Goal: Task Accomplishment & Management: Manage account settings

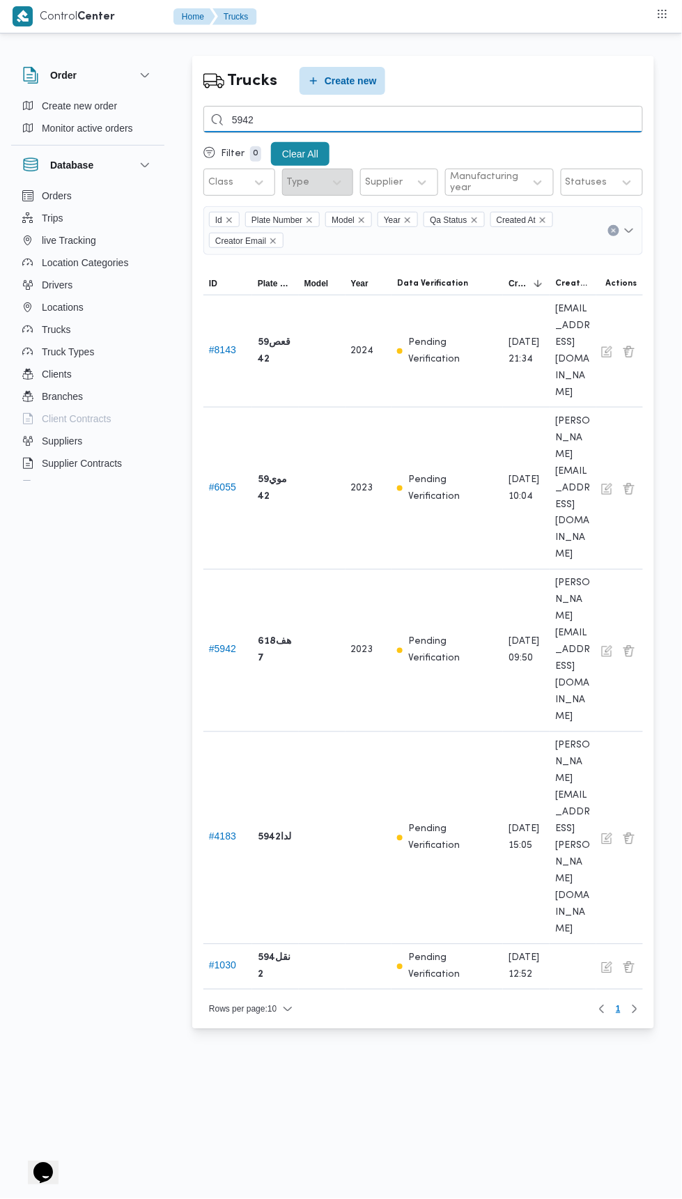
click at [331, 119] on input "5942" at bounding box center [422, 119] width 439 height 27
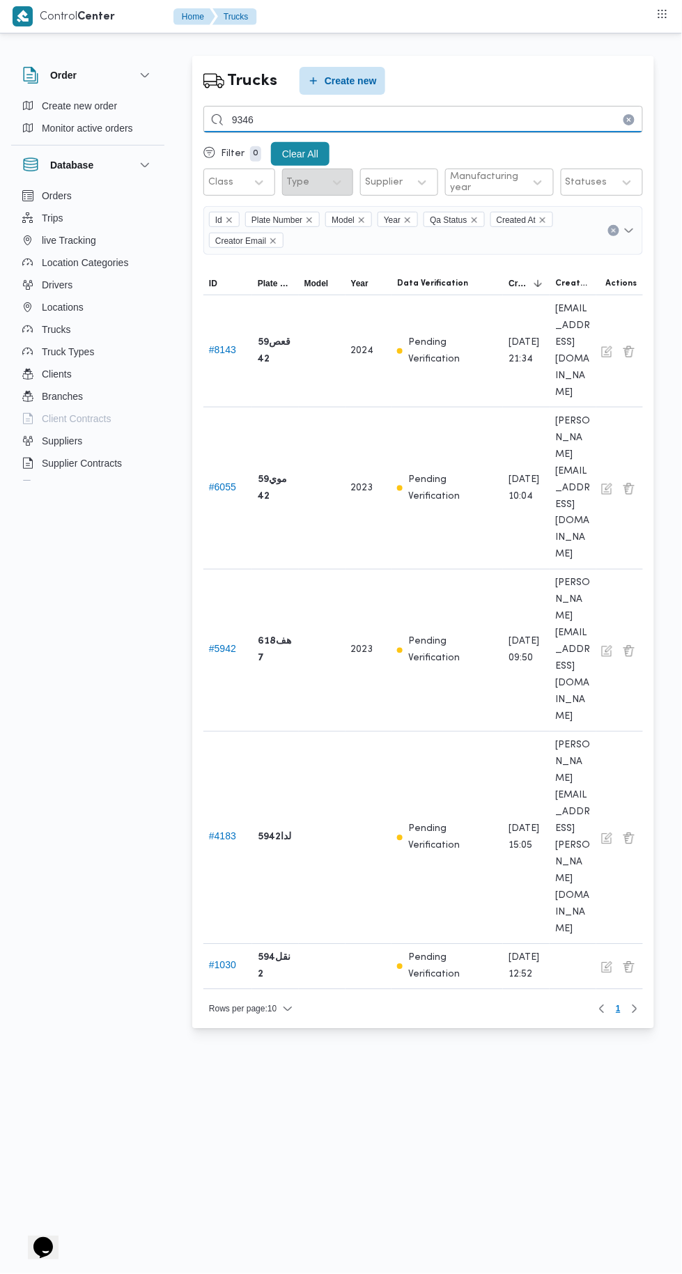
type input "9346"
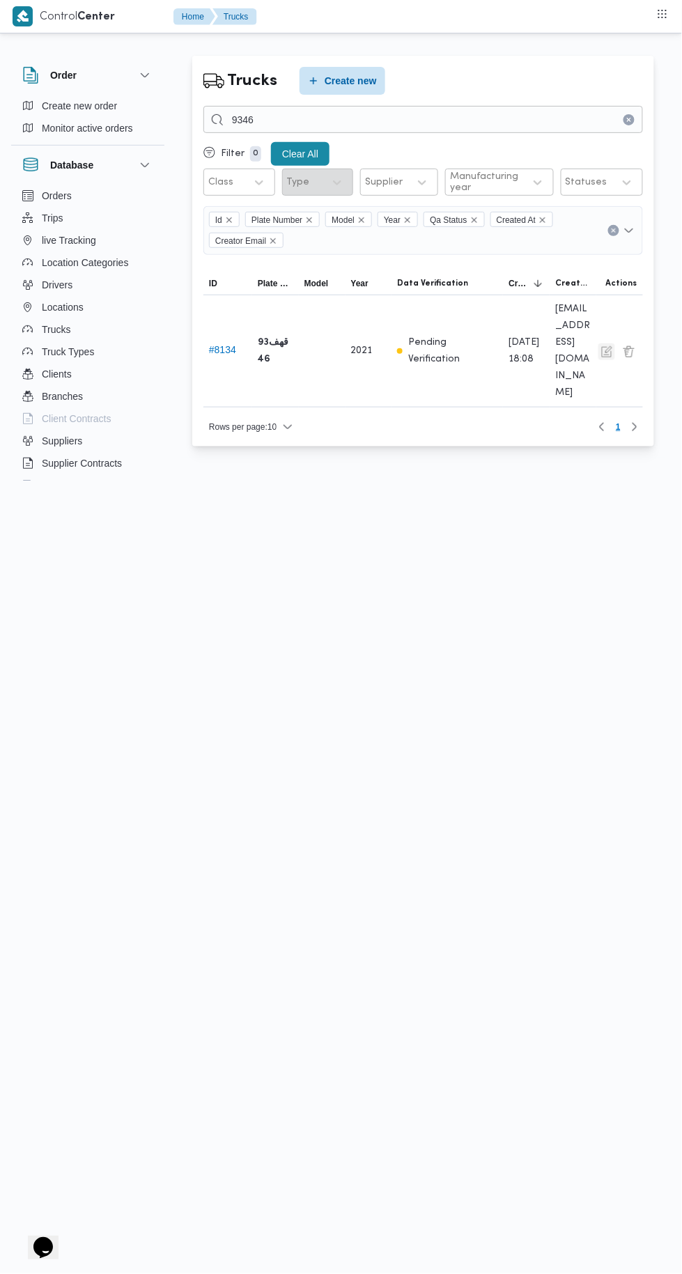
click at [600, 343] on button "button" at bounding box center [606, 351] width 17 height 17
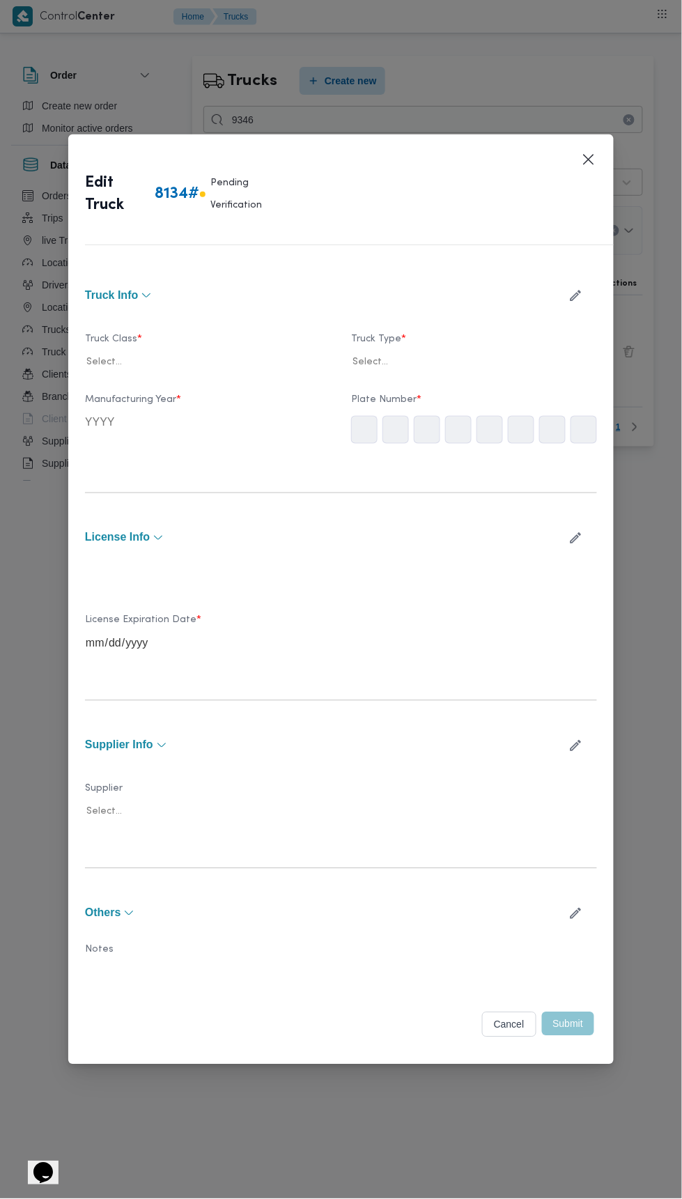
type input "2021"
type input "2028-04-10"
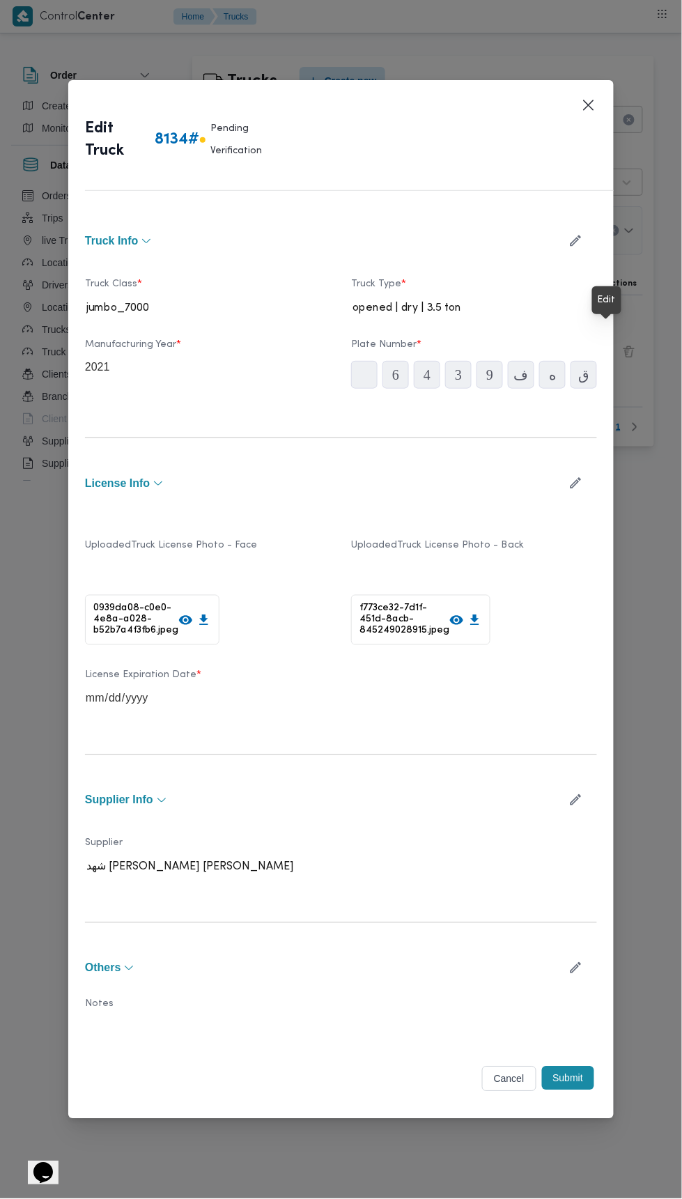
click at [576, 795] on icon "button" at bounding box center [575, 800] width 11 height 11
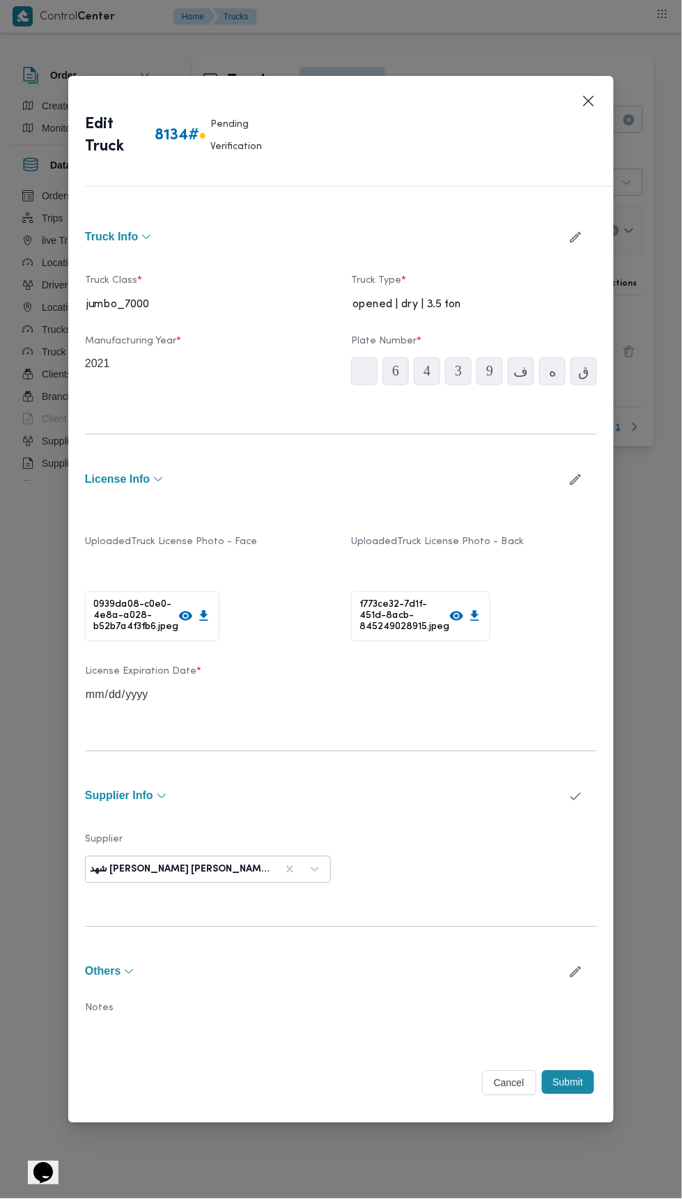
click at [576, 789] on icon "button" at bounding box center [575, 796] width 15 height 15
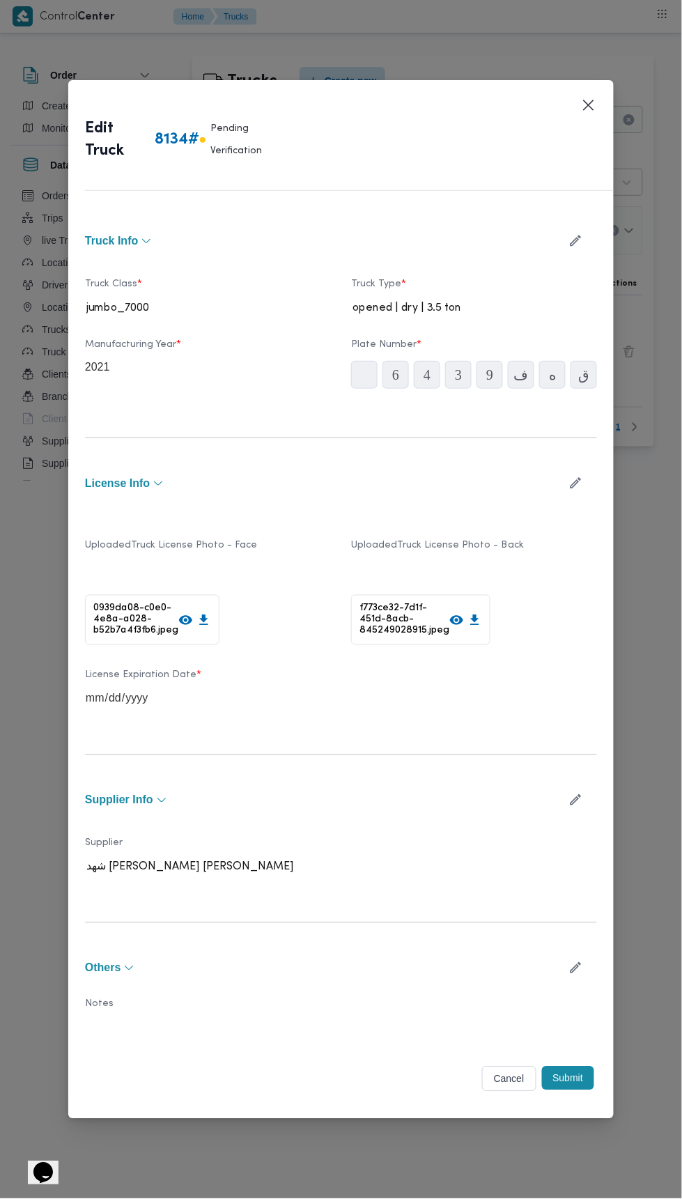
click at [576, 793] on icon "button" at bounding box center [575, 800] width 15 height 15
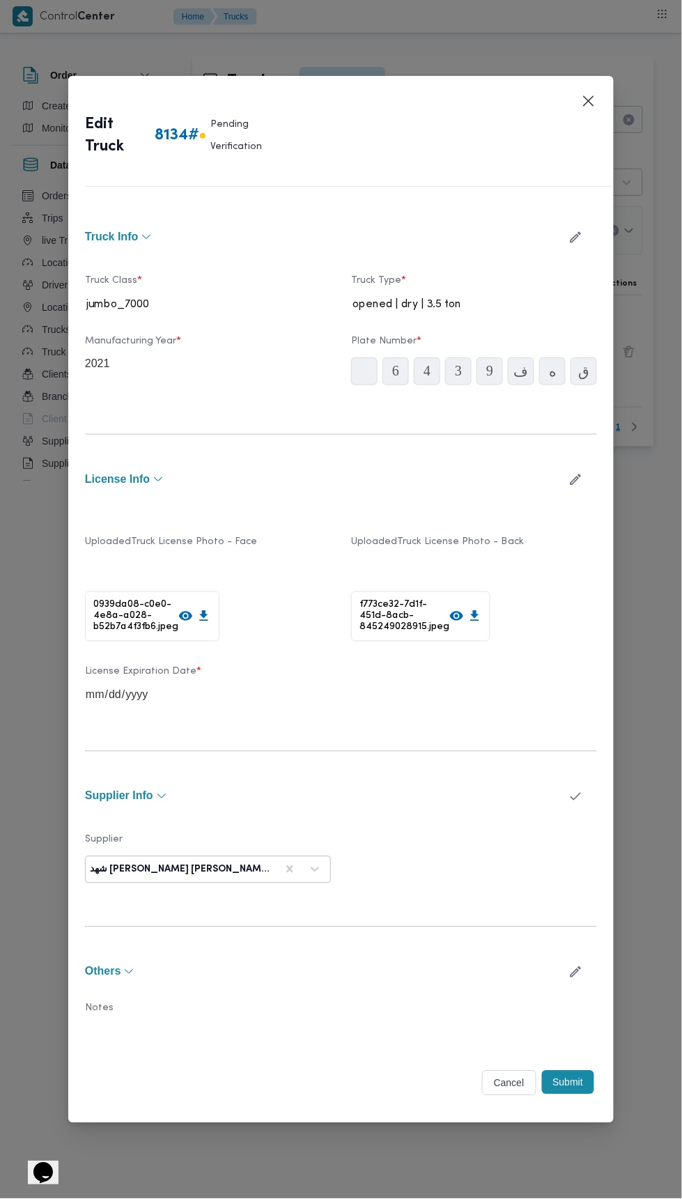
click at [159, 834] on label "Supplier" at bounding box center [208, 845] width 246 height 22
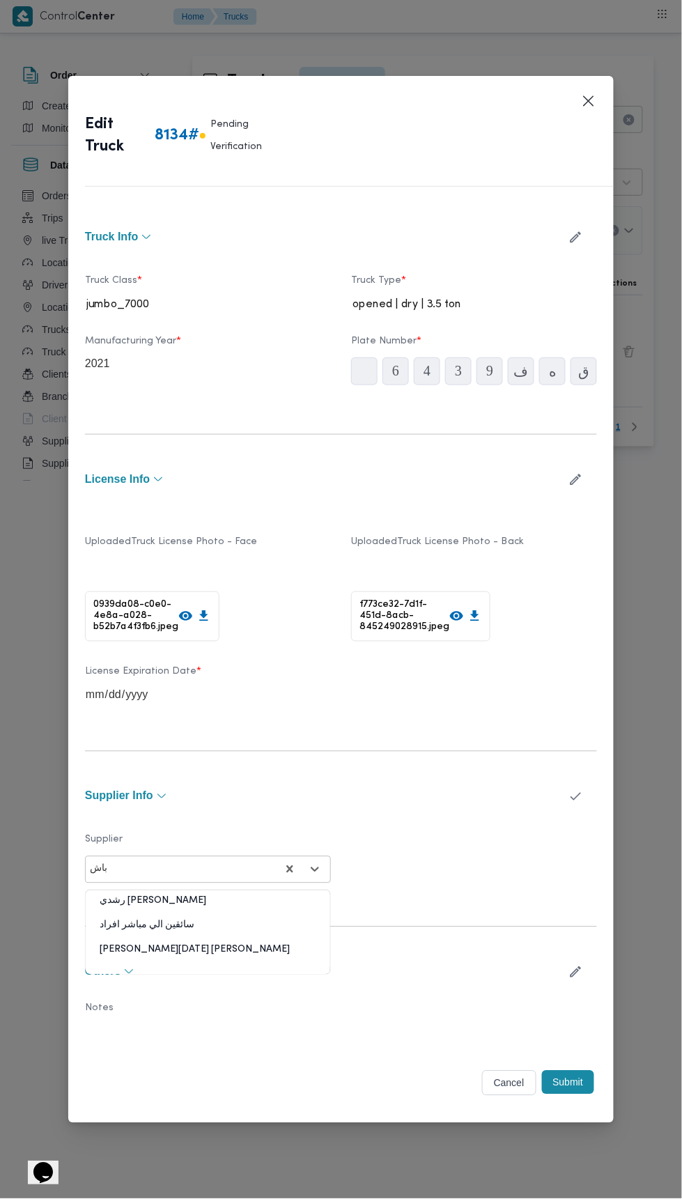
click at [127, 943] on div "ابراهيم رمضان ابراهيم عثمان ابوباشا" at bounding box center [208, 955] width 244 height 24
type input "باش"
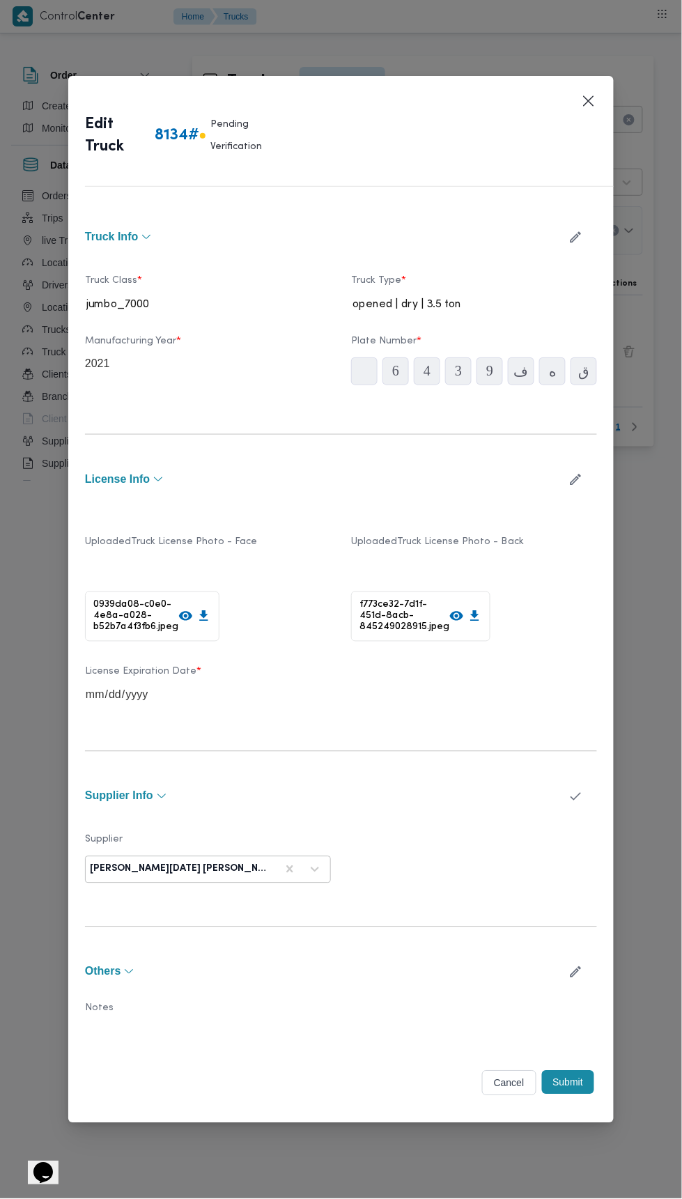
click at [571, 1080] on button "Submit" at bounding box center [568, 1083] width 53 height 24
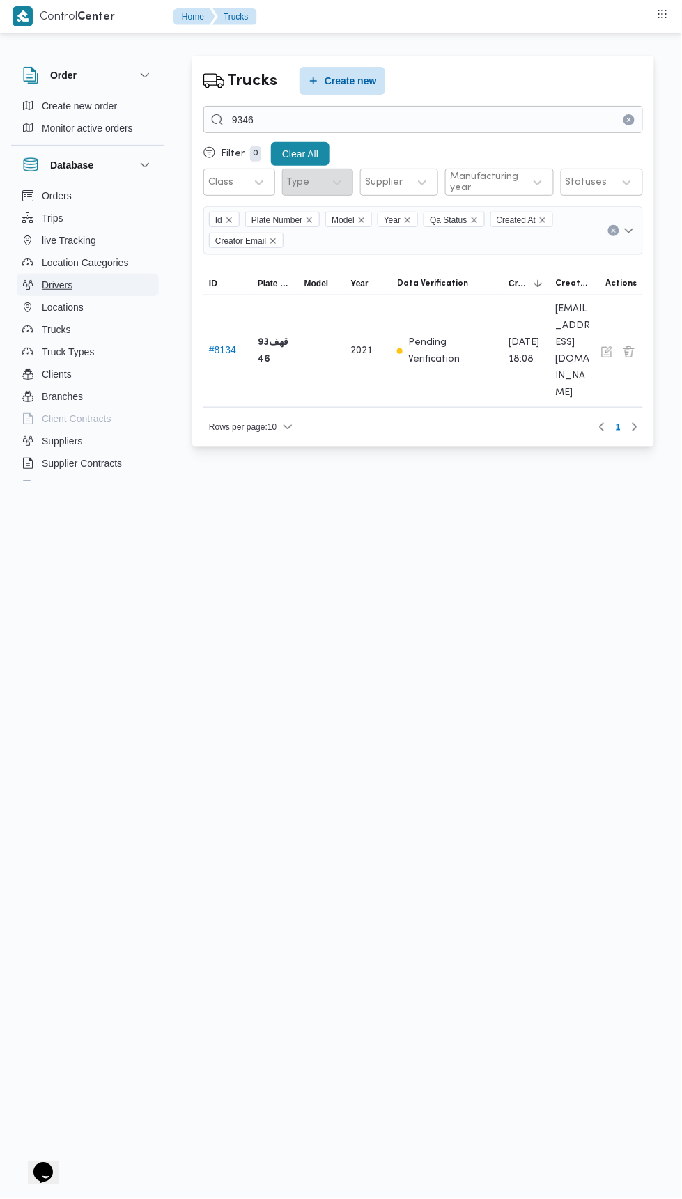
click at [50, 287] on span "Drivers" at bounding box center [57, 285] width 31 height 17
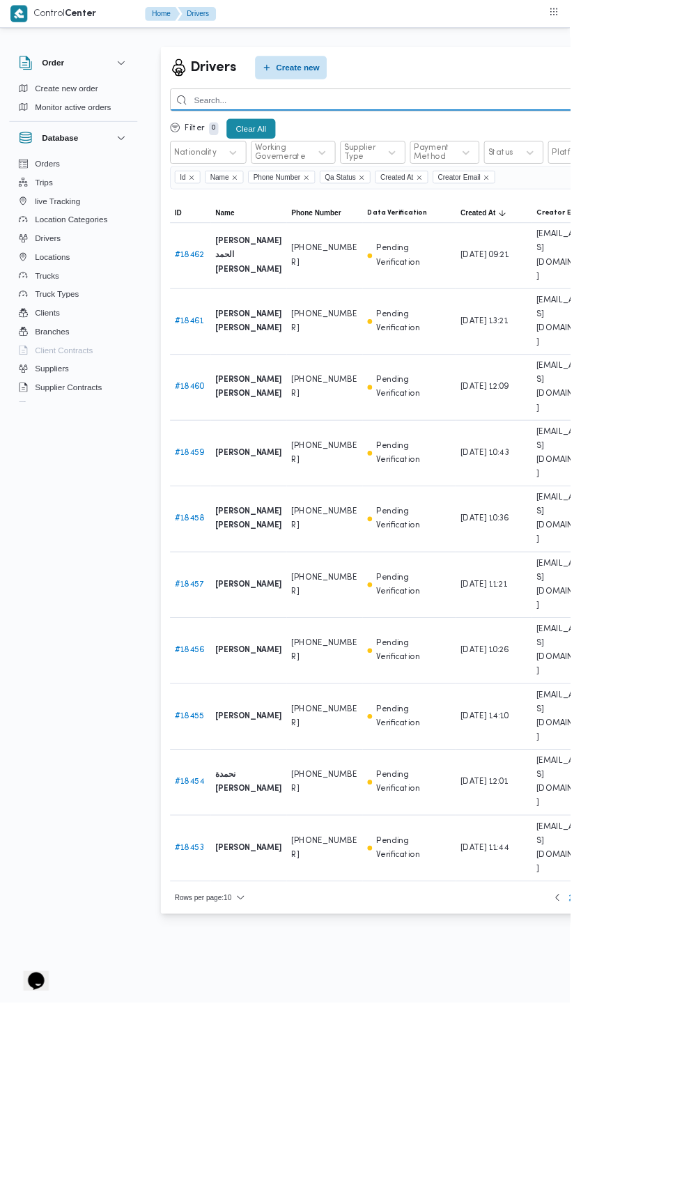
click at [323, 120] on input "search" at bounding box center [510, 119] width 614 height 27
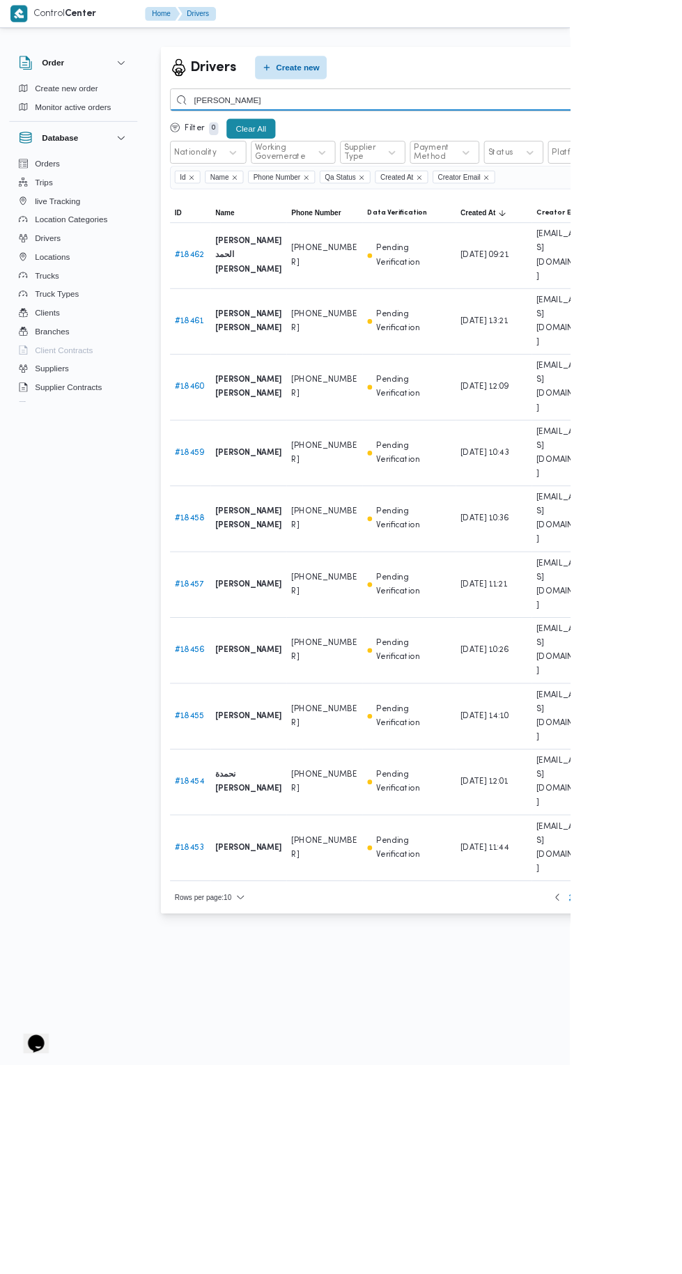
type input "عبدالرحمن ابراهيم"
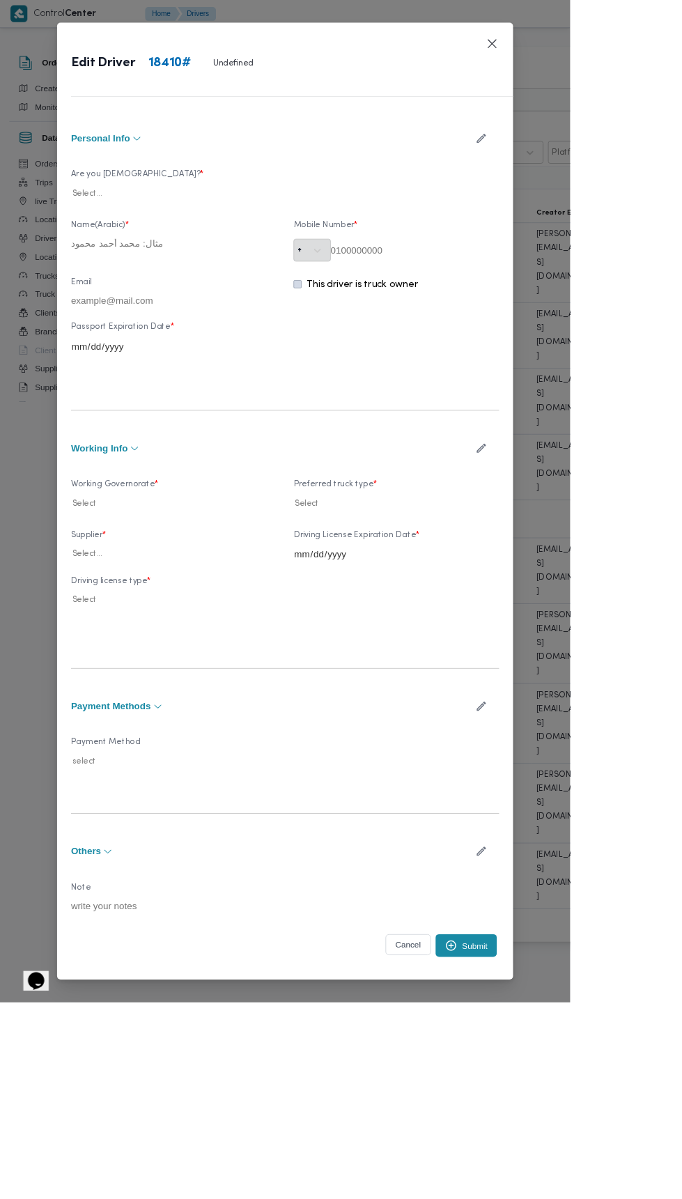
type input "عبدالرحمن ابراهيم جاد ابراهيم"
type input "01011386443"
type input "2028-08-09"
type input "2029-09-08"
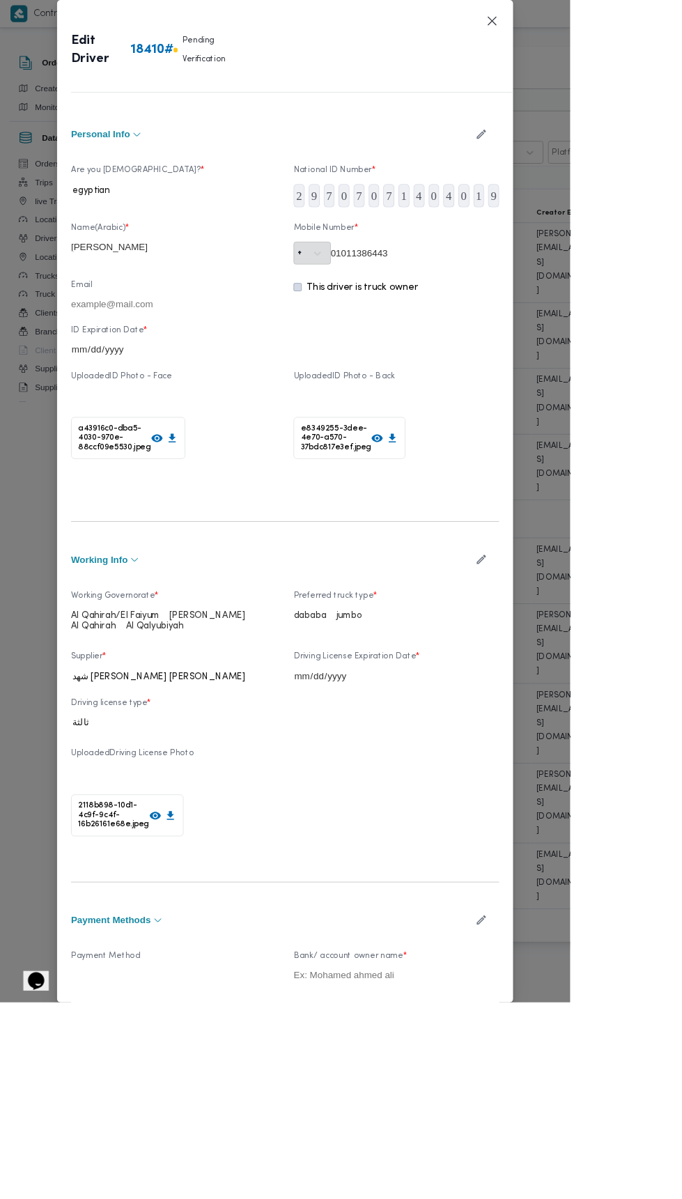
click at [583, 676] on icon "button" at bounding box center [575, 669] width 15 height 15
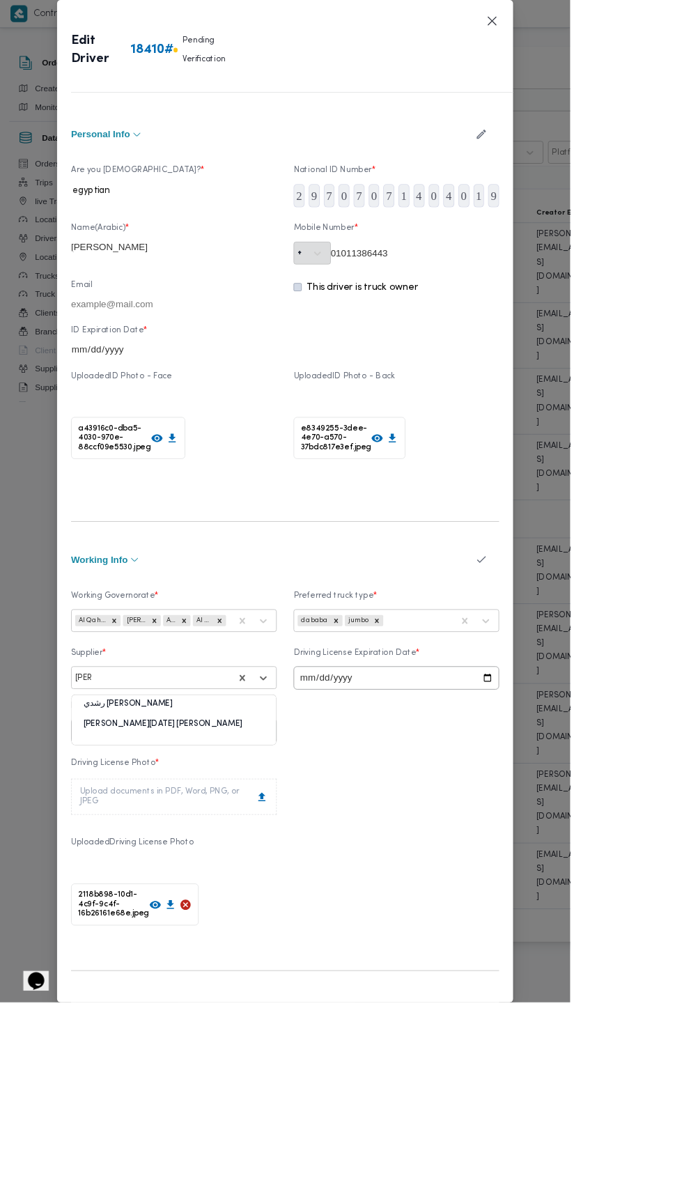
click at [185, 884] on div "ابراهيم رمضان ابراهيم عثمان ابوباشا" at bounding box center [208, 871] width 244 height 24
type input "باشا"
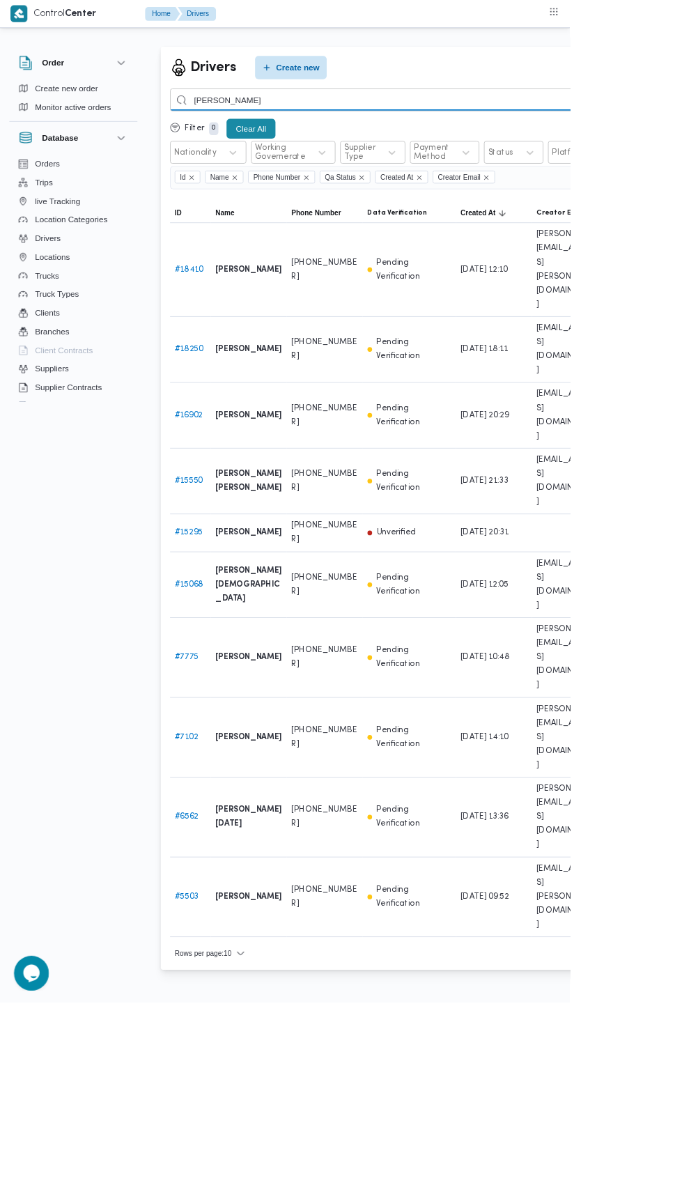
click at [464, 118] on input "عبدالرحمن ابراهيم" at bounding box center [510, 119] width 614 height 27
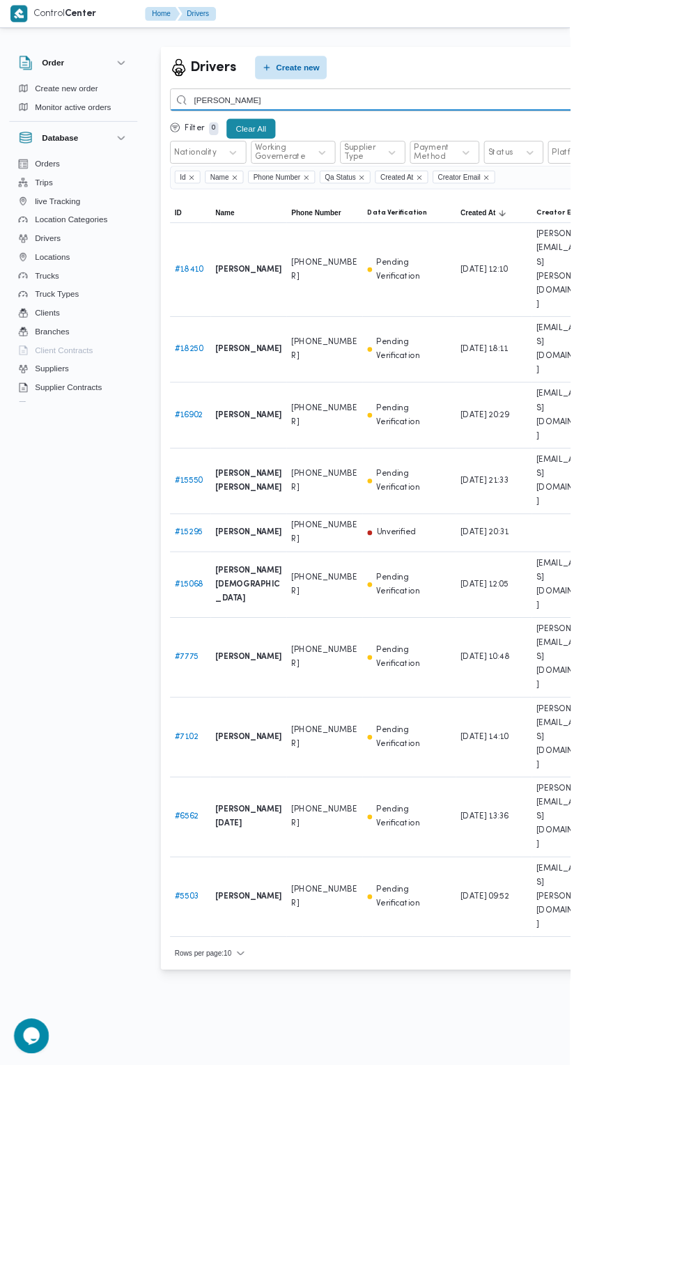
type input "عبدالرحمن"
type input "احمد فرحات"
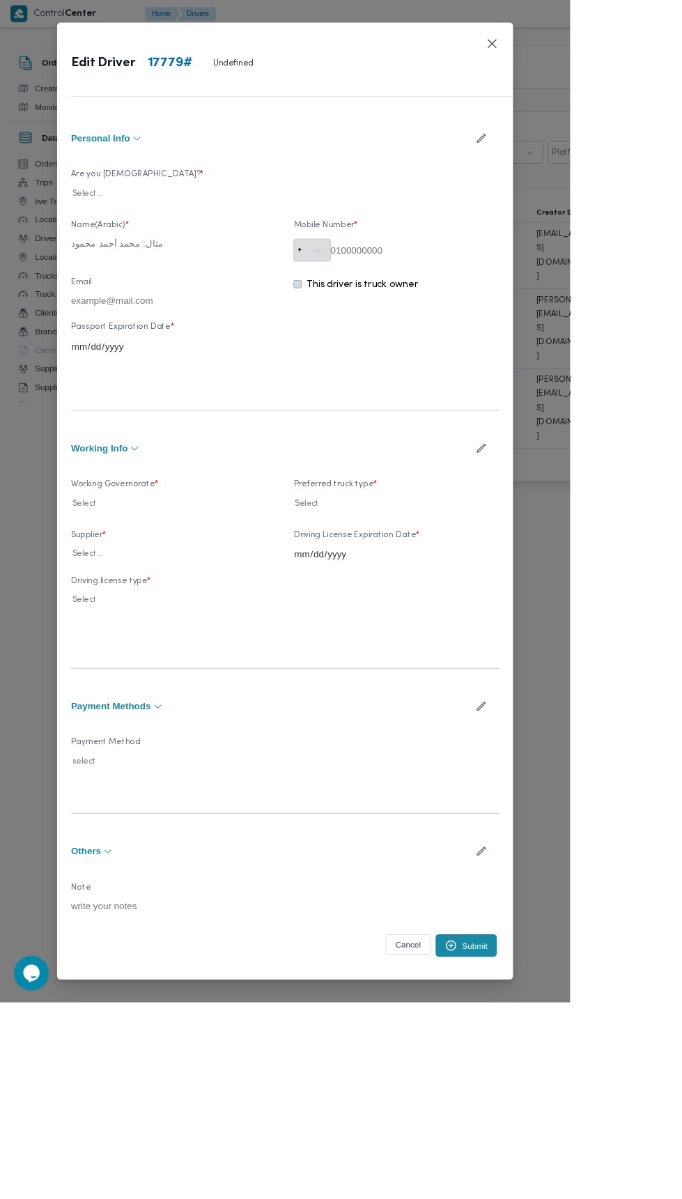
type input "احمد فرحات صابر محمد"
type input "01151883980"
type input "2028-07-07"
type input "2028-08-08"
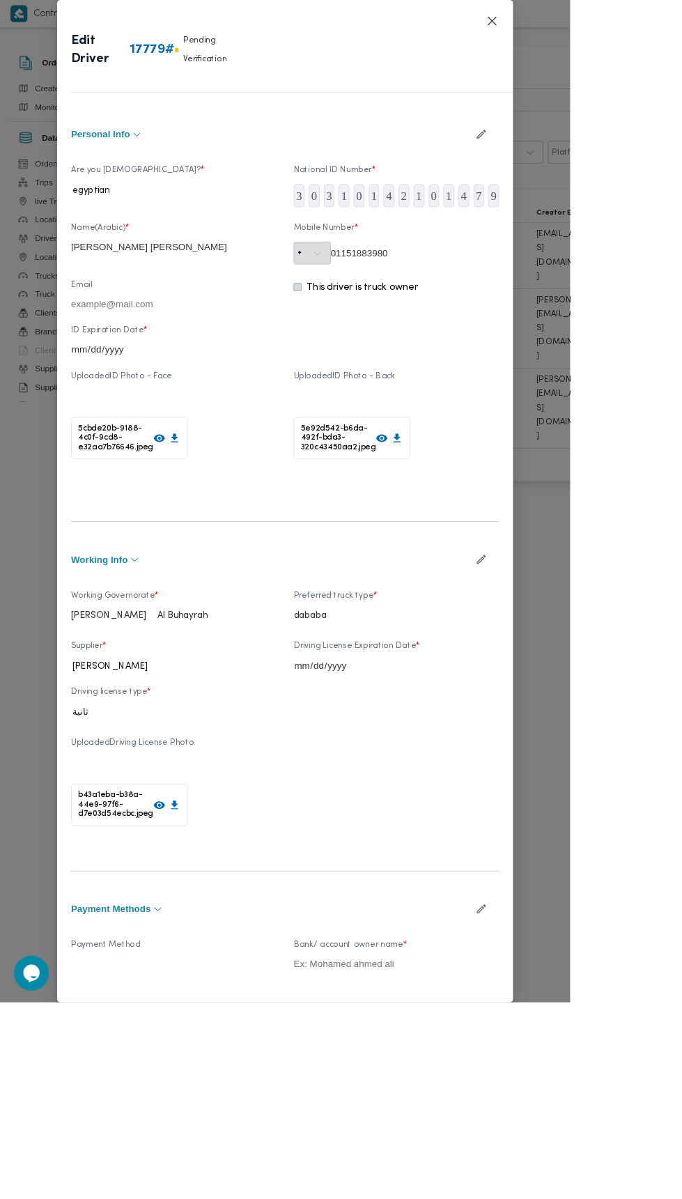
click at [198, 531] on icon at bounding box center [190, 524] width 15 height 15
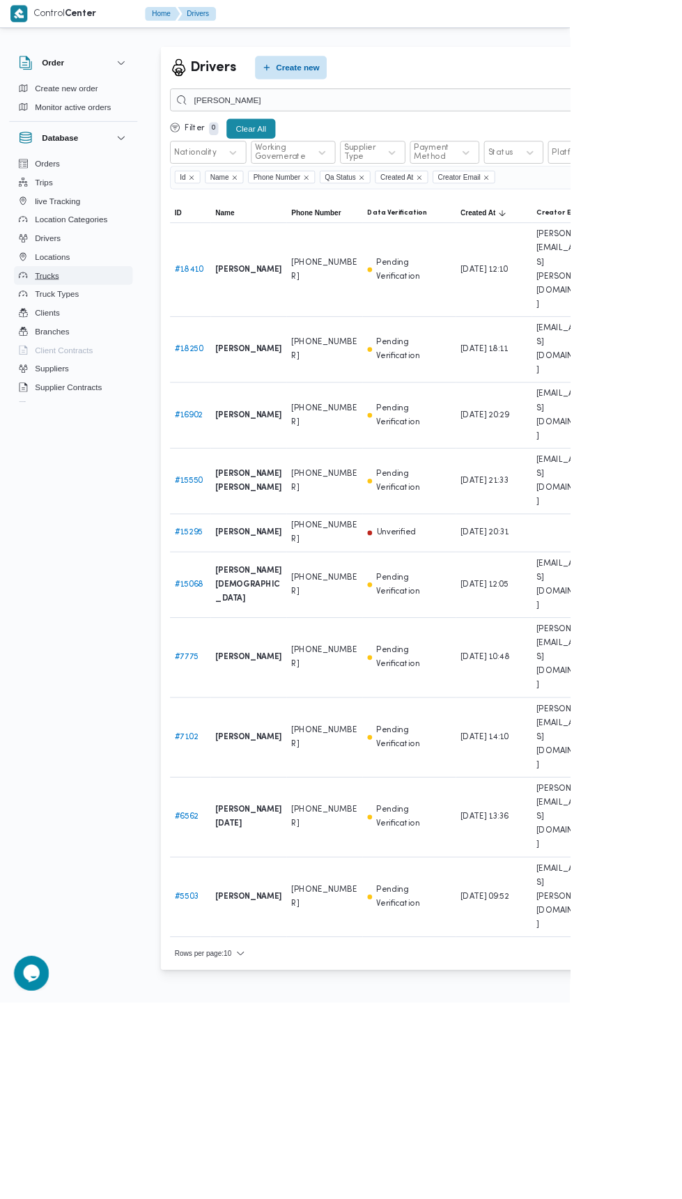
click at [52, 329] on span "Trucks" at bounding box center [56, 329] width 29 height 17
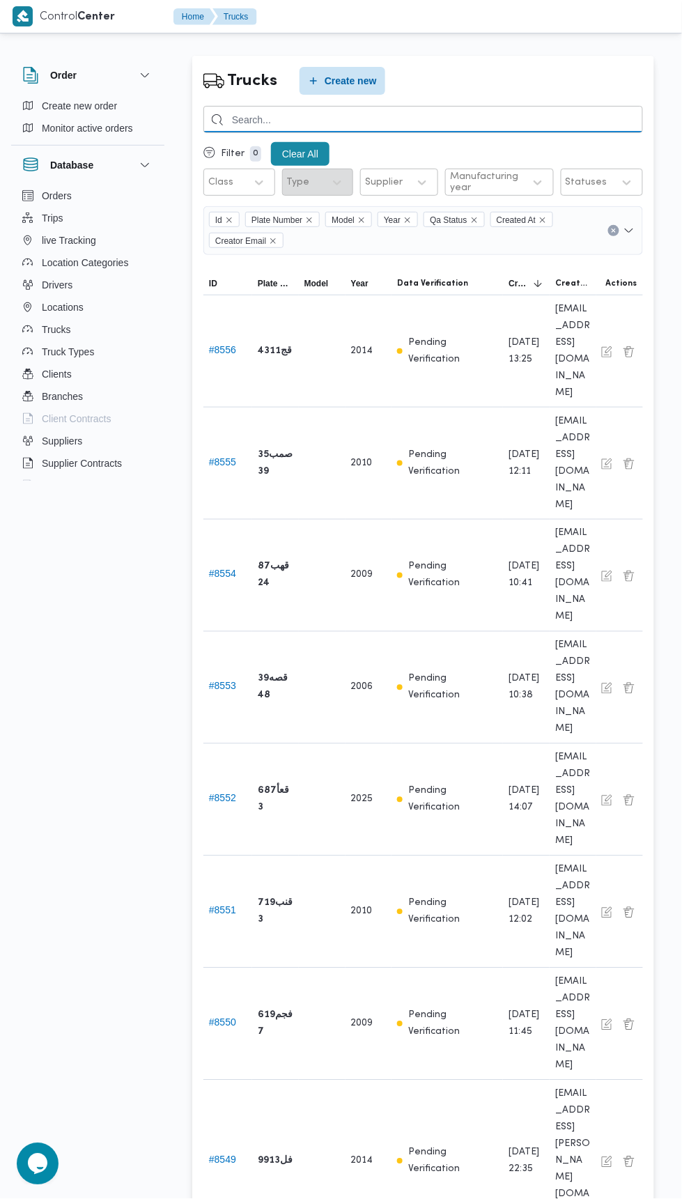
click at [265, 117] on input "search" at bounding box center [422, 119] width 439 height 27
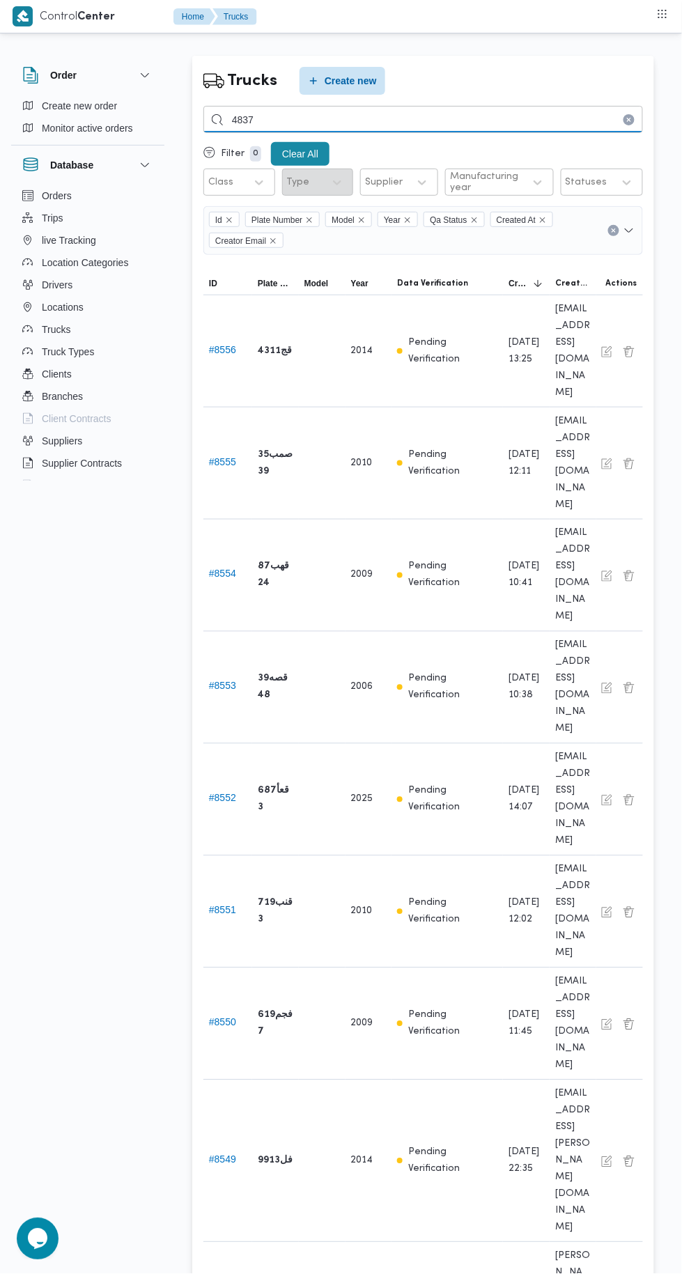
type input "4837"
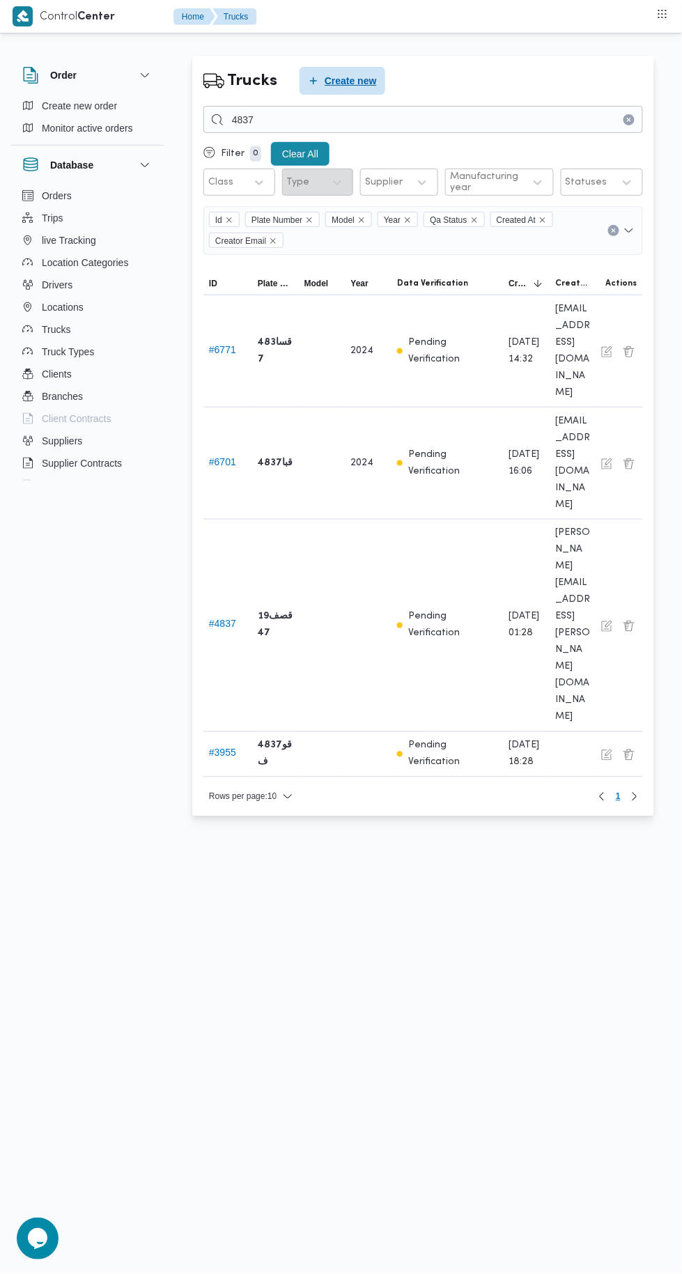
click at [339, 80] on span "Create new" at bounding box center [351, 80] width 52 height 17
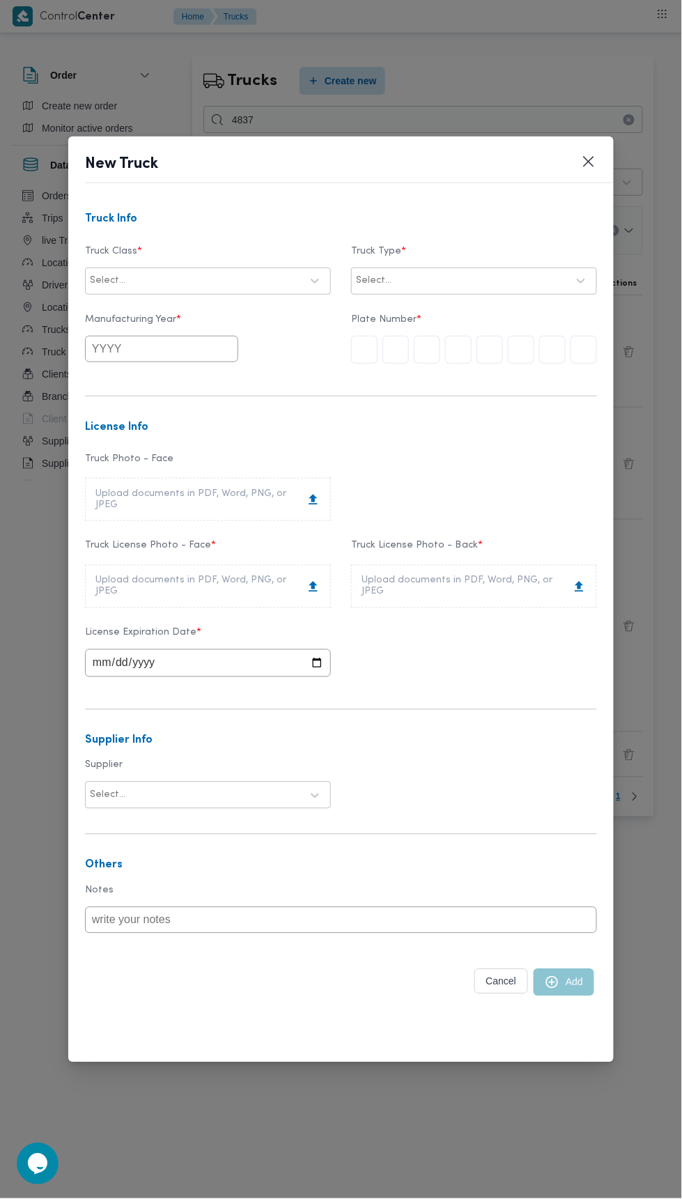
click at [589, 349] on input "text" at bounding box center [583, 350] width 26 height 28
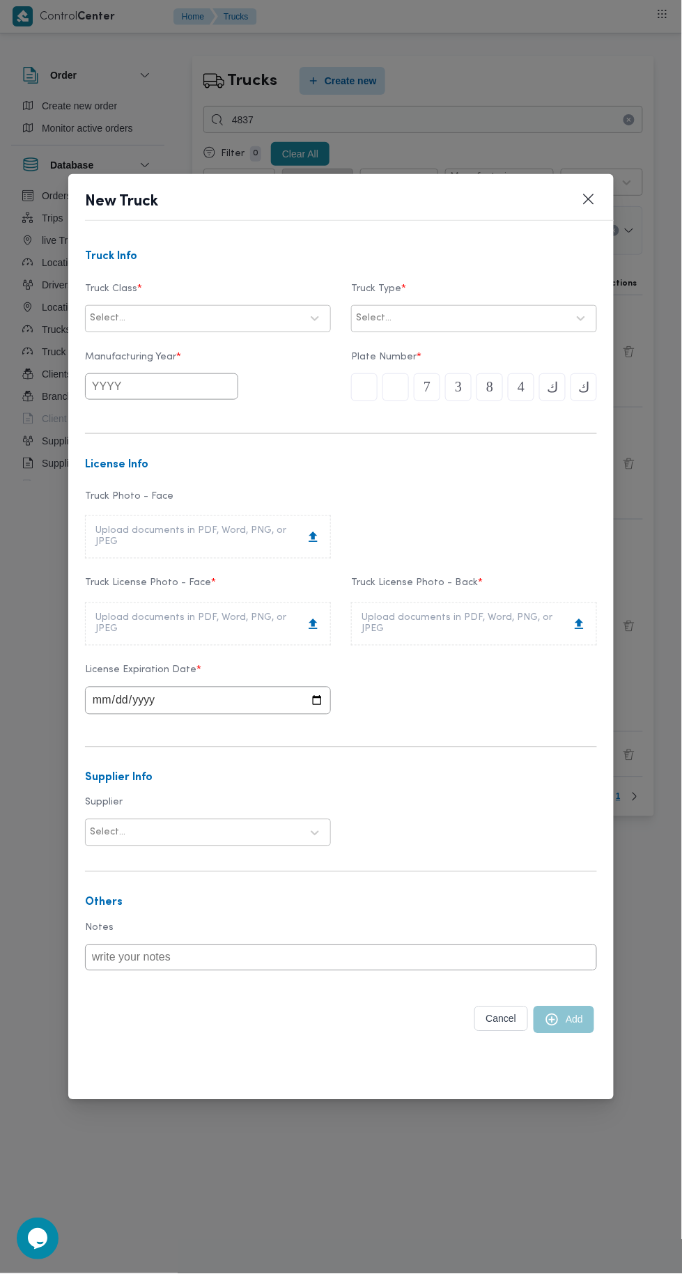
click at [387, 294] on label "Truck Type *" at bounding box center [474, 294] width 246 height 22
click at [394, 279] on div "Truck Class * Select... Truck Type * Use Up and Down to choose options, press E…" at bounding box center [341, 308] width 512 height 63
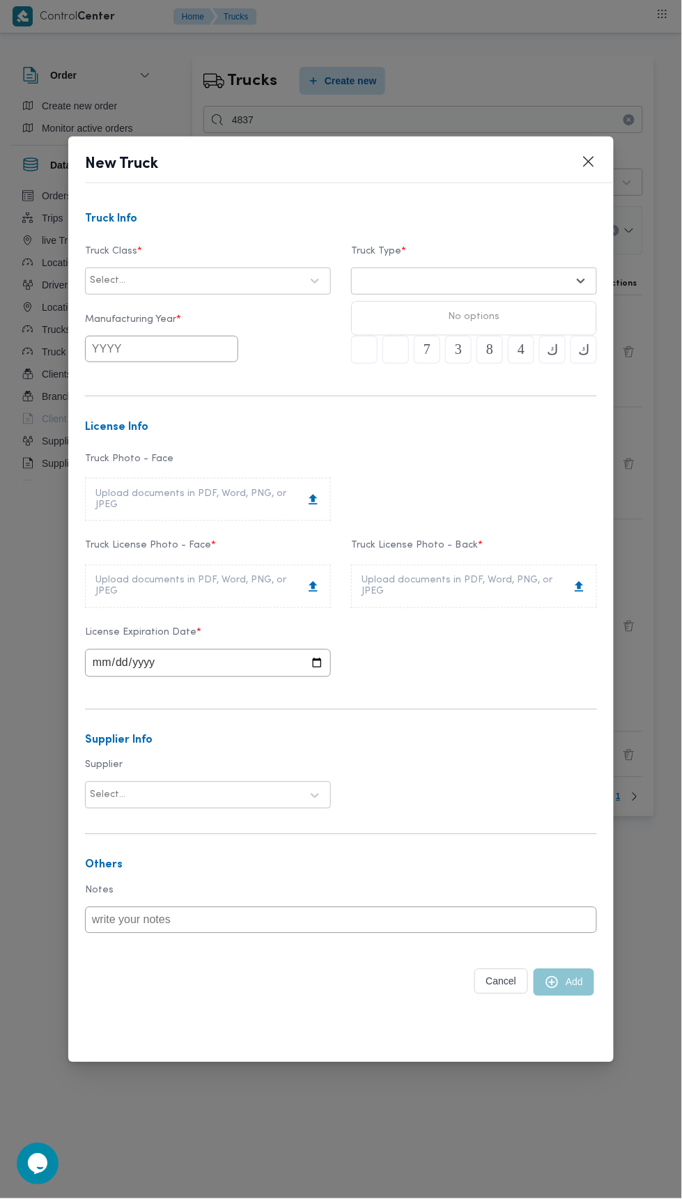
click at [410, 283] on div "Truck Class * Select... Truck Type * Use Up and Down to choose options, press E…" at bounding box center [341, 270] width 512 height 63
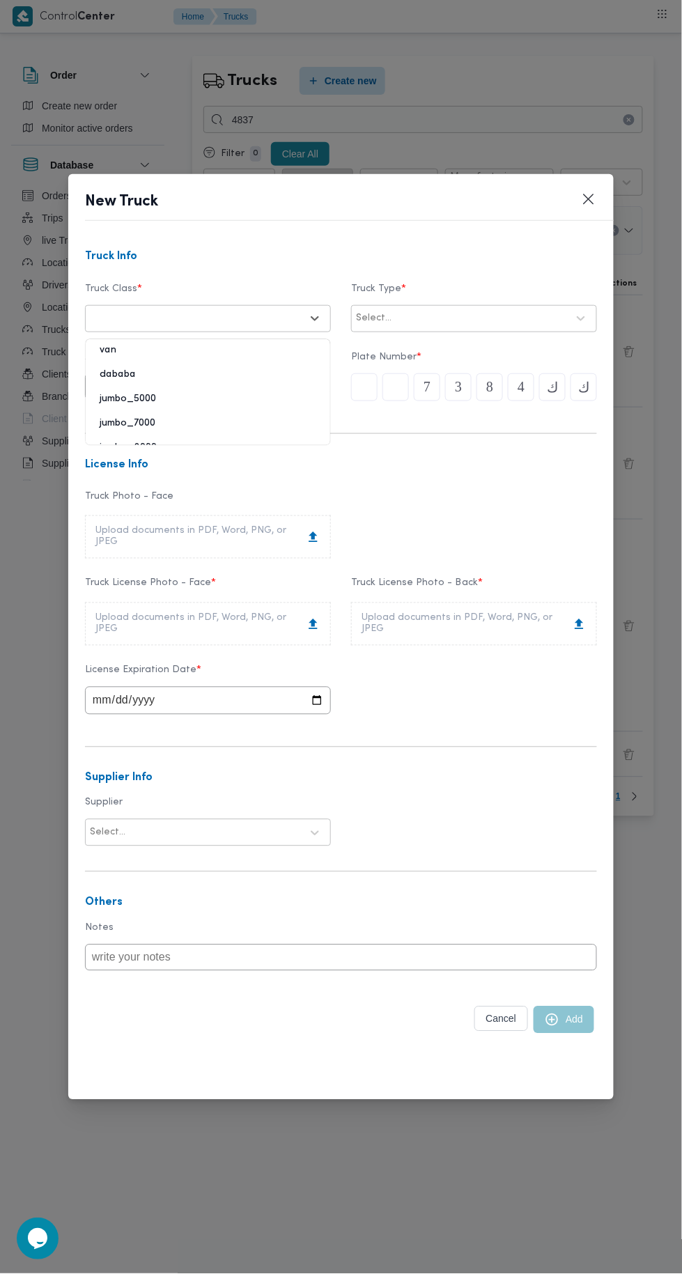
click at [91, 428] on div "jumbo_7000" at bounding box center [208, 429] width 244 height 24
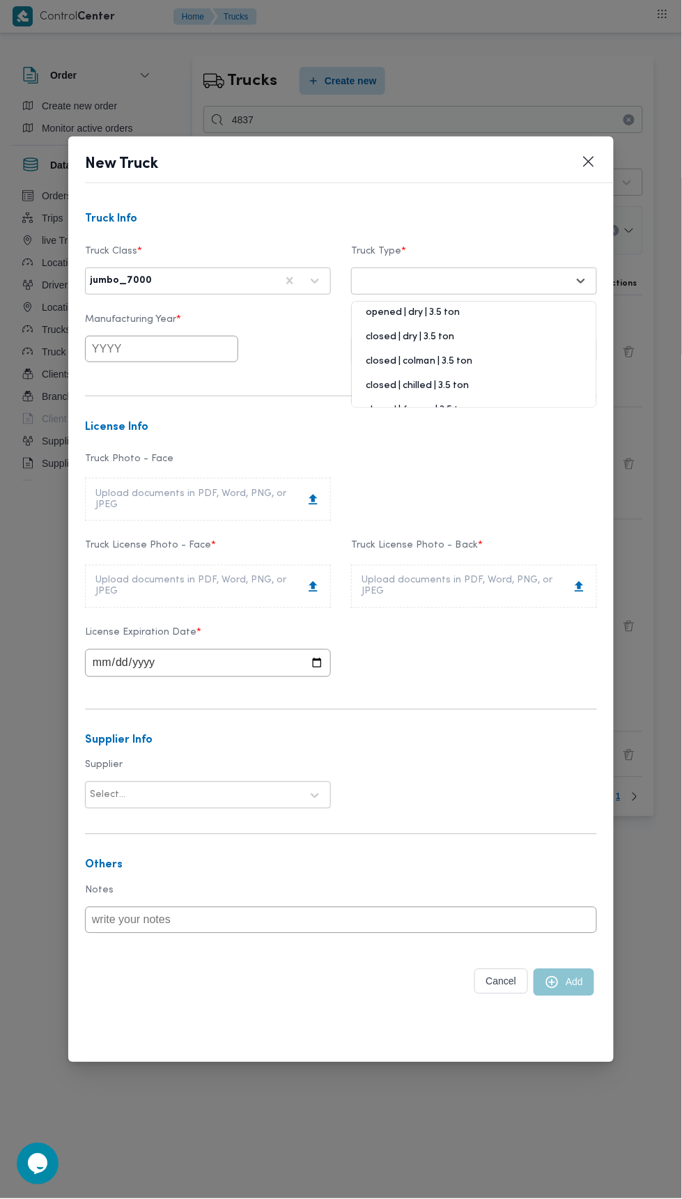
click at [394, 281] on div "Truck Class * jumbo_7000 Truck Type * 5 results available. Use Up and Down to c…" at bounding box center [341, 270] width 512 height 63
click at [394, 279] on div "Truck Class * jumbo_7000 Truck Type * 5 results available. Use Up and Down to c…" at bounding box center [341, 270] width 512 height 63
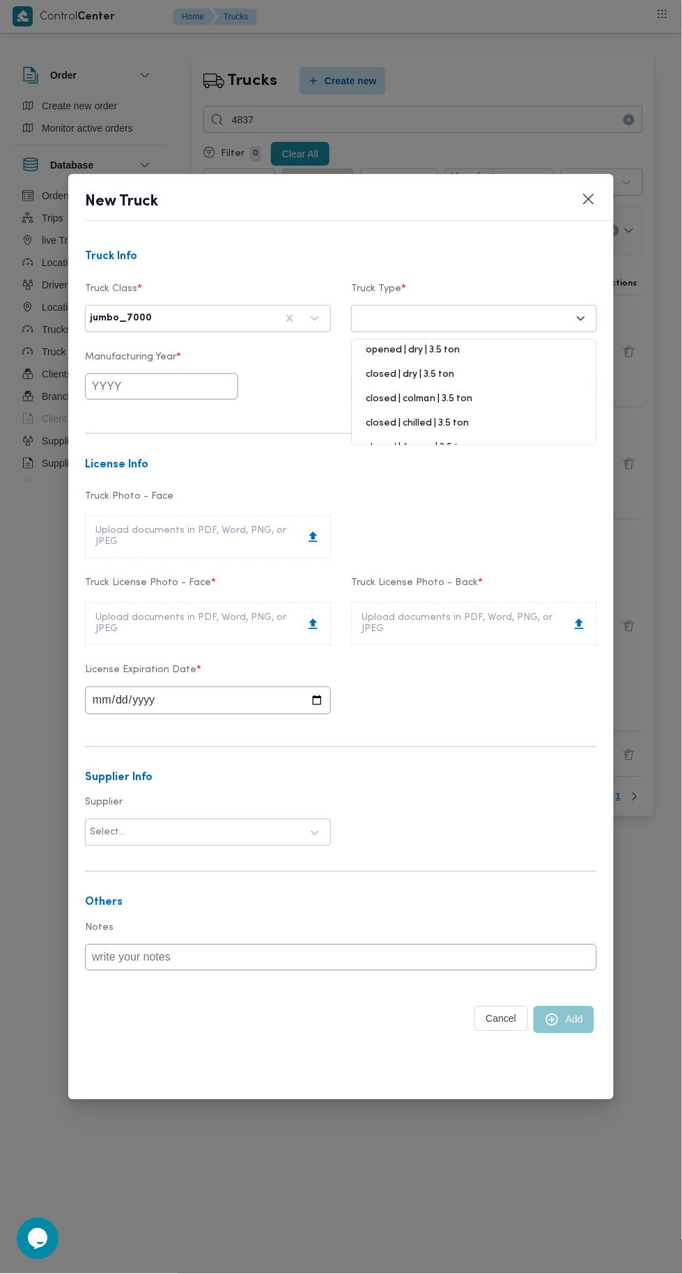
click at [403, 350] on div "opened | dry | 3.5 ton" at bounding box center [474, 355] width 244 height 24
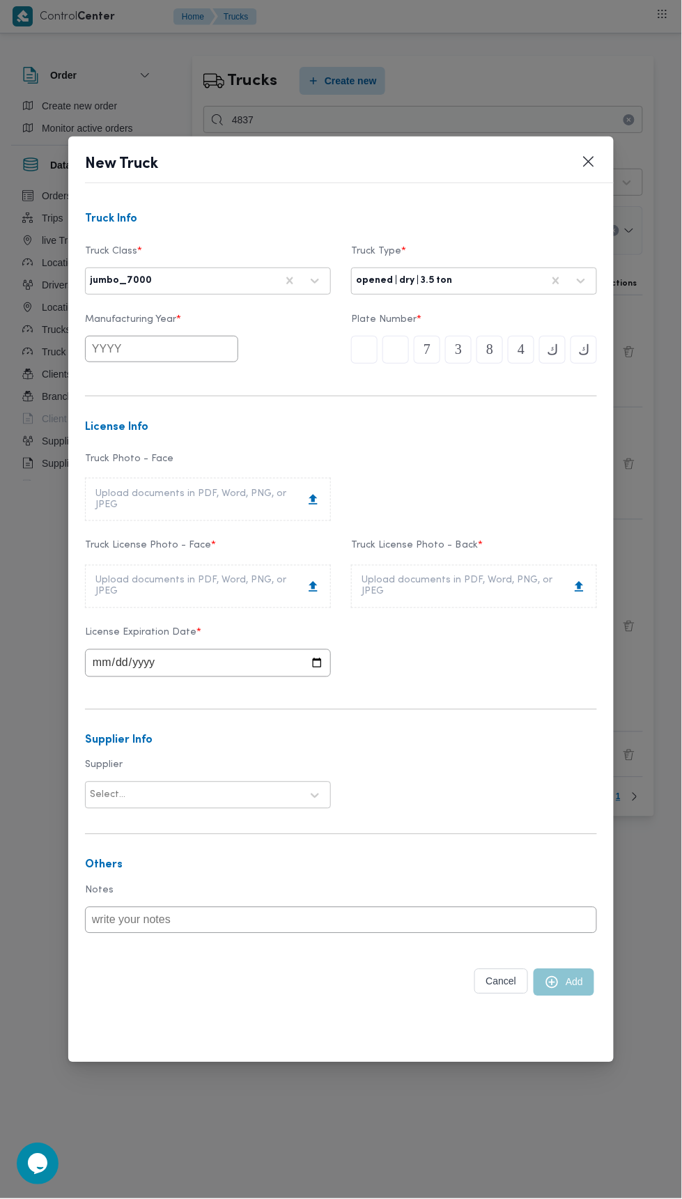
click at [141, 346] on input "text" at bounding box center [161, 349] width 153 height 26
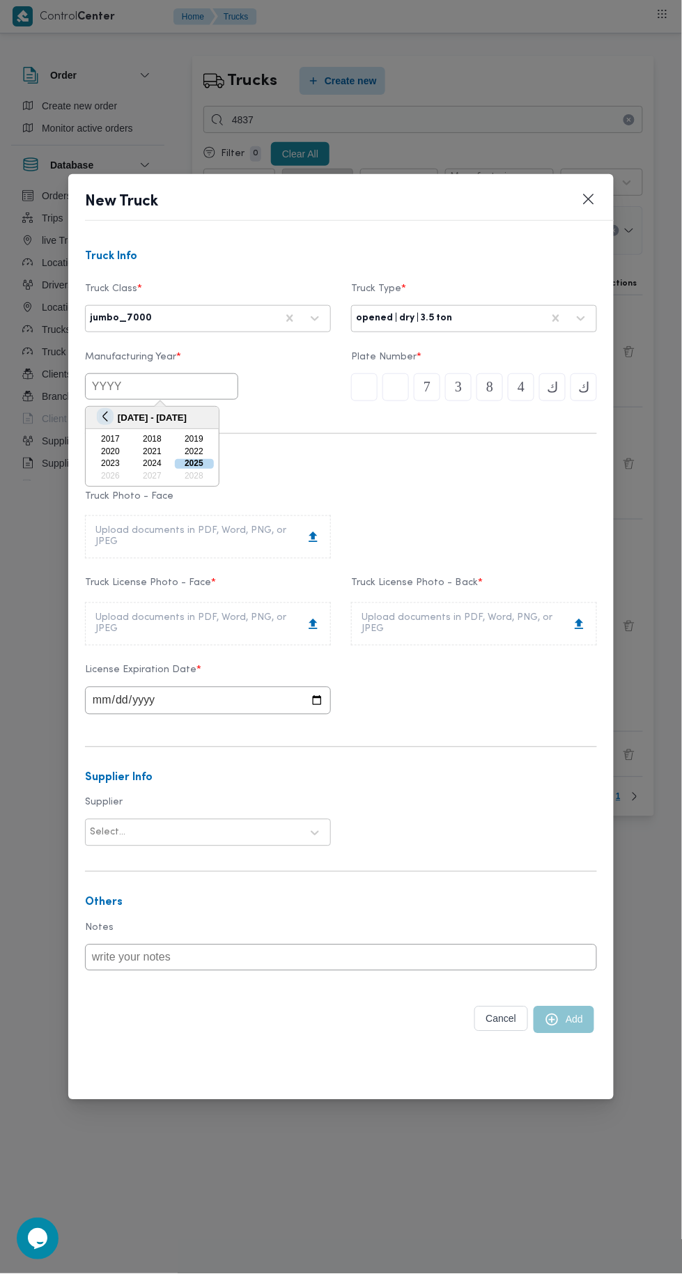
click at [101, 417] on button "Previous Year" at bounding box center [104, 416] width 13 height 13
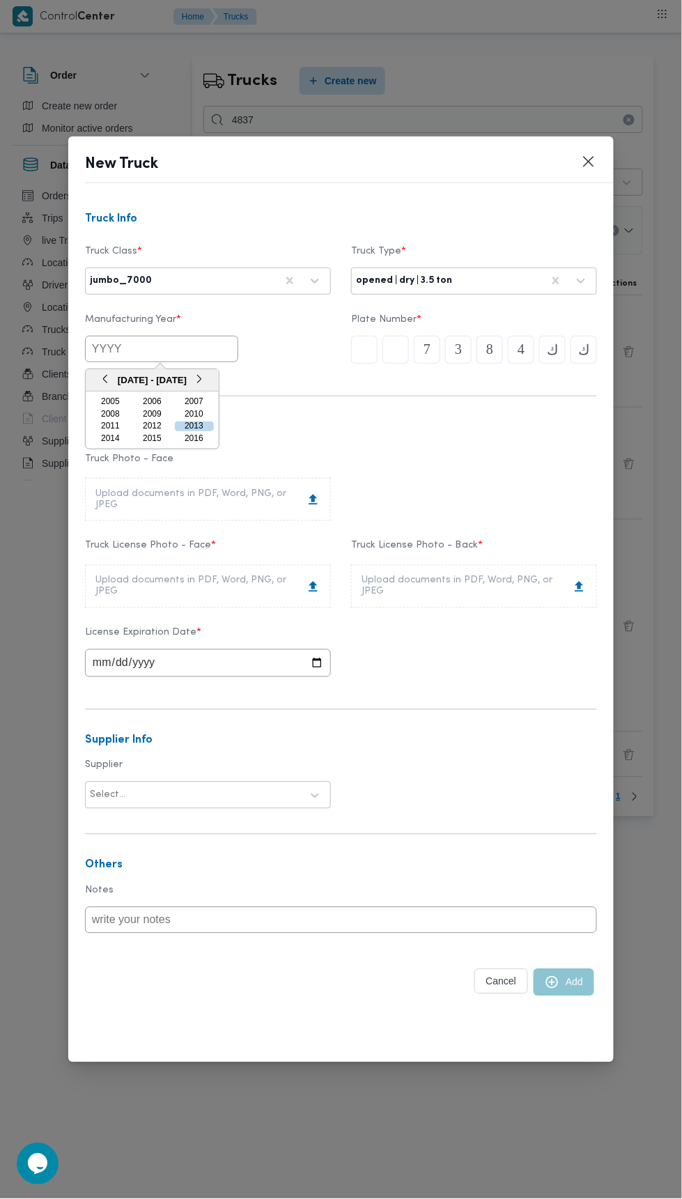
click at [95, 437] on div "2014" at bounding box center [110, 439] width 39 height 10
type input "2014"
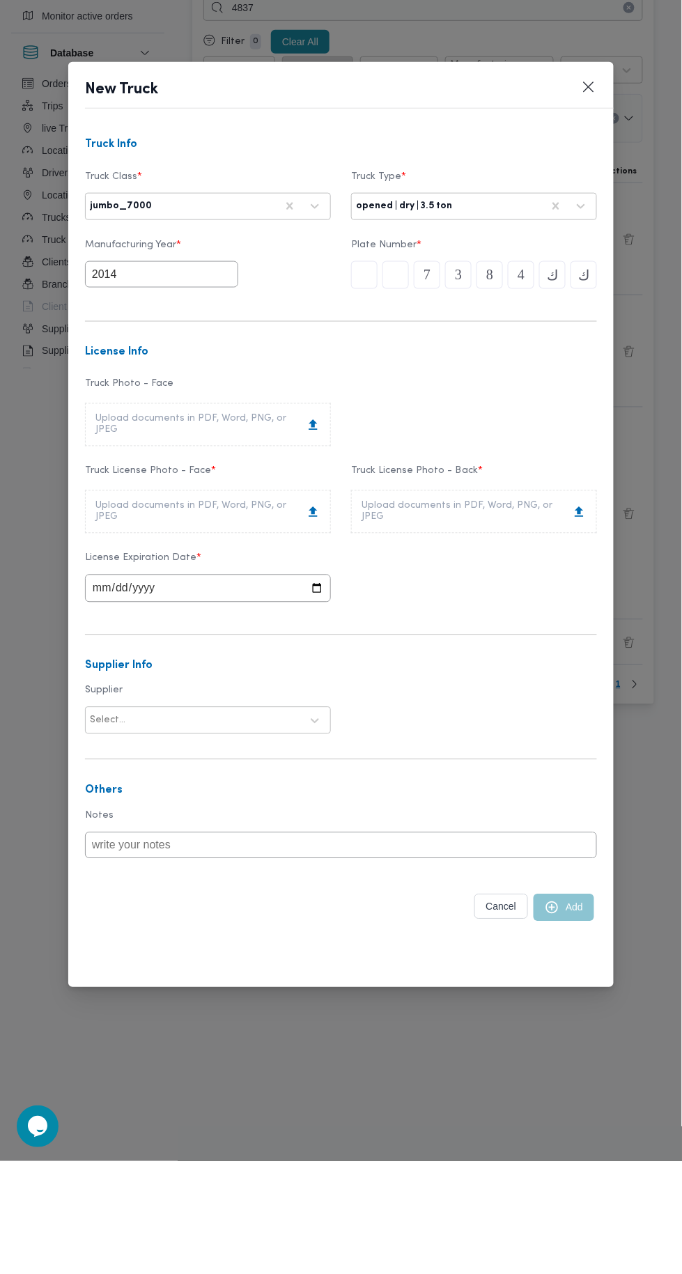
click at [127, 607] on div "Upload documents in PDF, Word, PNG, or JPEG" at bounding box center [208, 623] width 246 height 43
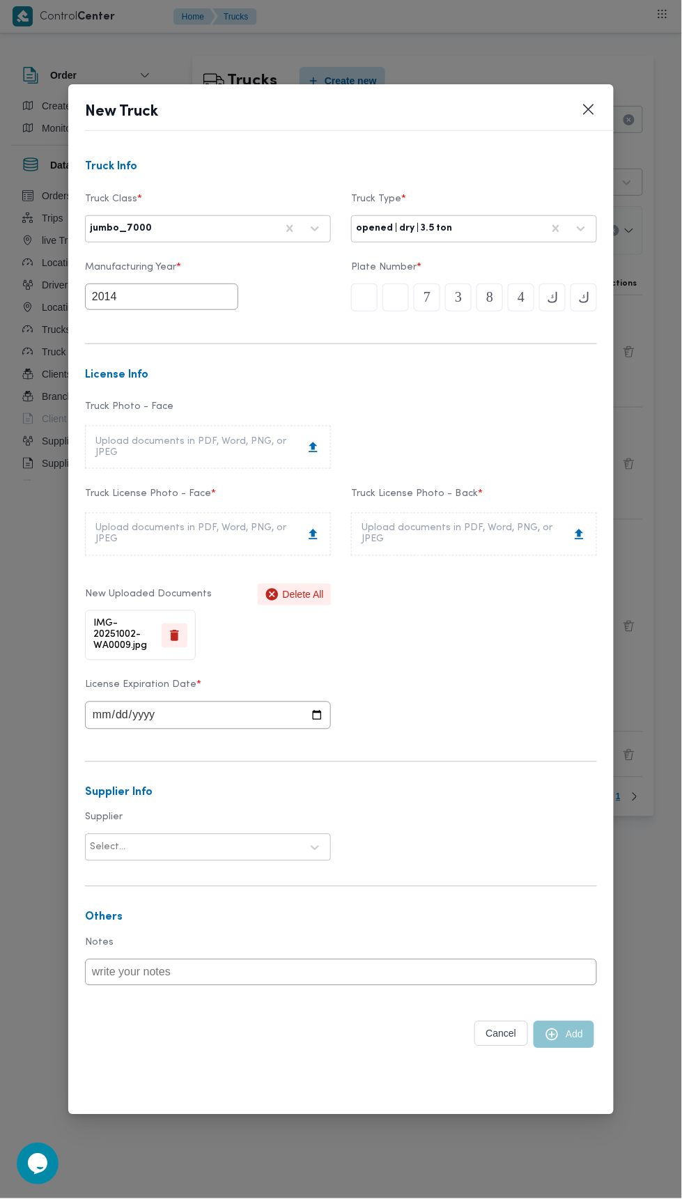
click at [448, 534] on div "Upload documents in PDF, Word, PNG, or JPEG" at bounding box center [473, 534] width 225 height 22
click at [129, 707] on input "date" at bounding box center [208, 715] width 246 height 28
type input "2028-10-02"
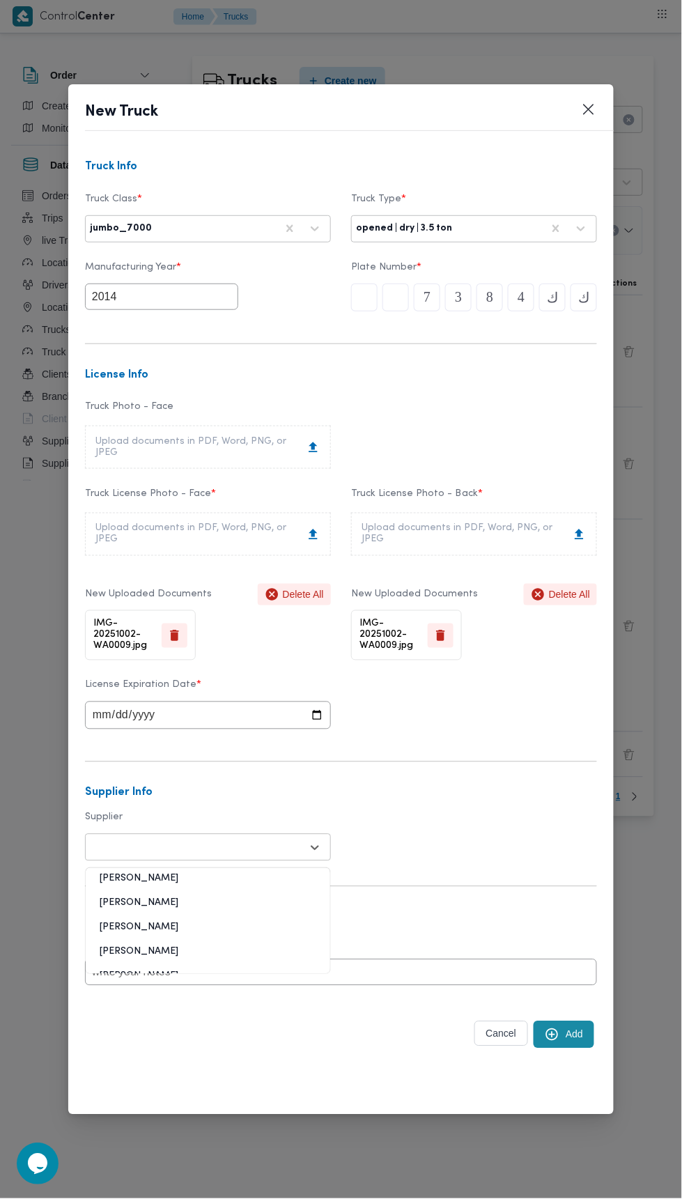
click at [127, 846] on form "Truck Info Truck Class * jumbo_7000 Truck Type * opened | dry | 3.5 ton Manufac…" at bounding box center [341, 625] width 512 height 928
click at [136, 870] on form "Truck Info Truck Class * jumbo_7000 Truck Type * opened | dry | 3.5 ton Manufac…" at bounding box center [341, 625] width 512 height 928
click at [127, 846] on form "Truck Info Truck Class * jumbo_7000 Truck Type * opened | dry | 3.5 ton Manufac…" at bounding box center [341, 625] width 512 height 928
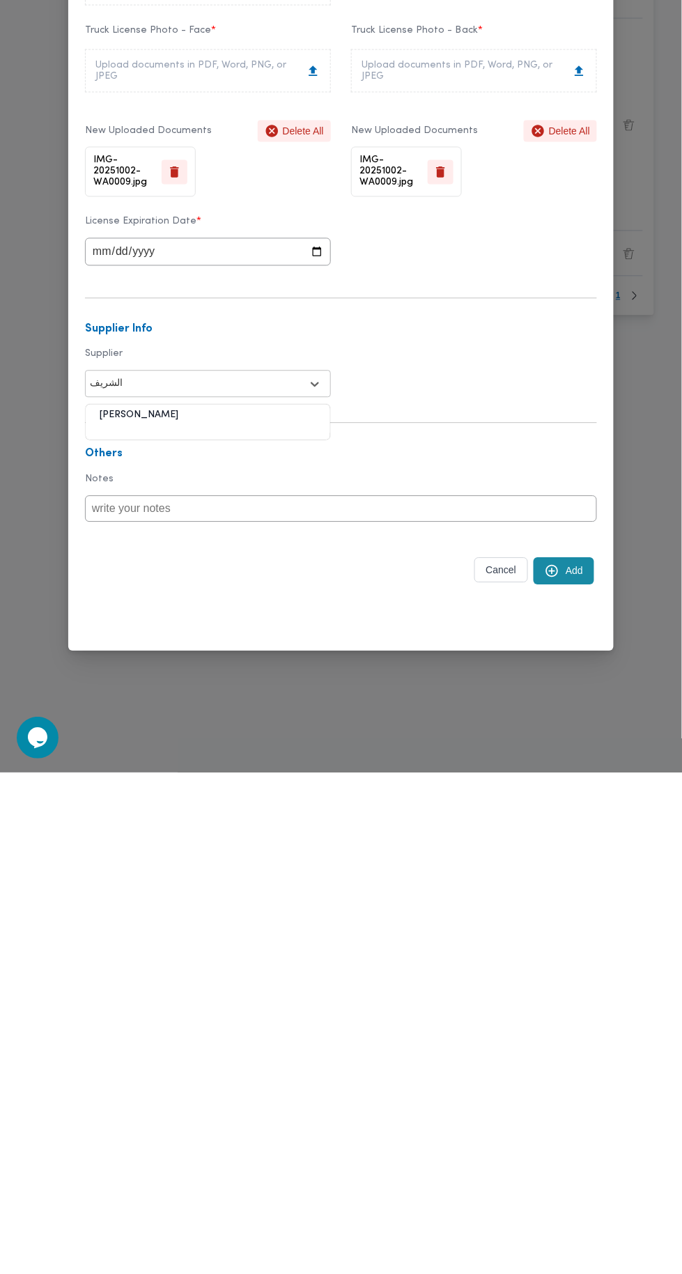
click at [139, 919] on div "محمد صلاح عبداللطيف الشريف" at bounding box center [208, 922] width 244 height 24
type input "الشريف"
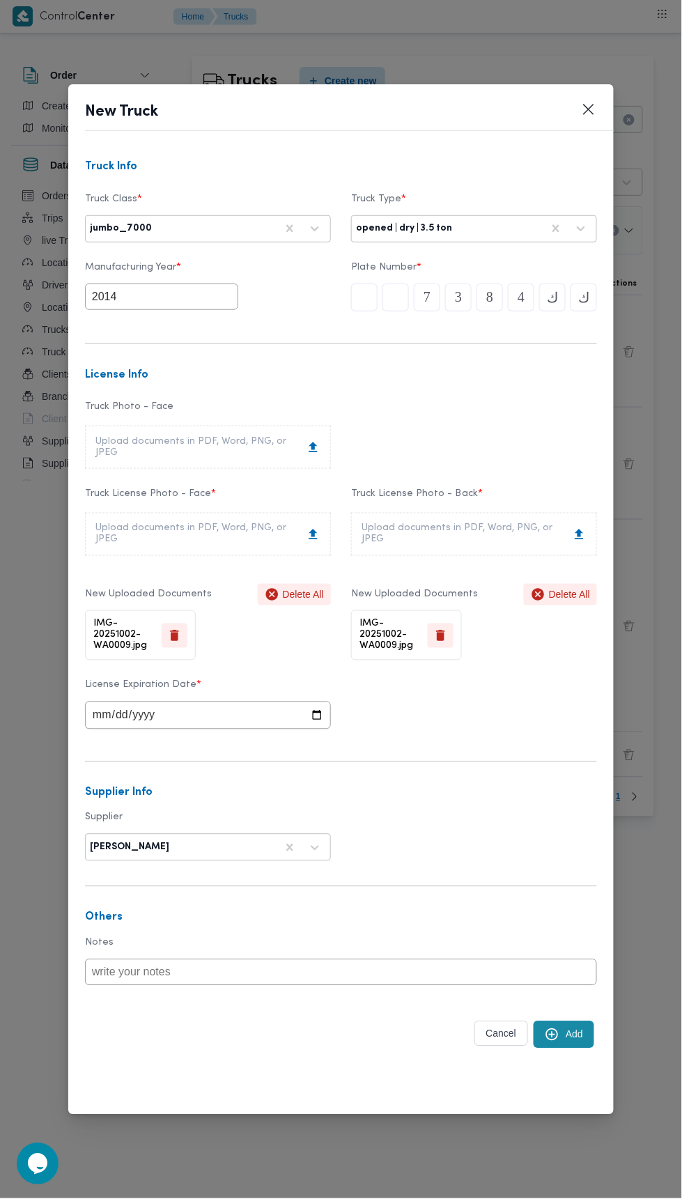
click at [573, 1034] on button "Add" at bounding box center [564, 1034] width 61 height 27
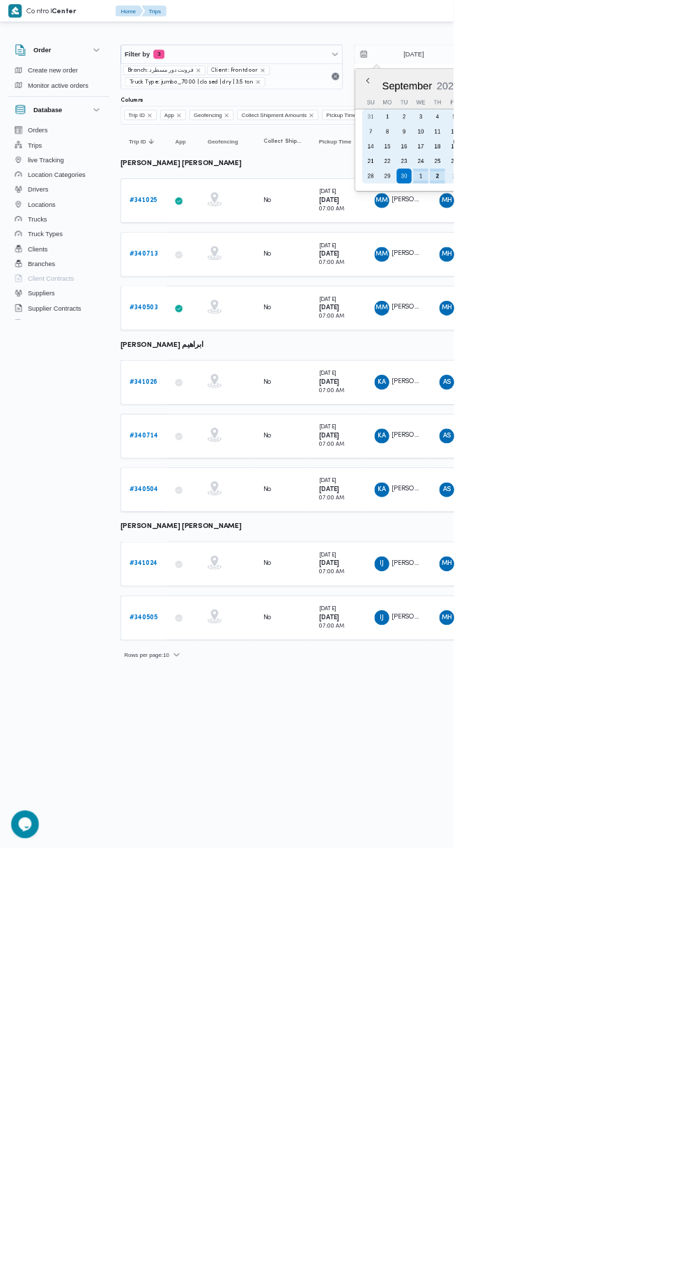
click at [660, 256] on div "2" at bounding box center [657, 265] width 22 height 22
type input "2/10/2025"
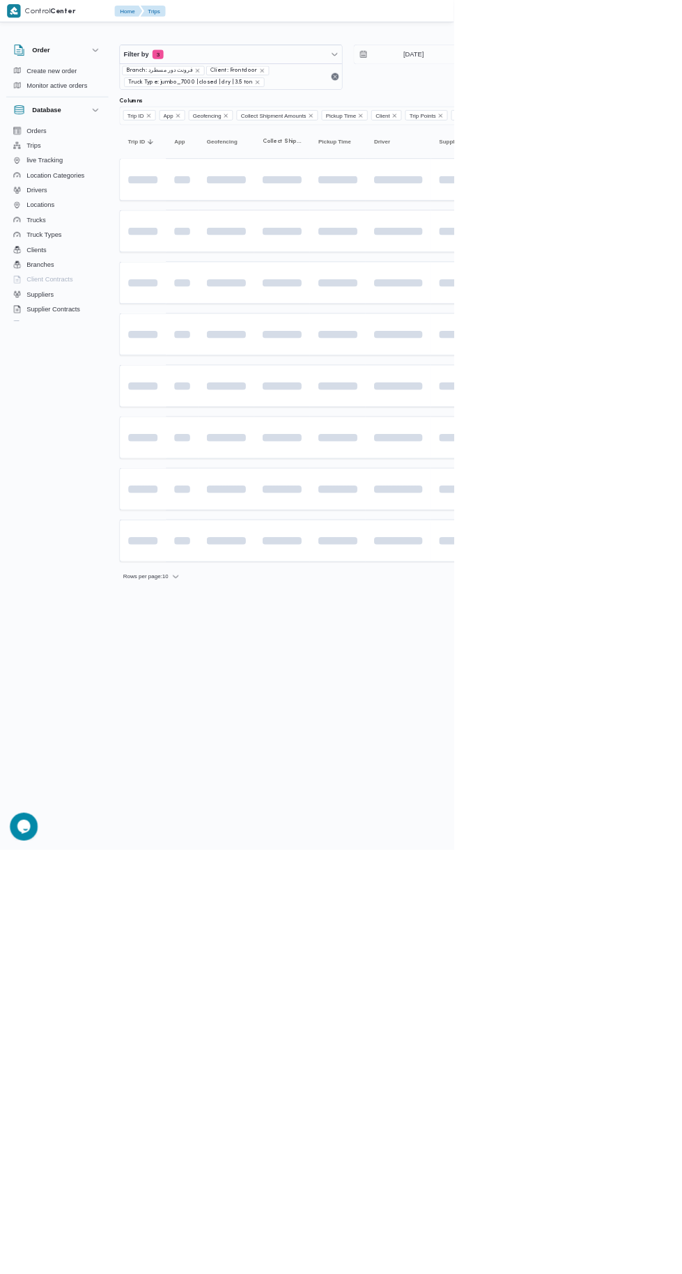
click at [318, 805] on span at bounding box center [308, 810] width 129 height 11
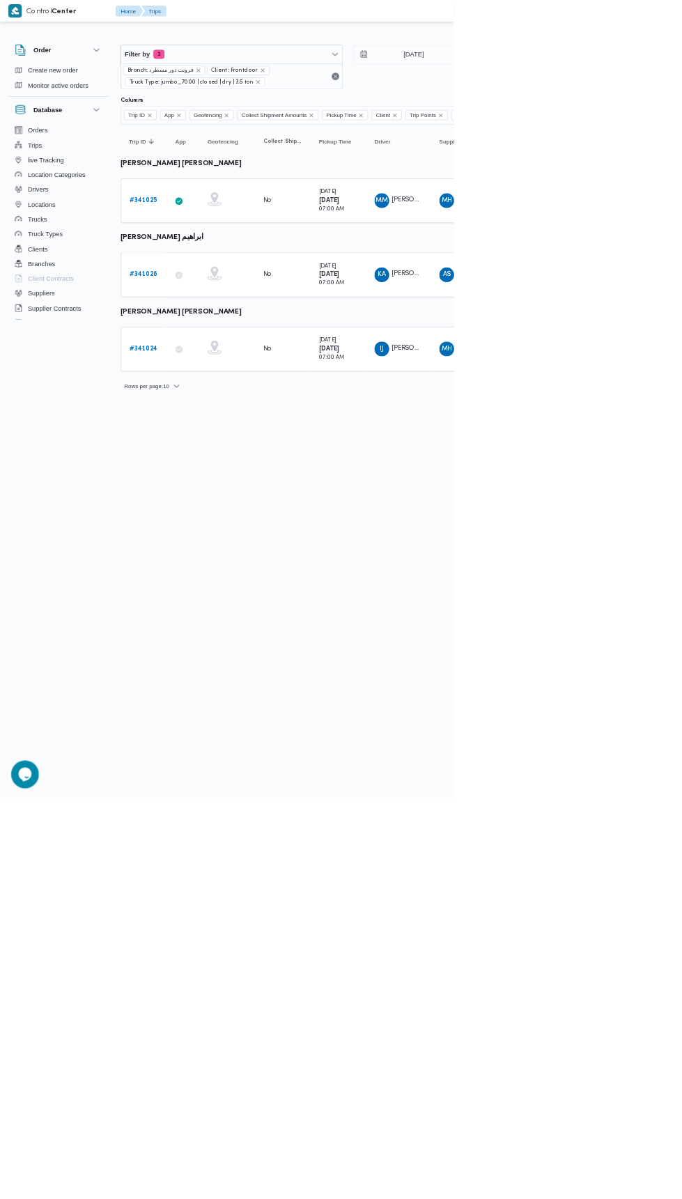
click at [226, 408] on b "# 341026" at bounding box center [215, 412] width 42 height 9
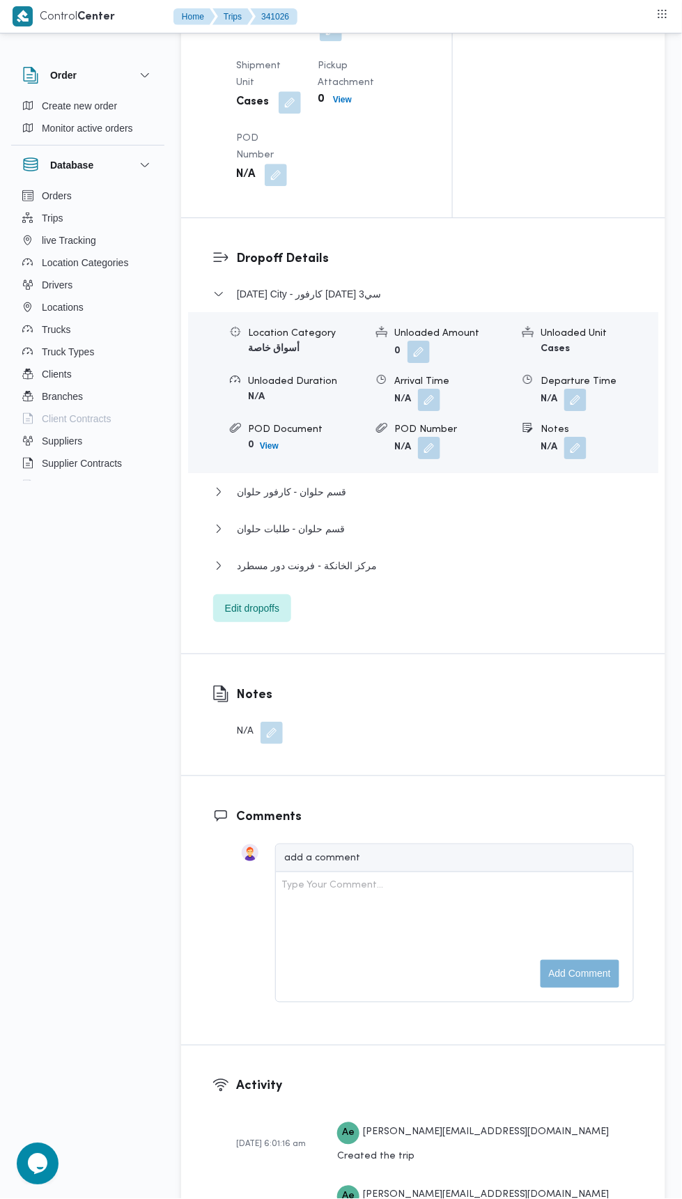
scroll to position [1706, 0]
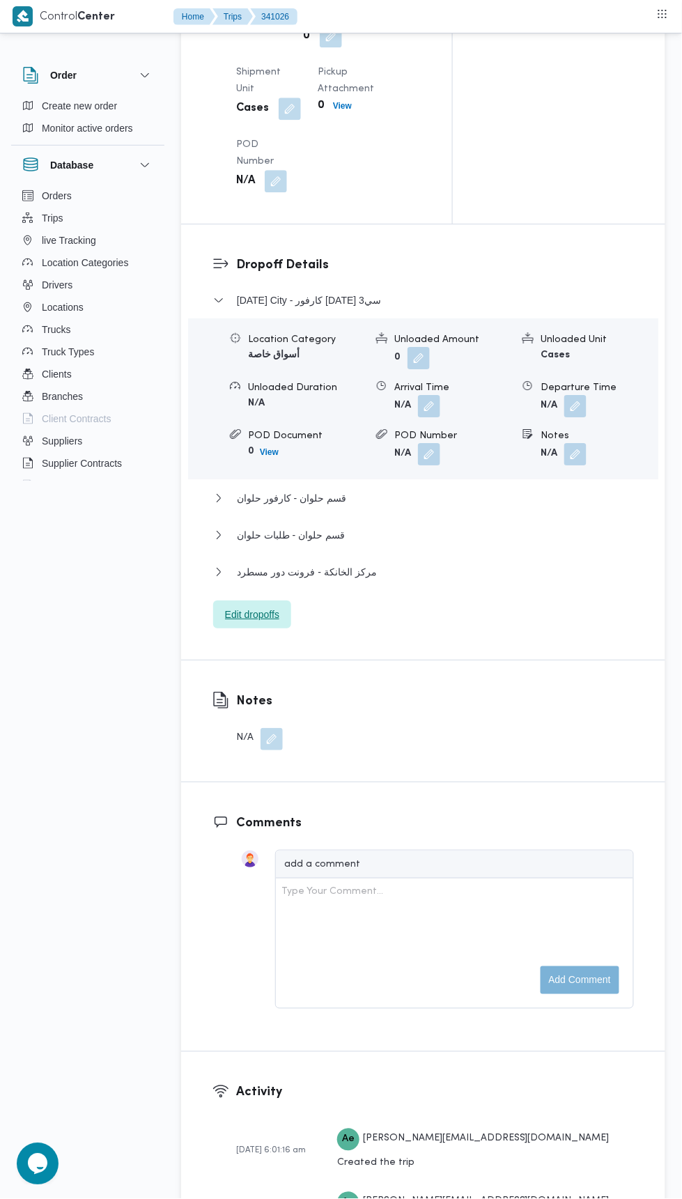
click at [240, 619] on span "Edit dropoffs" at bounding box center [252, 614] width 54 height 17
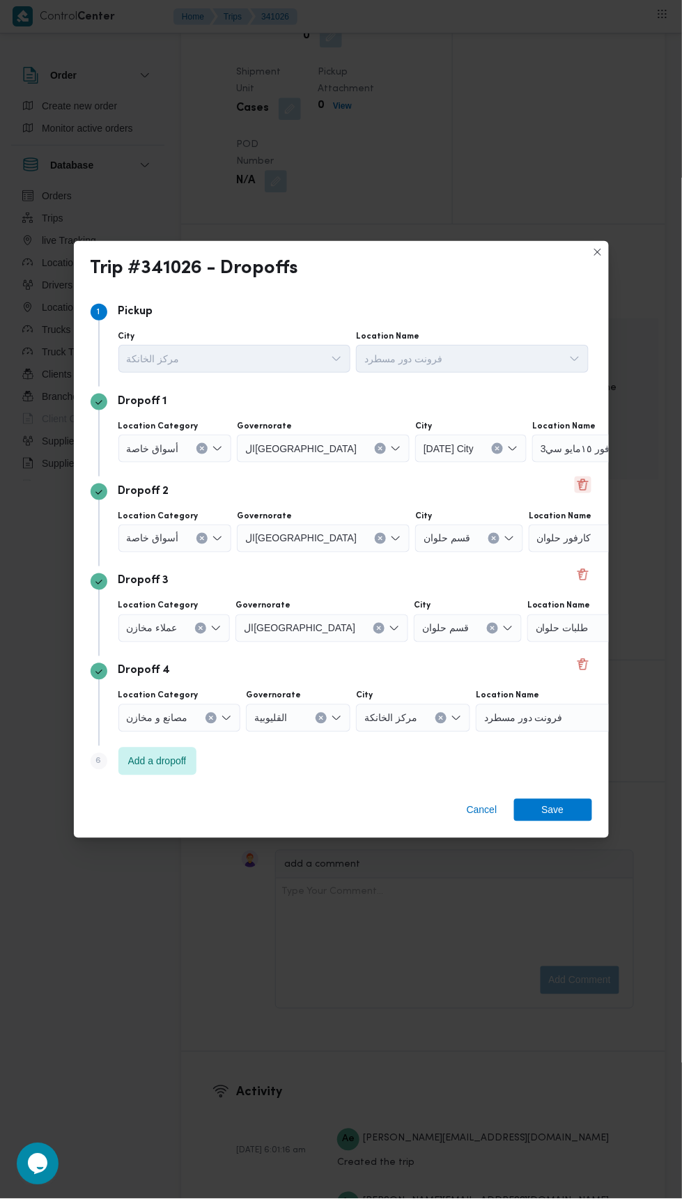
click at [588, 479] on button "Delete" at bounding box center [583, 484] width 17 height 17
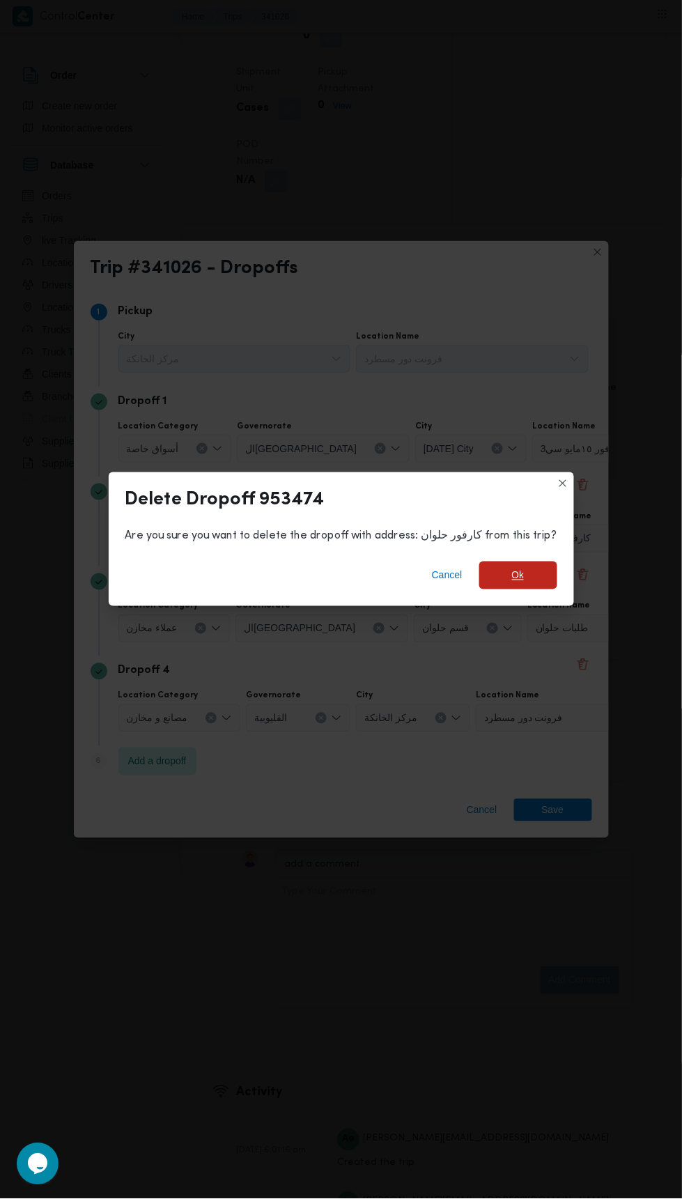
click at [520, 561] on span "Ok" at bounding box center [518, 575] width 78 height 28
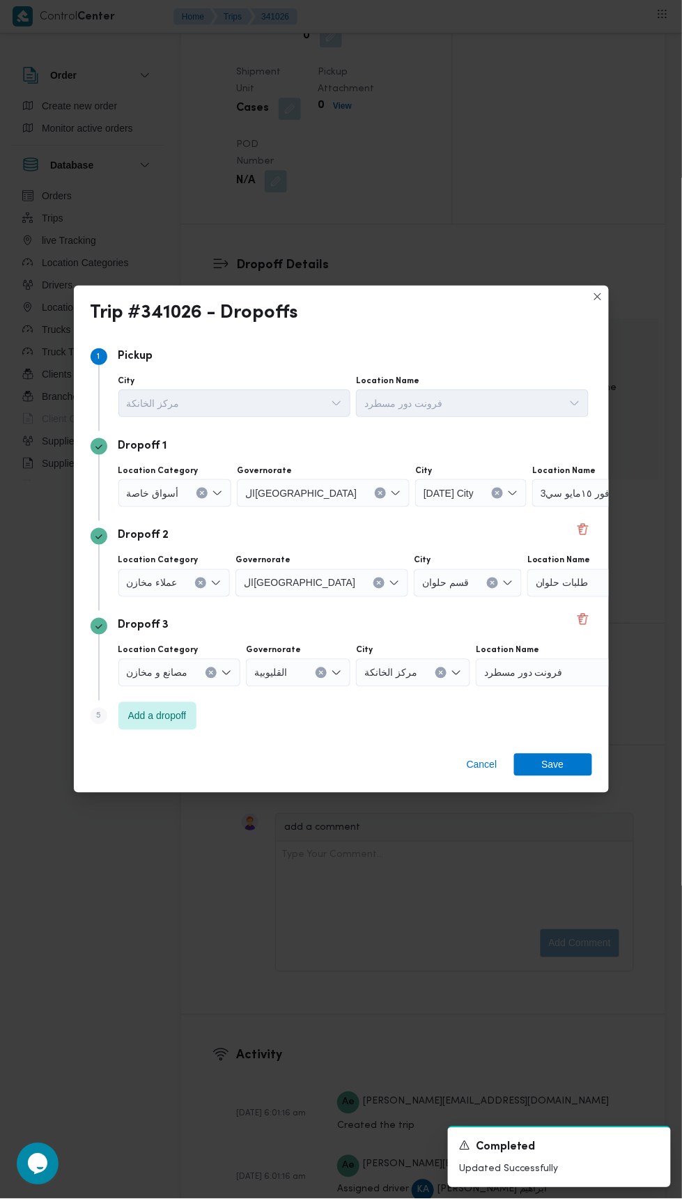
click at [598, 494] on div "كارفور ١٥مايو سي3" at bounding box center [619, 493] width 174 height 28
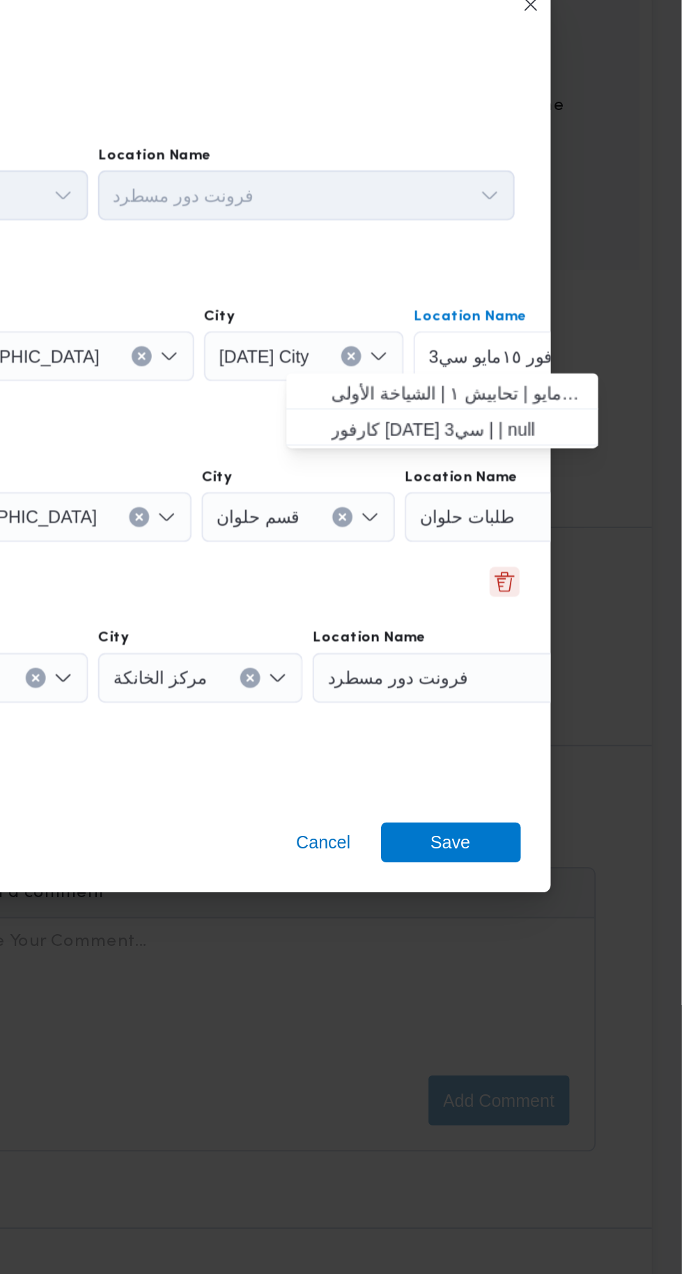
click at [587, 646] on button "Delete" at bounding box center [583, 653] width 17 height 17
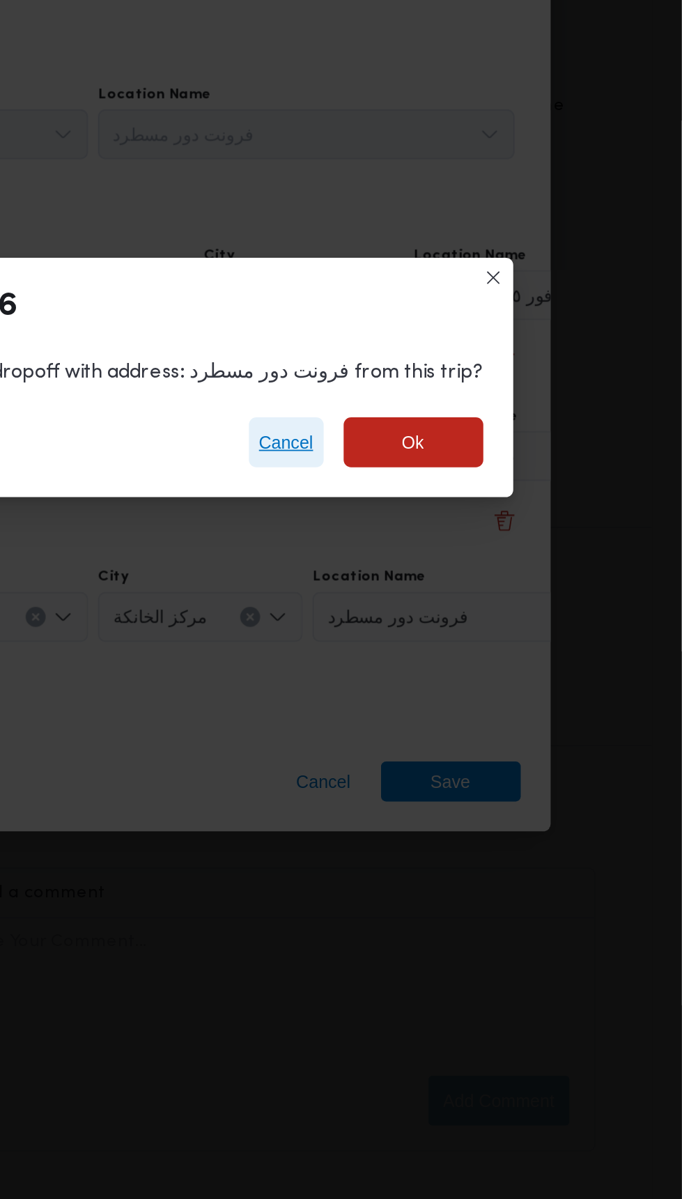
click at [442, 561] on span "Cancel" at bounding box center [461, 575] width 42 height 28
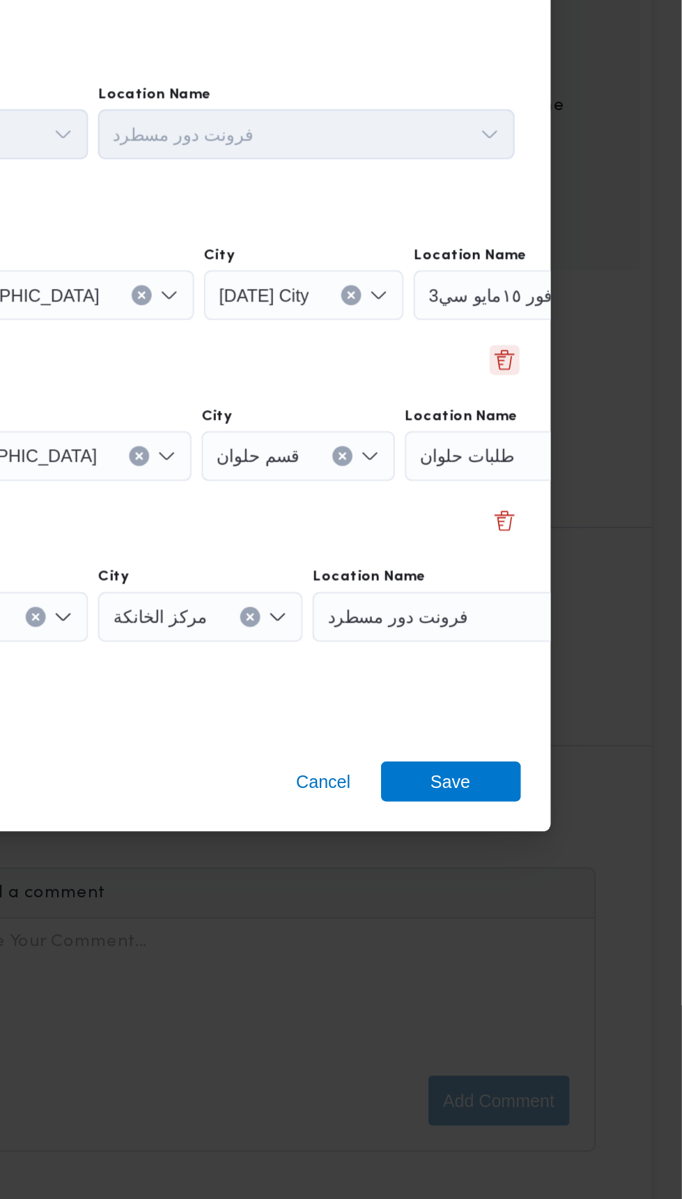
click at [584, 521] on button "Delete" at bounding box center [583, 529] width 17 height 17
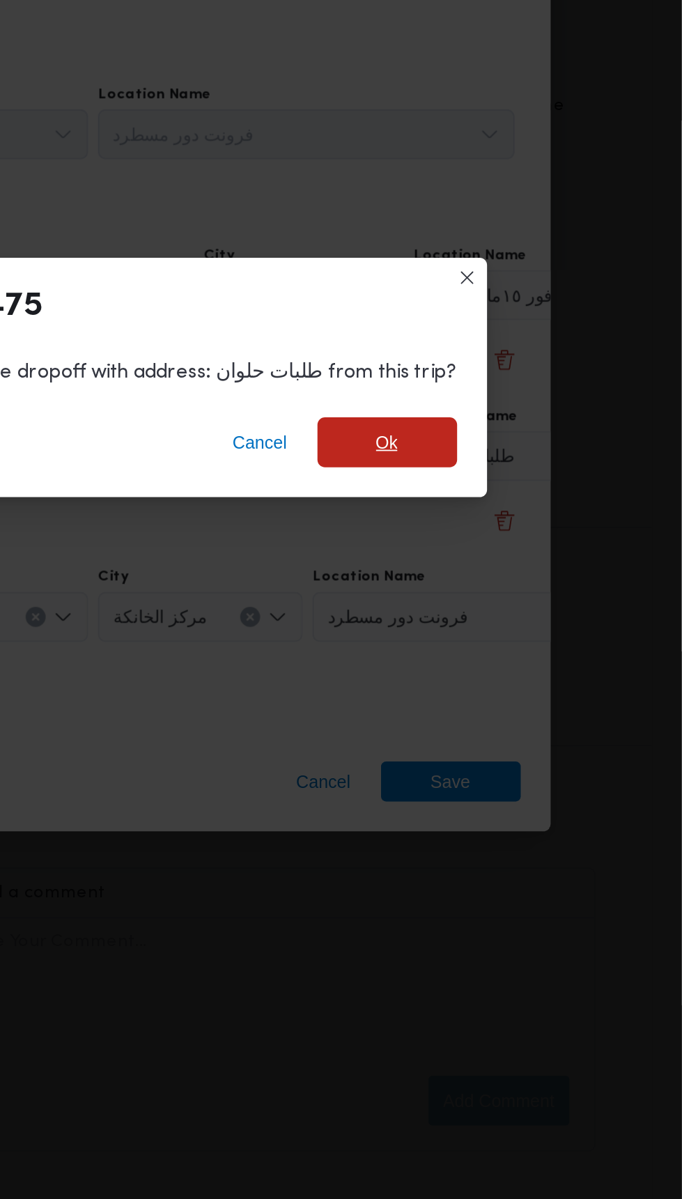
click at [536, 561] on span "Ok" at bounding box center [518, 575] width 78 height 28
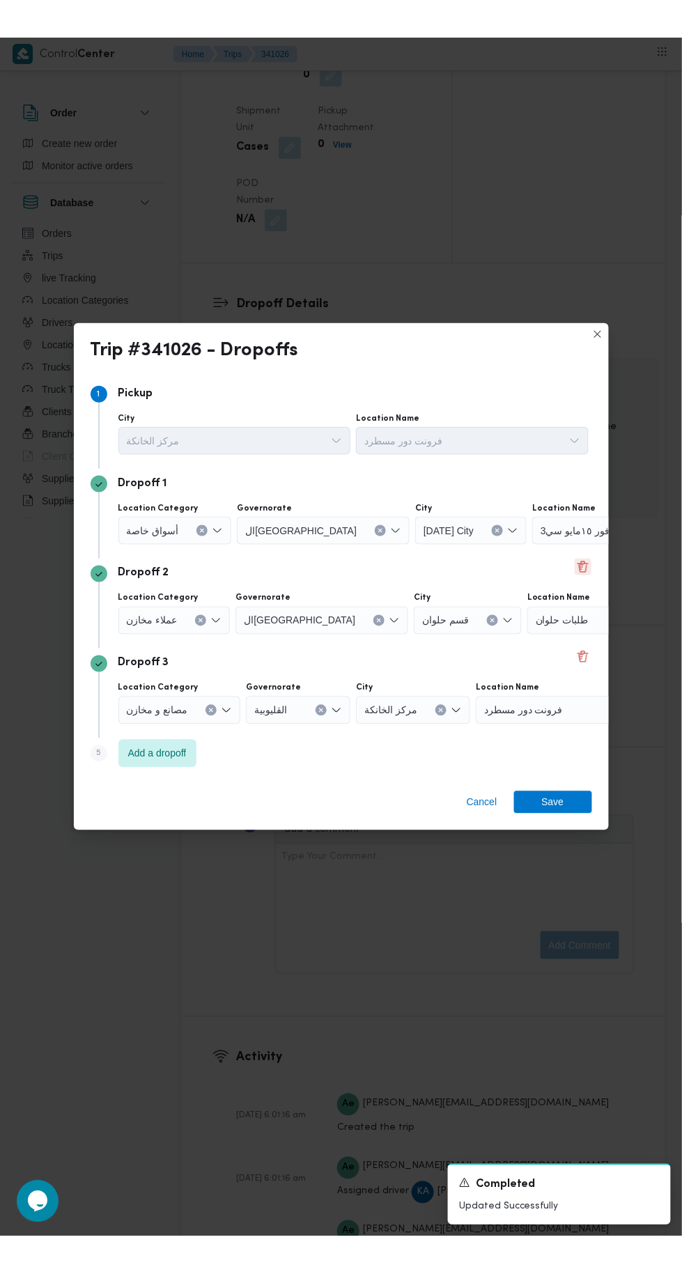
scroll to position [1671, 0]
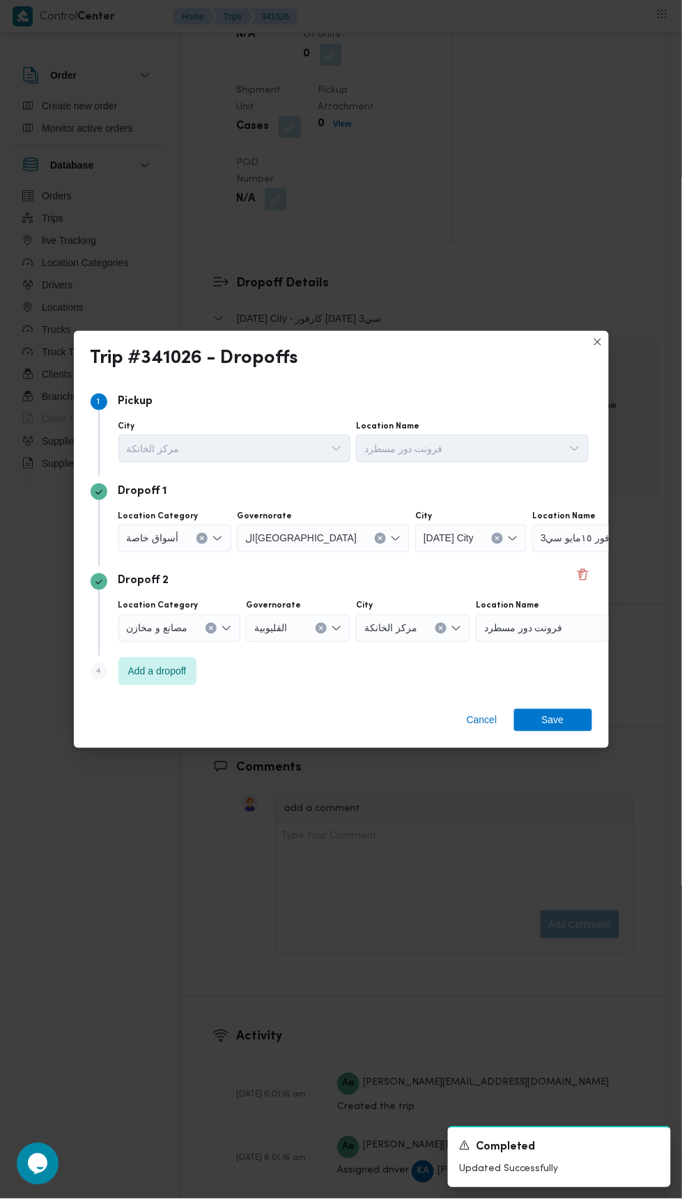
click at [184, 531] on input "Location Category" at bounding box center [184, 538] width 1 height 17
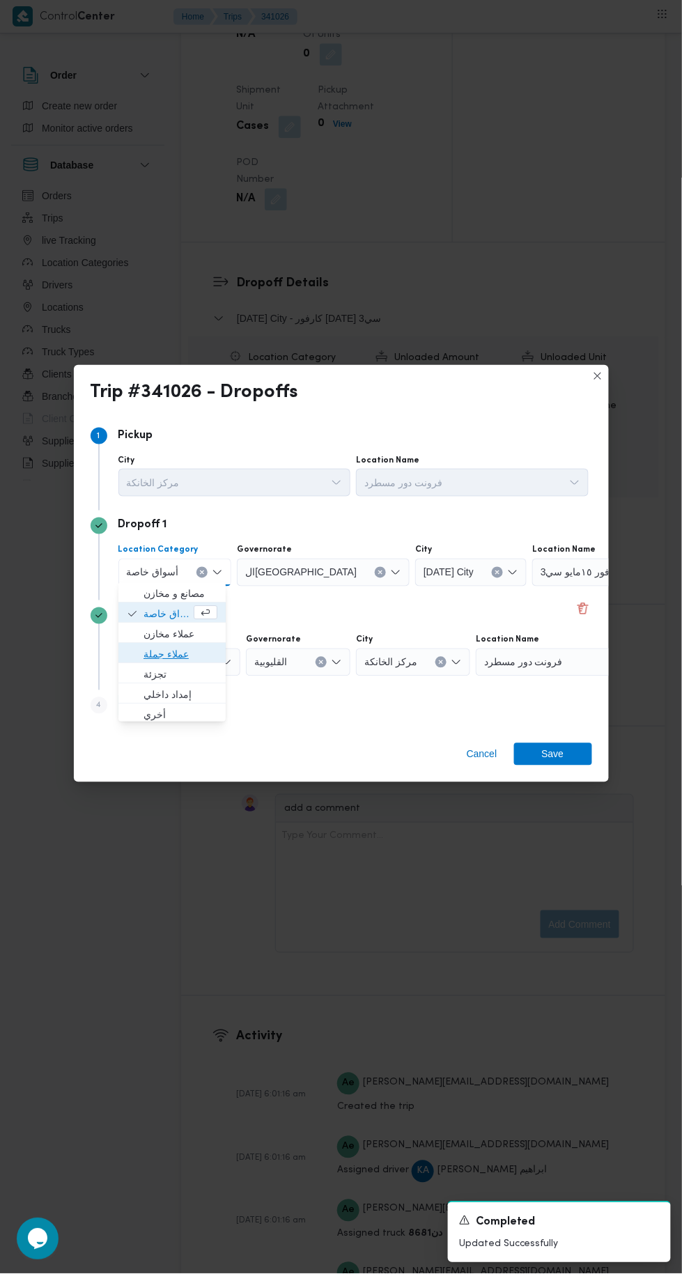
click at [138, 655] on span "عملاء جملة" at bounding box center [172, 654] width 96 height 22
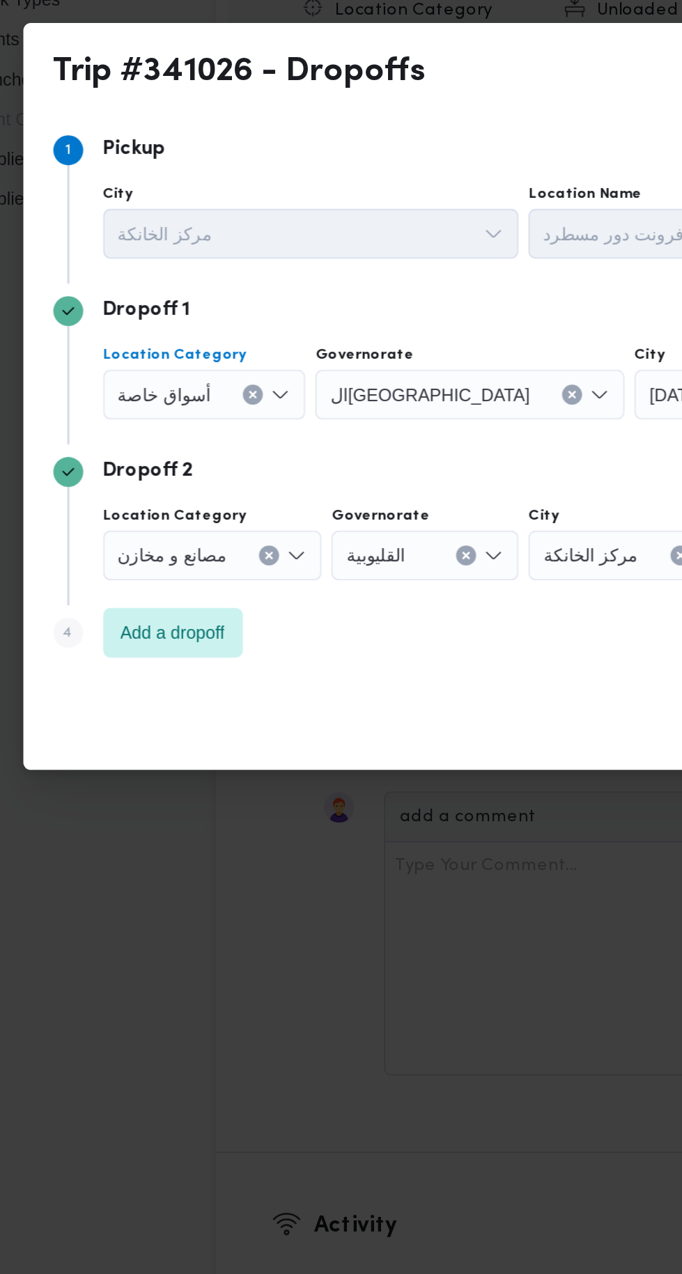
click at [362, 568] on input "Governorate" at bounding box center [362, 572] width 1 height 17
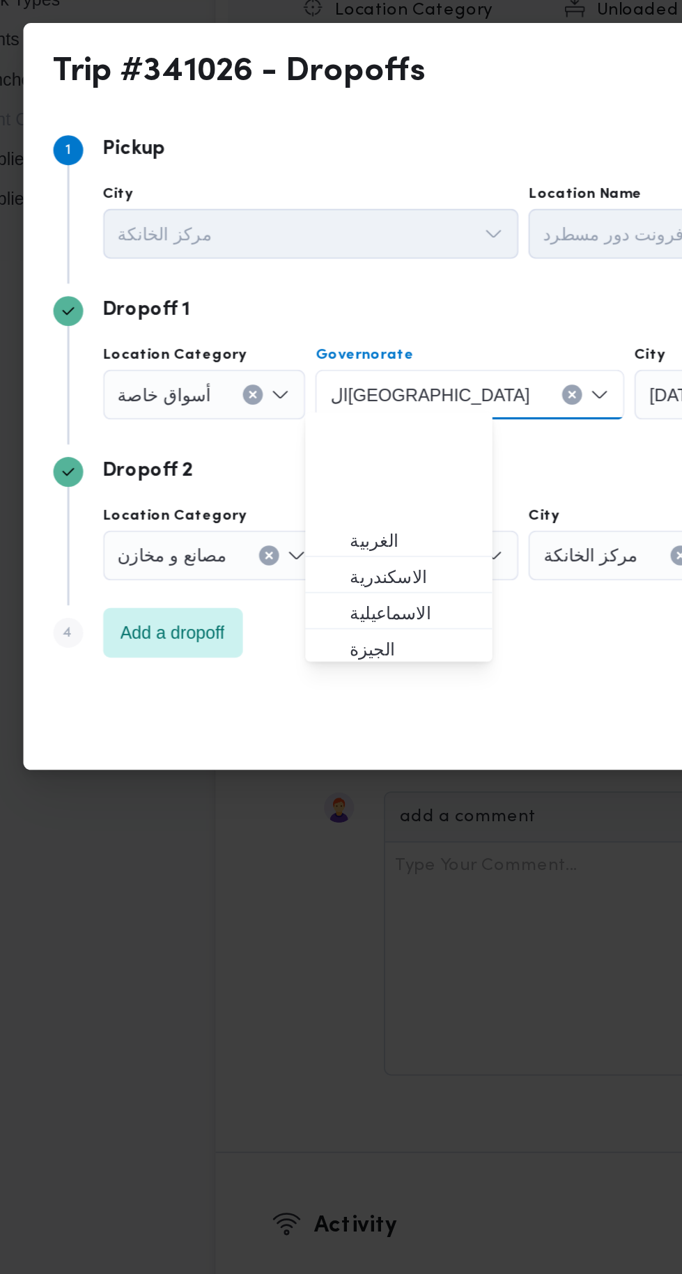
scroll to position [83, 0]
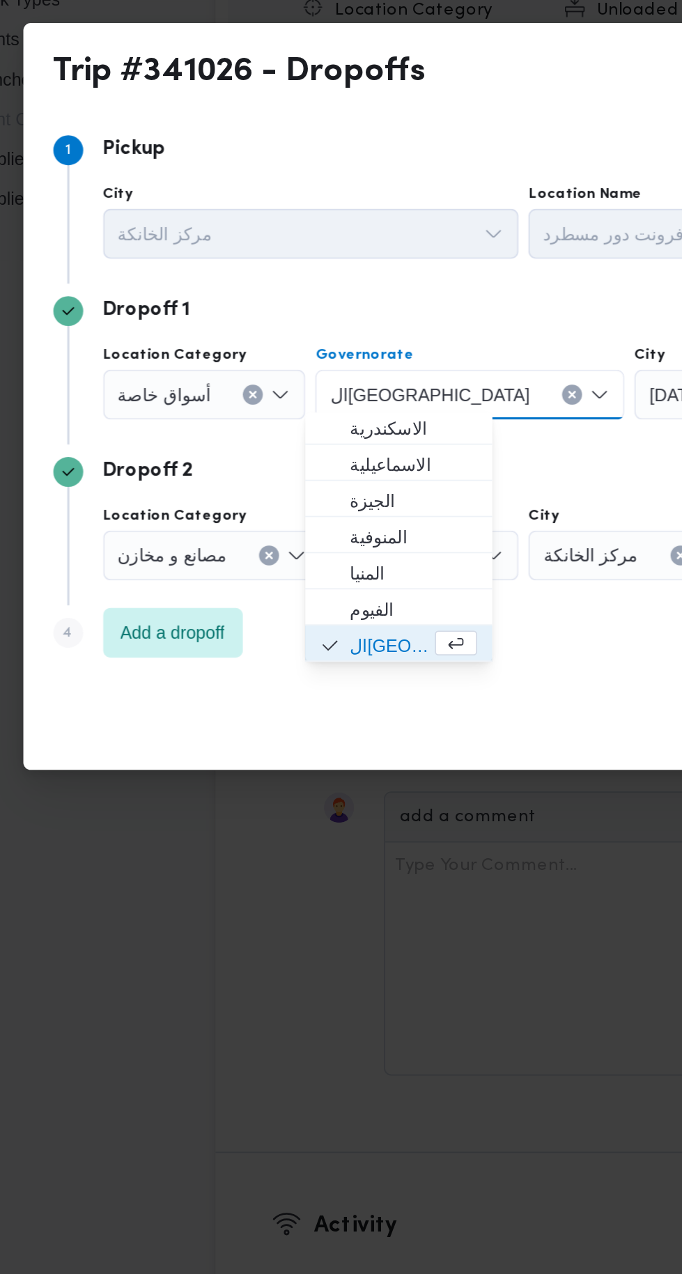
click at [201, 568] on div "أسواق خاصة" at bounding box center [175, 573] width 114 height 28
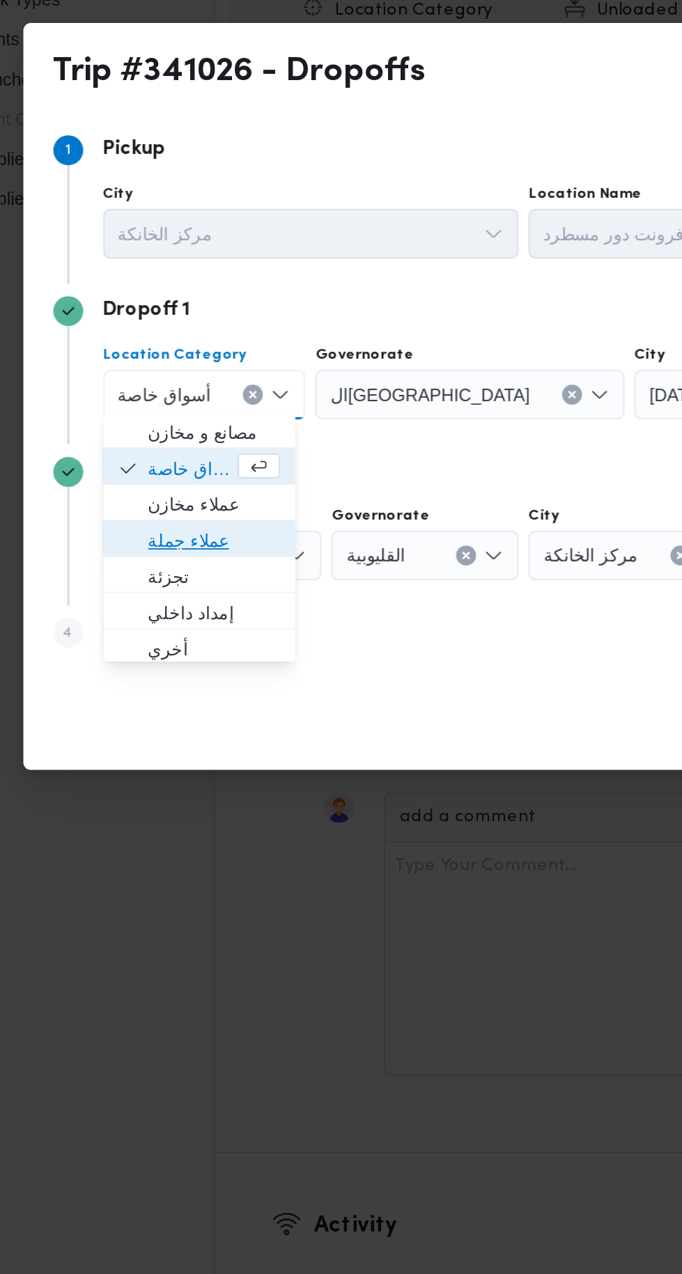
click at [144, 653] on span "عملاء جملة" at bounding box center [180, 654] width 74 height 17
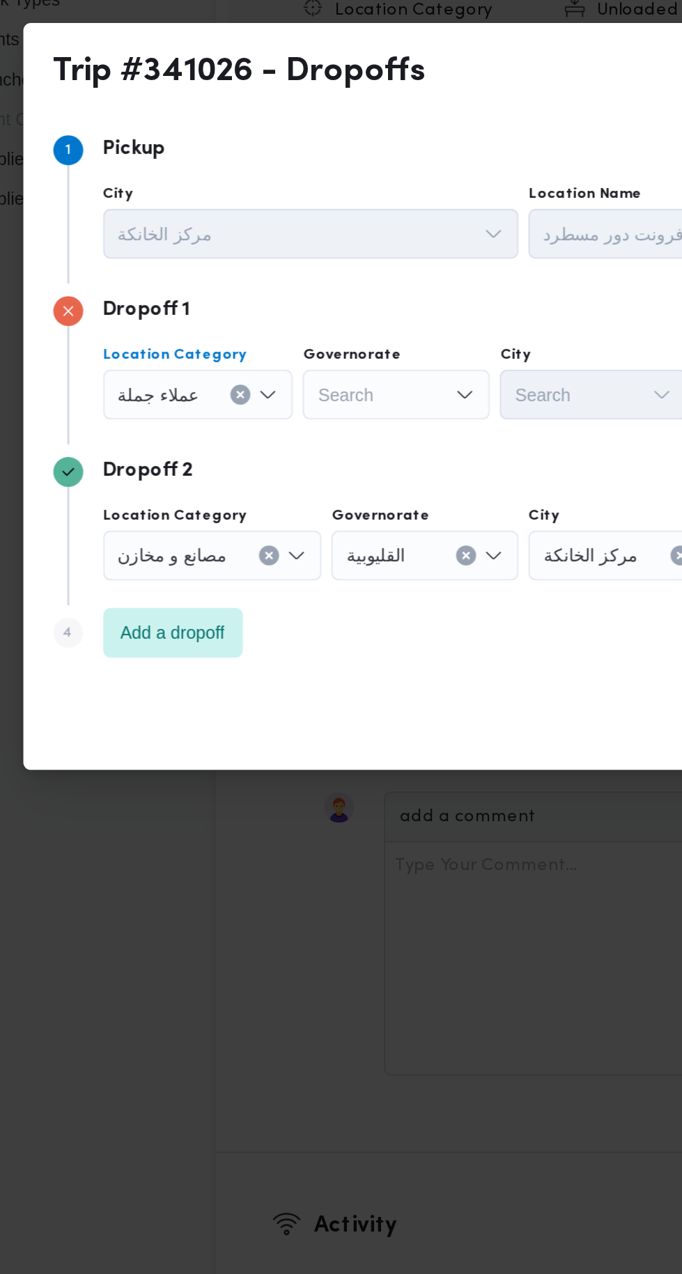
click at [263, 568] on div "Search" at bounding box center [282, 573] width 104 height 28
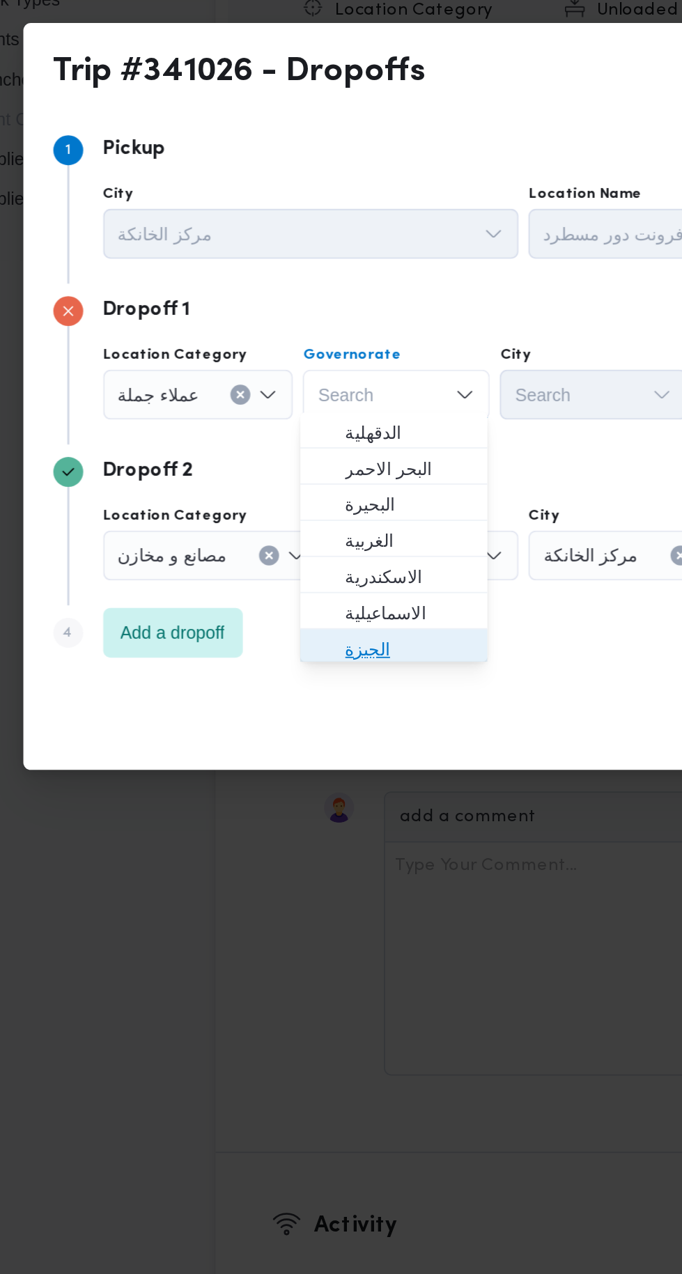
click at [260, 713] on span "الجيزة" at bounding box center [289, 714] width 71 height 17
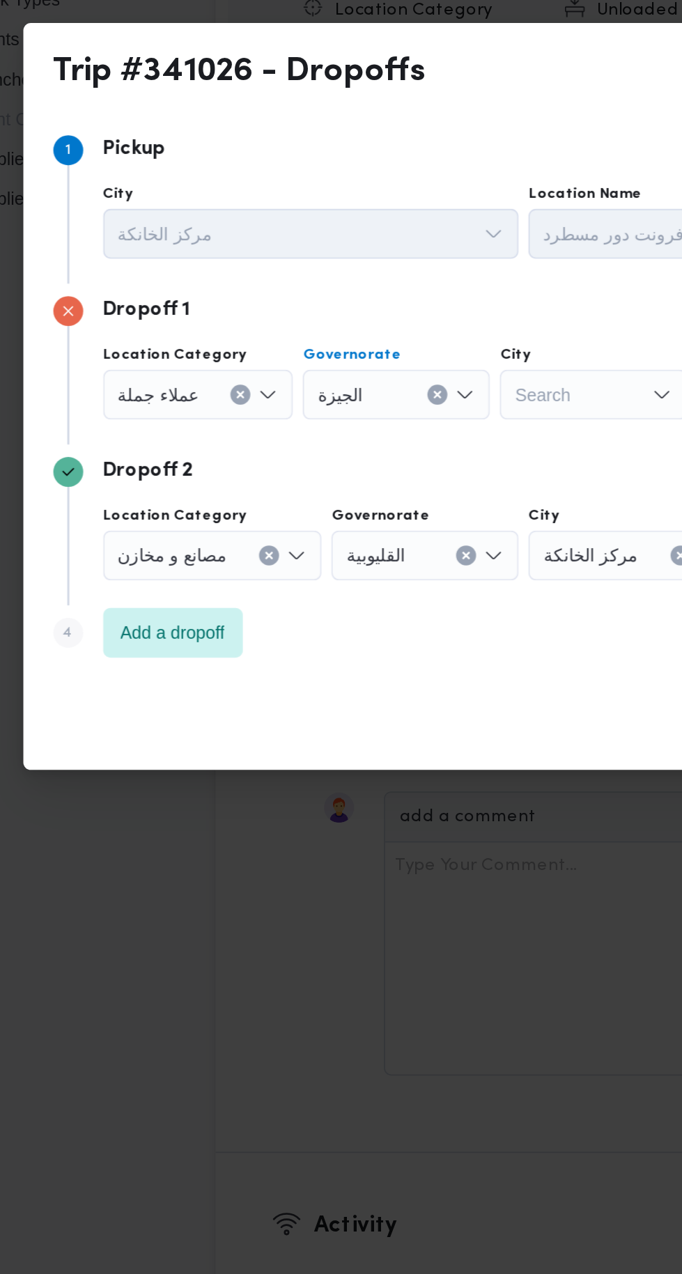
click at [384, 576] on div "Search" at bounding box center [392, 573] width 104 height 28
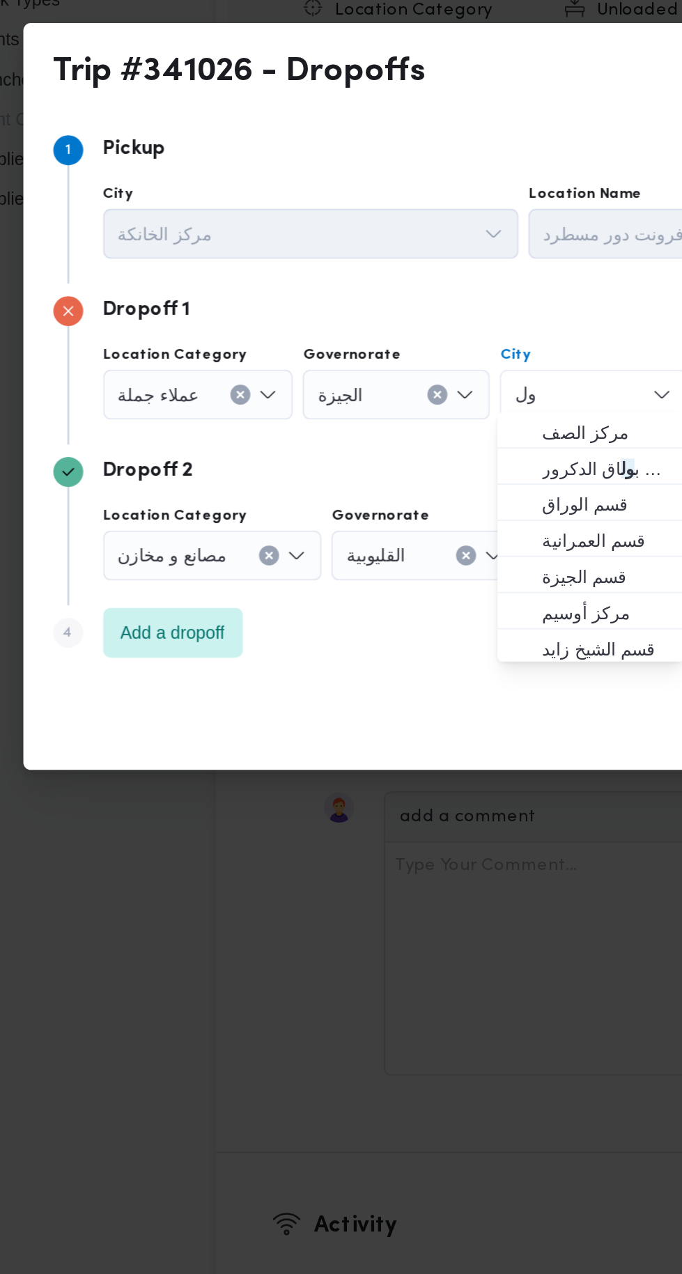
scroll to position [0, 0]
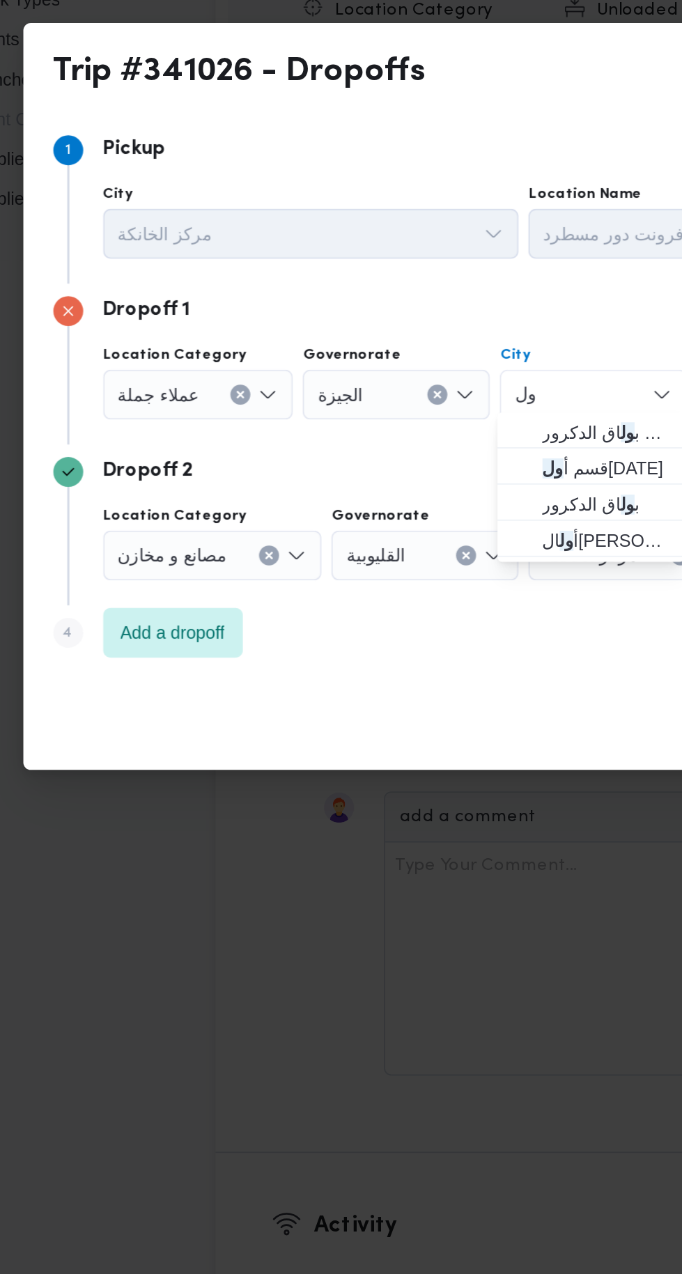
type input "ول"
click at [371, 611] on span "قسم أ ول 6 أكتوبر" at bounding box center [399, 613] width 71 height 17
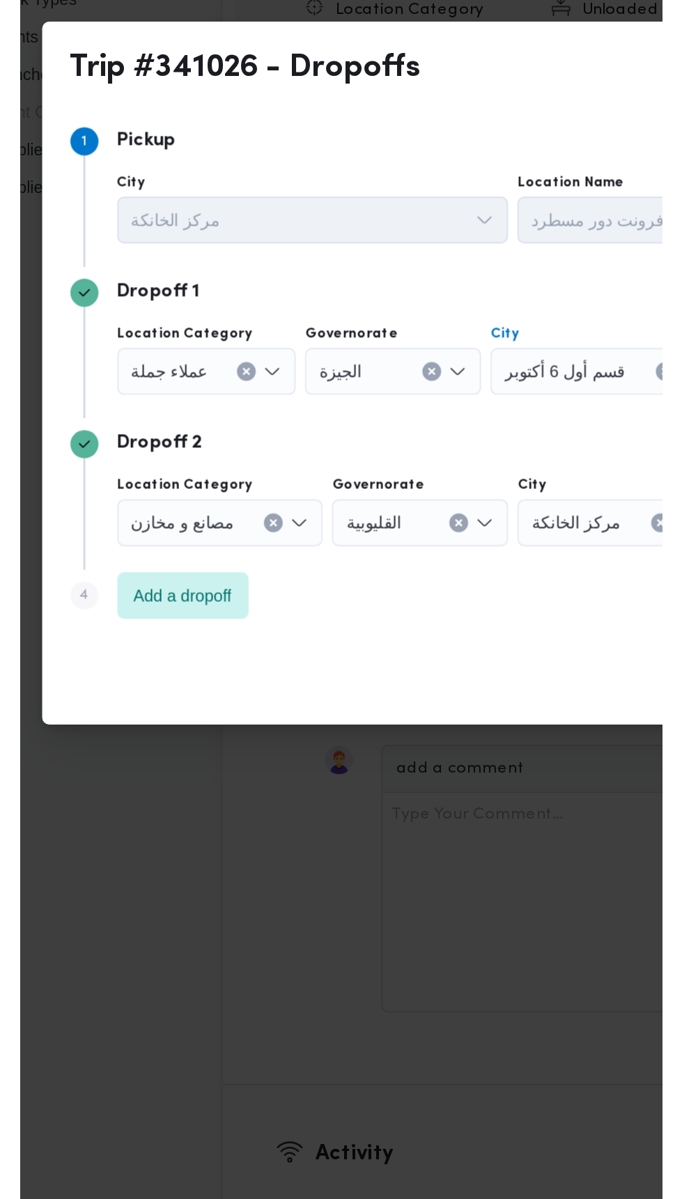
scroll to position [1671, 0]
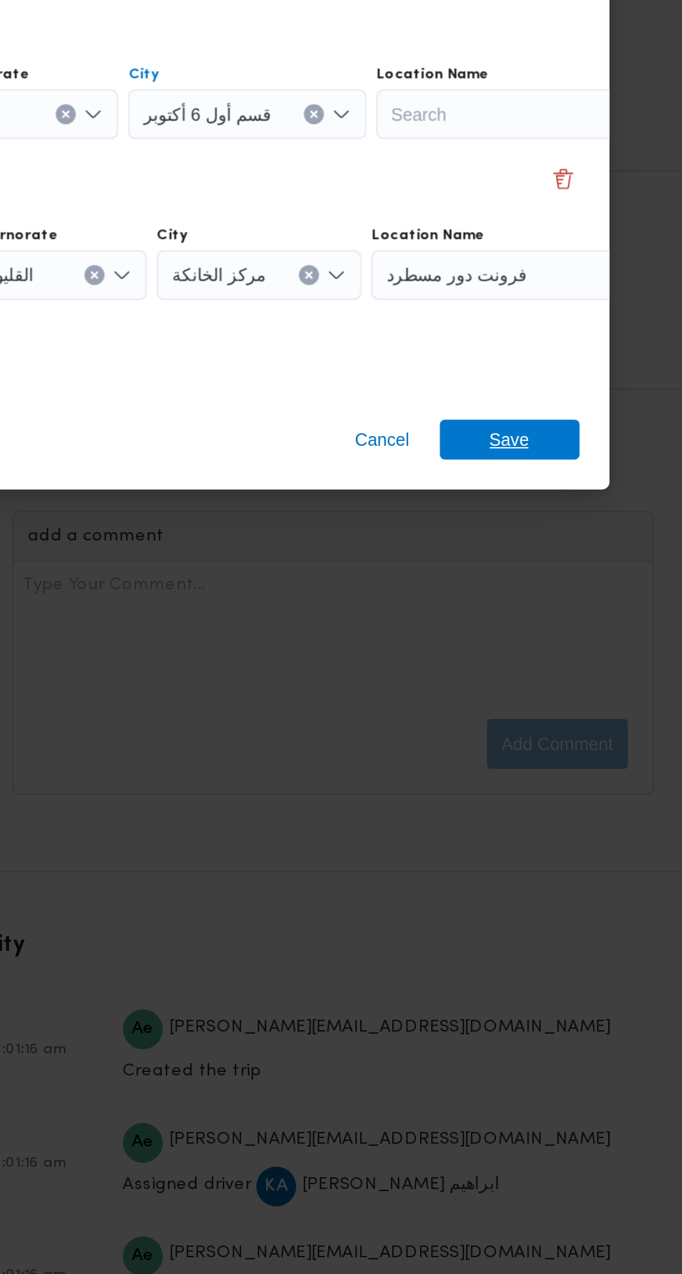
click at [557, 745] on span "Save" at bounding box center [553, 754] width 22 height 22
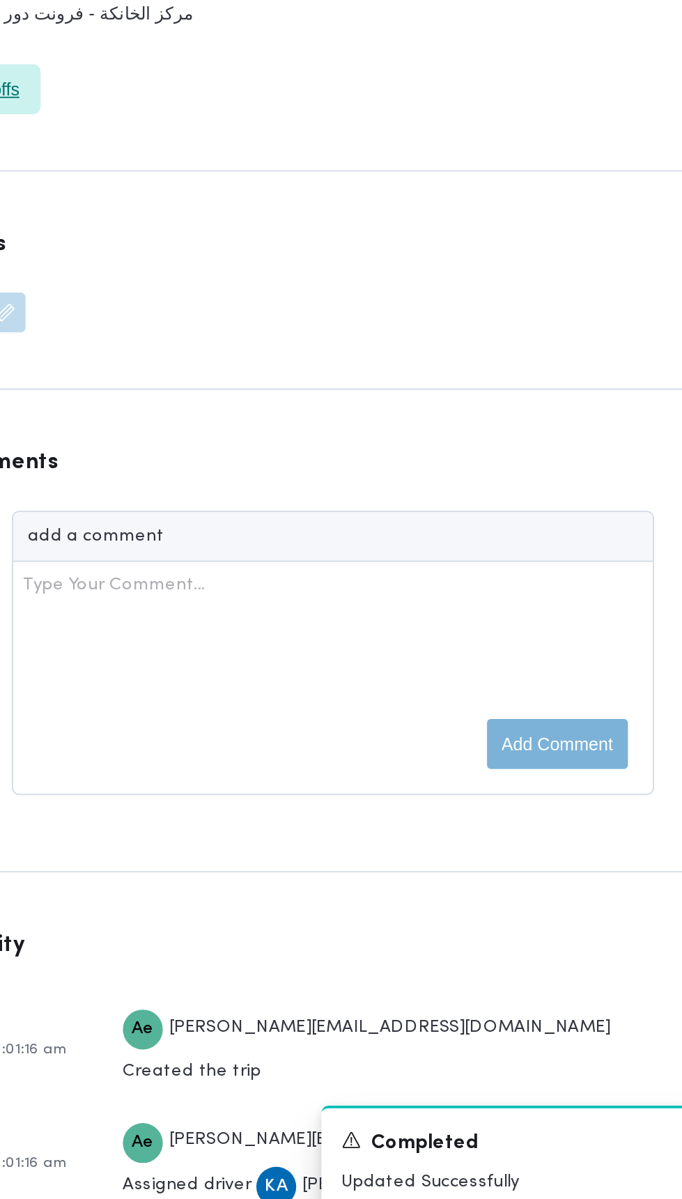
scroll to position [1699, 0]
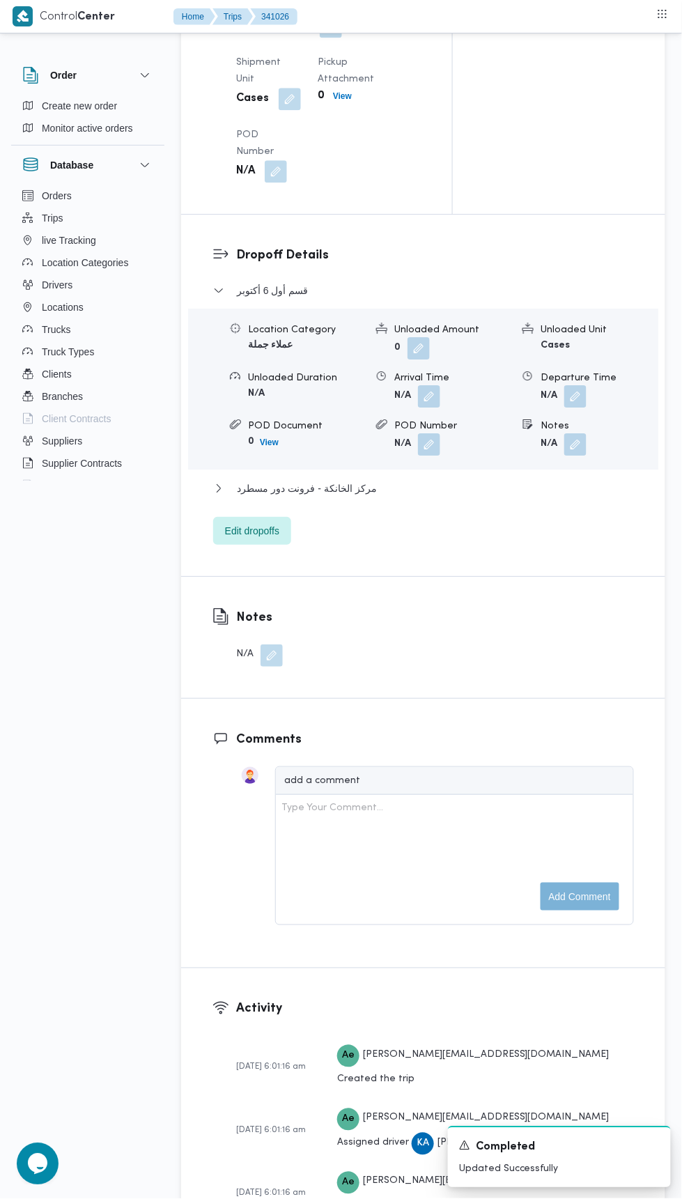
click at [244, 658] on div "N/A" at bounding box center [259, 655] width 47 height 22
click at [263, 657] on button "button" at bounding box center [271, 655] width 22 height 22
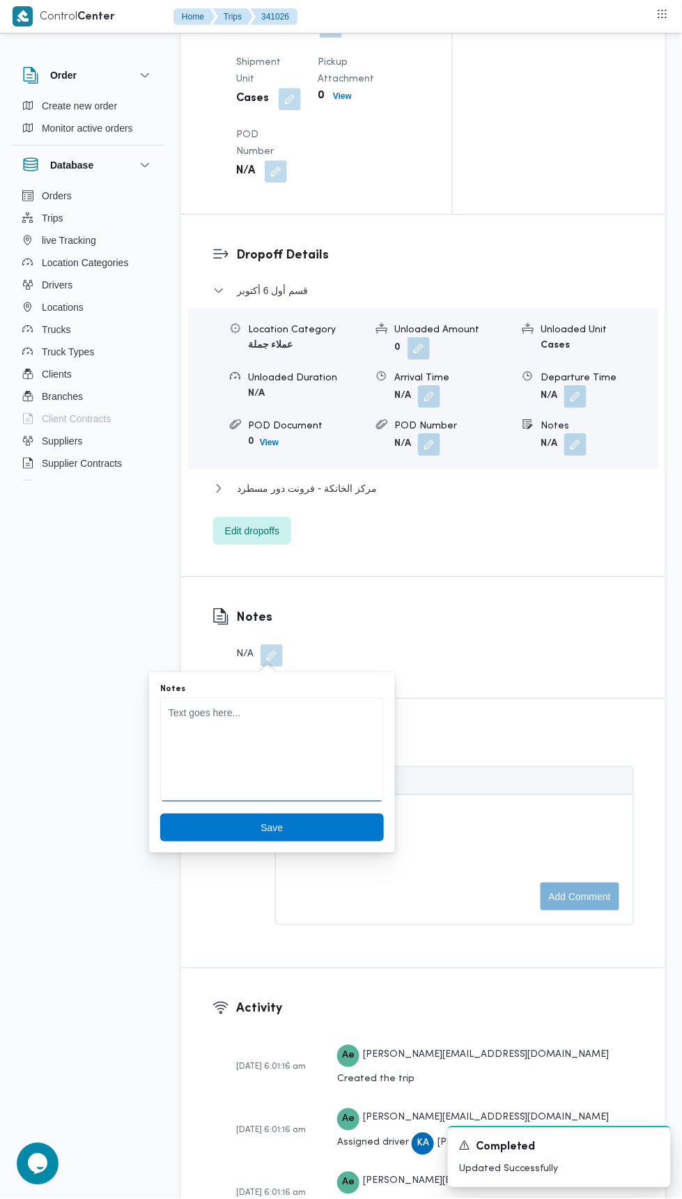
click at [242, 747] on textarea "Notes" at bounding box center [272, 749] width 224 height 104
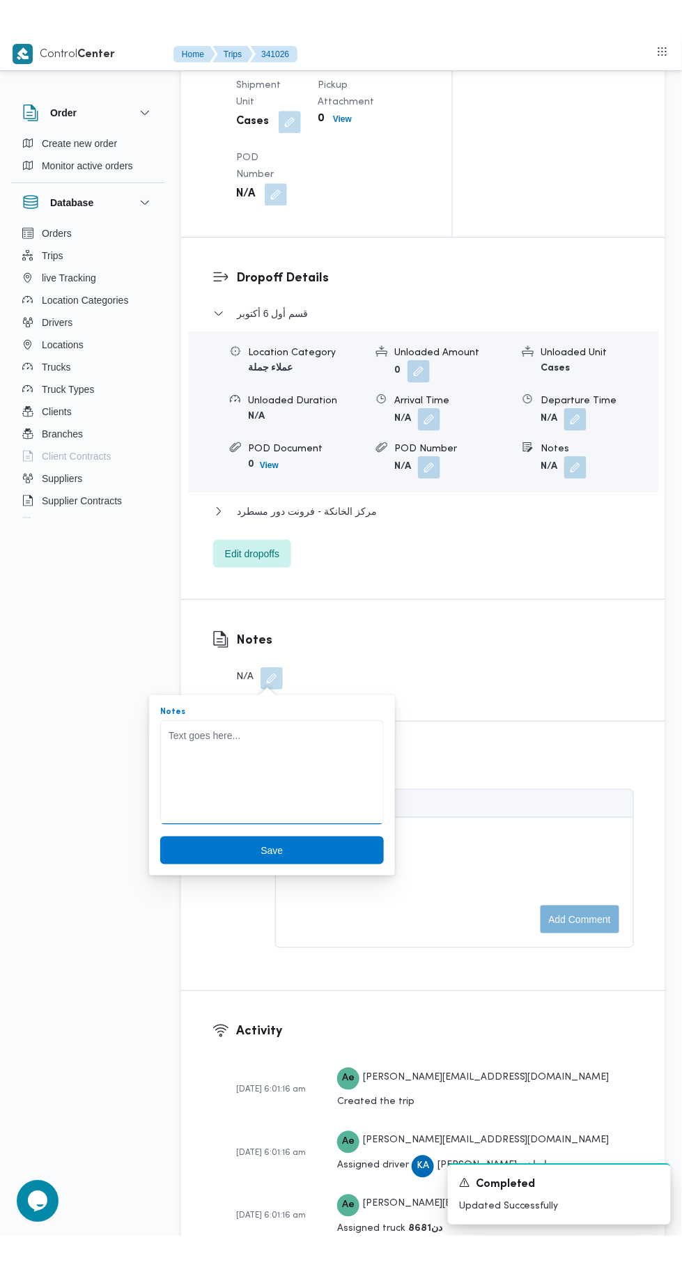
scroll to position [1771, 0]
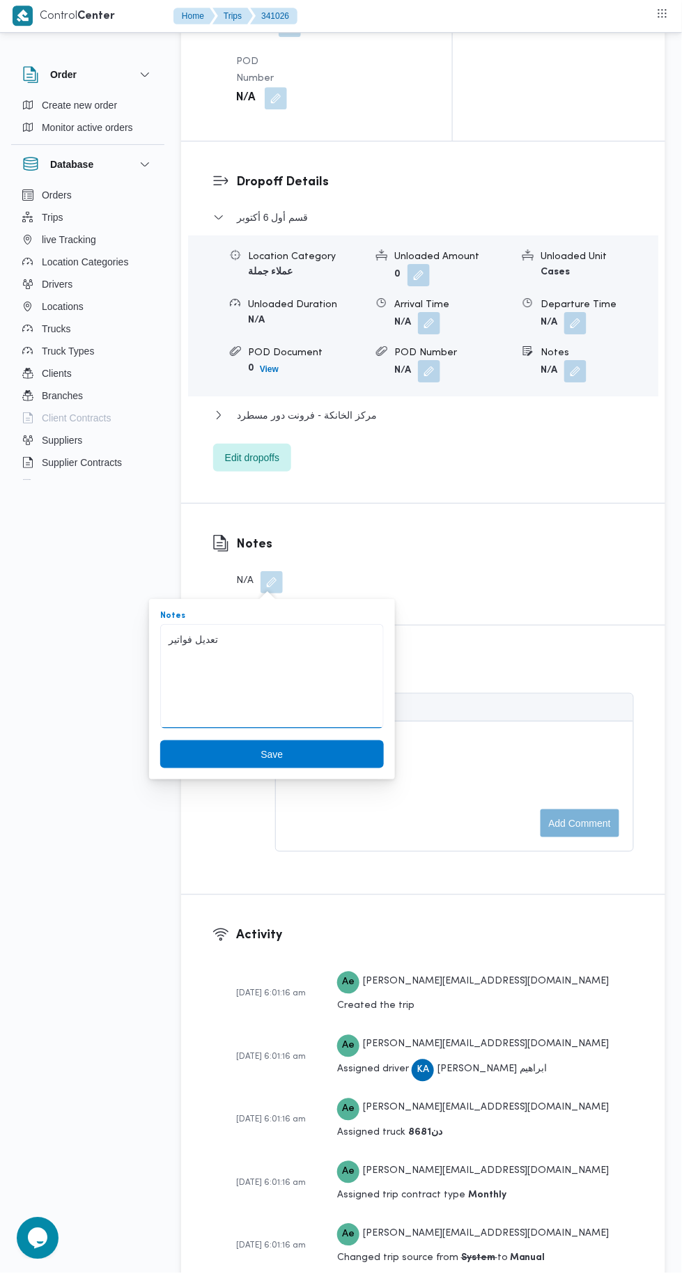
type textarea "تعديل فواتير"
click at [208, 747] on span "Save" at bounding box center [272, 755] width 224 height 28
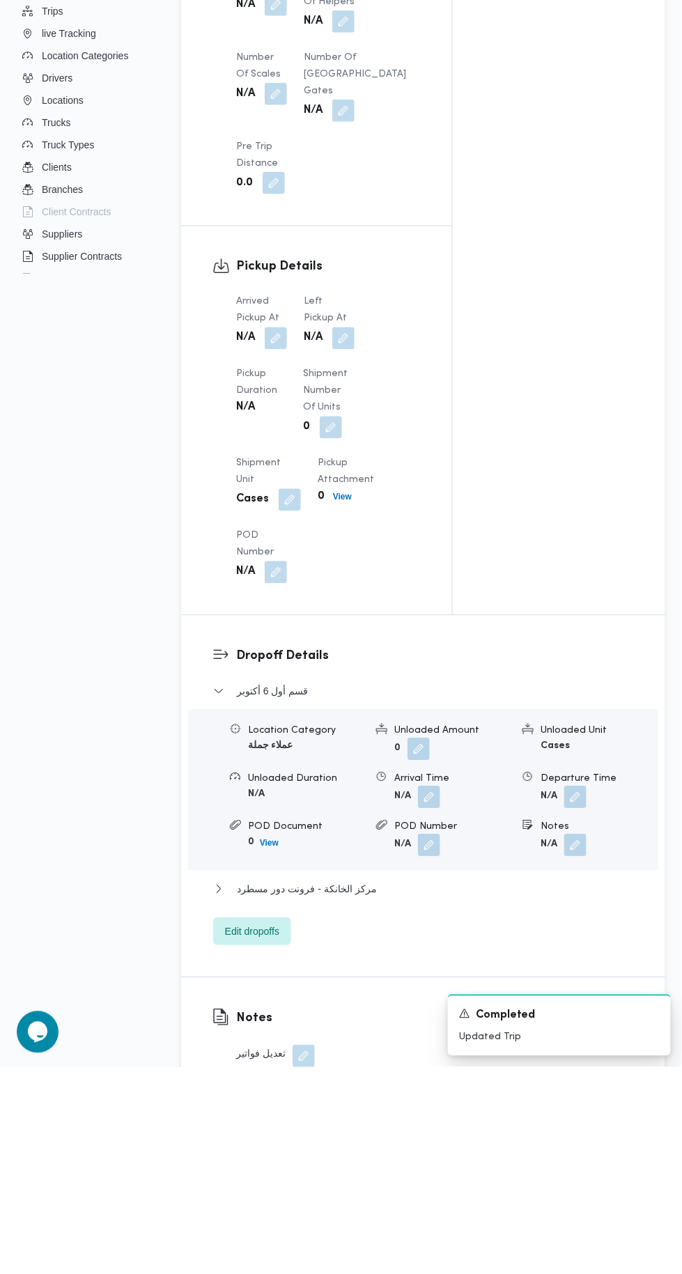
click at [271, 550] on button "button" at bounding box center [276, 545] width 22 height 22
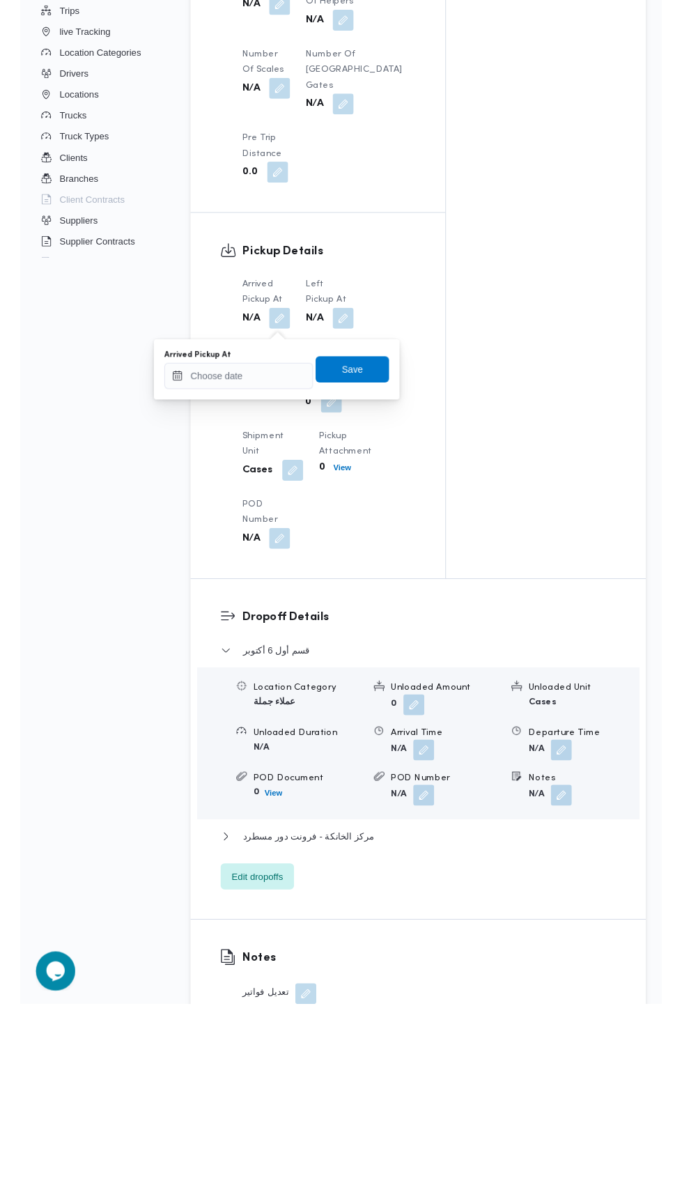
scroll to position [1091, 0]
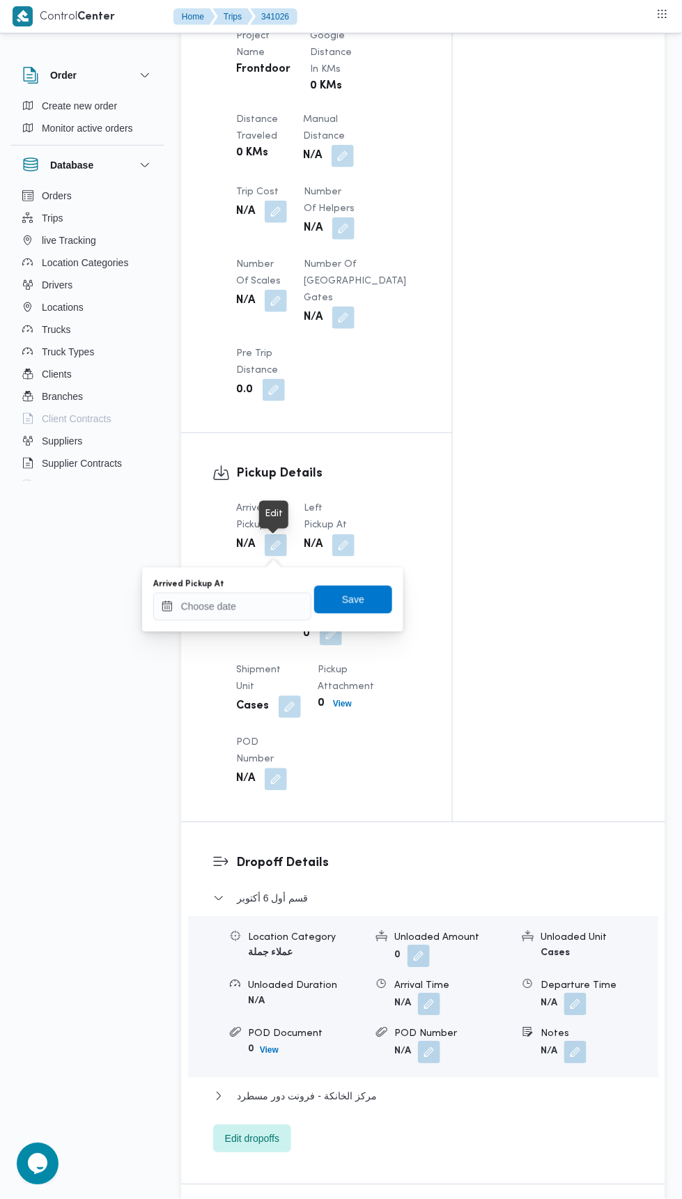
click at [246, 391] on b "0.0" at bounding box center [244, 390] width 17 height 17
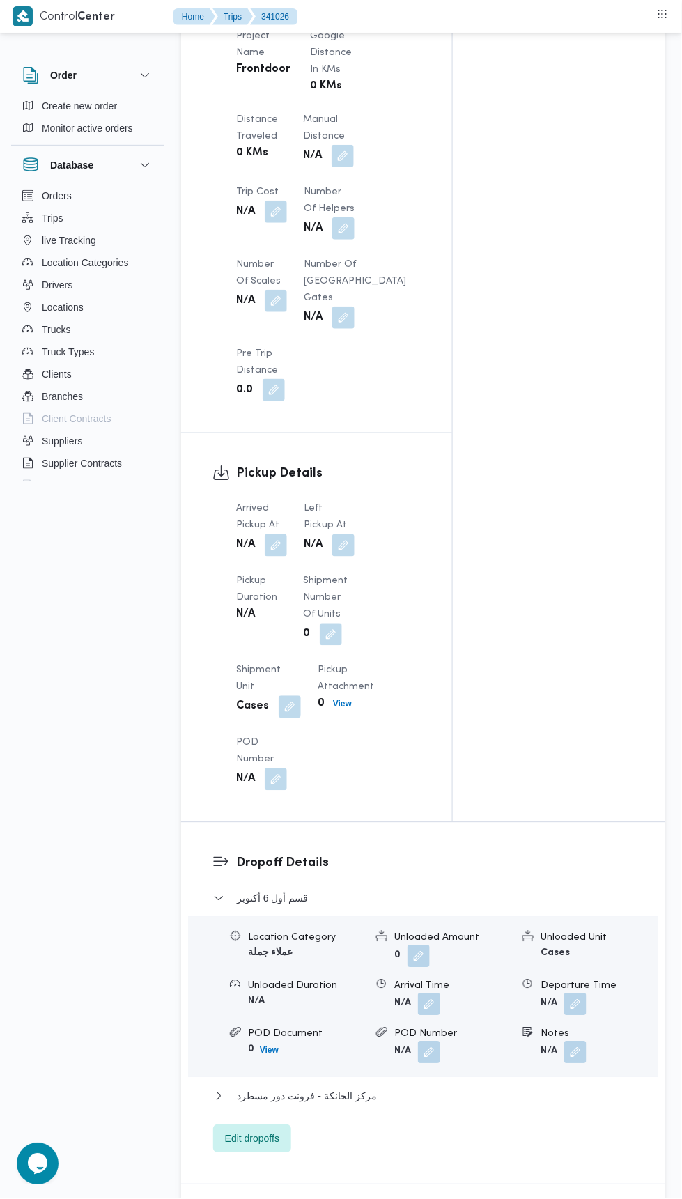
click at [278, 550] on button "button" at bounding box center [276, 545] width 22 height 22
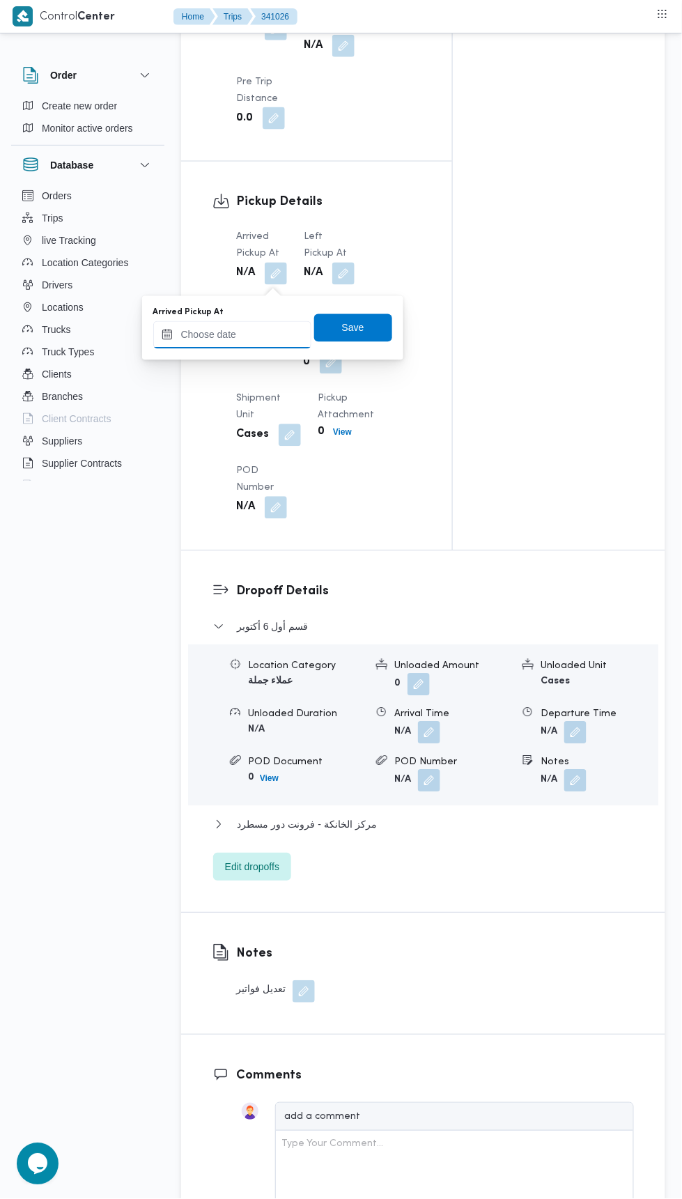
click at [210, 336] on input "Arrived Pickup At" at bounding box center [232, 335] width 158 height 28
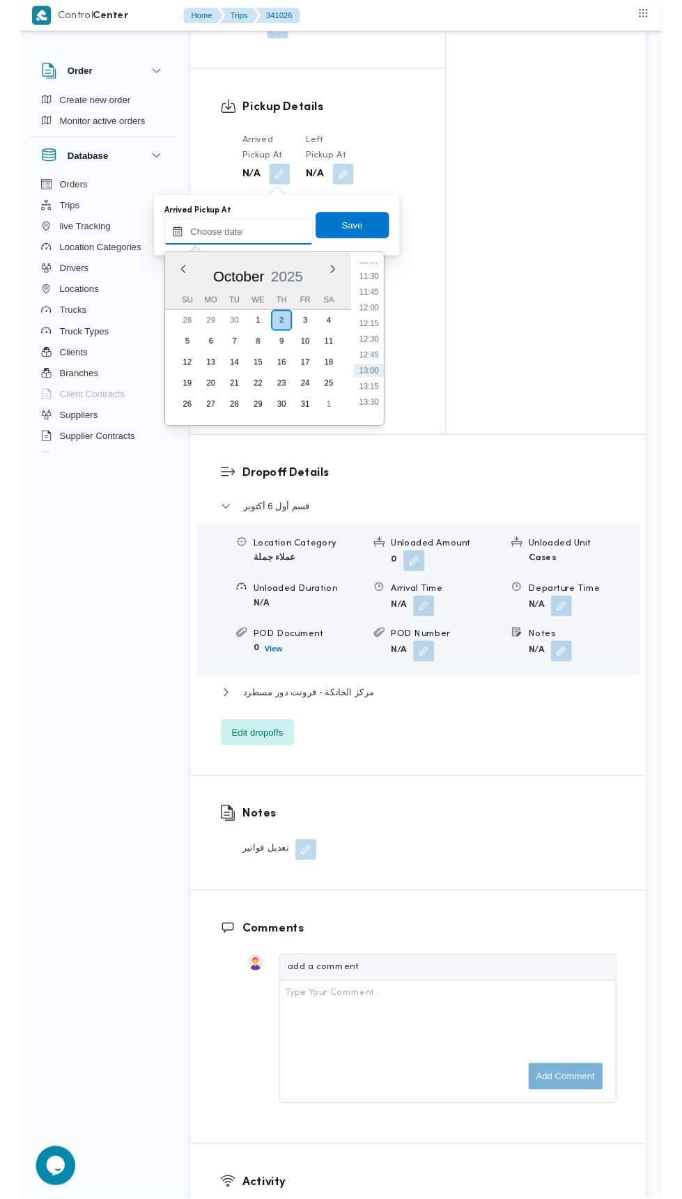
scroll to position [749, 0]
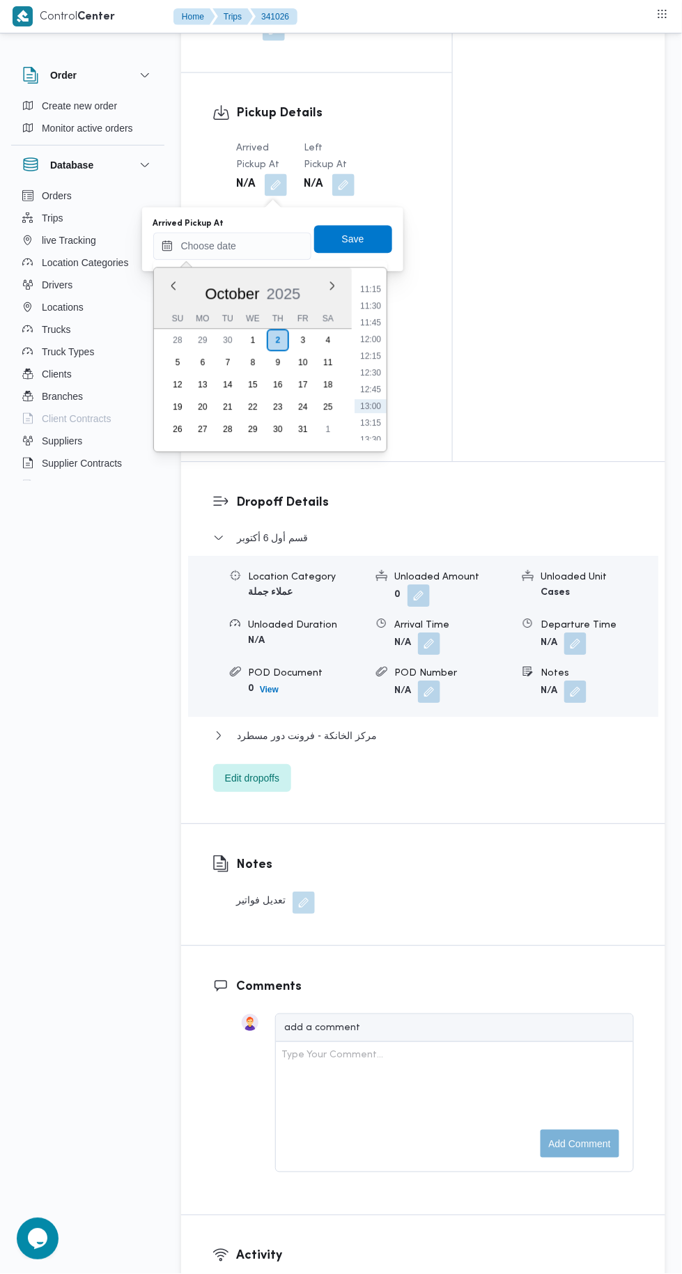
click at [364, 285] on li "11:15" at bounding box center [371, 290] width 32 height 14
type input "02/10/2025 11:15"
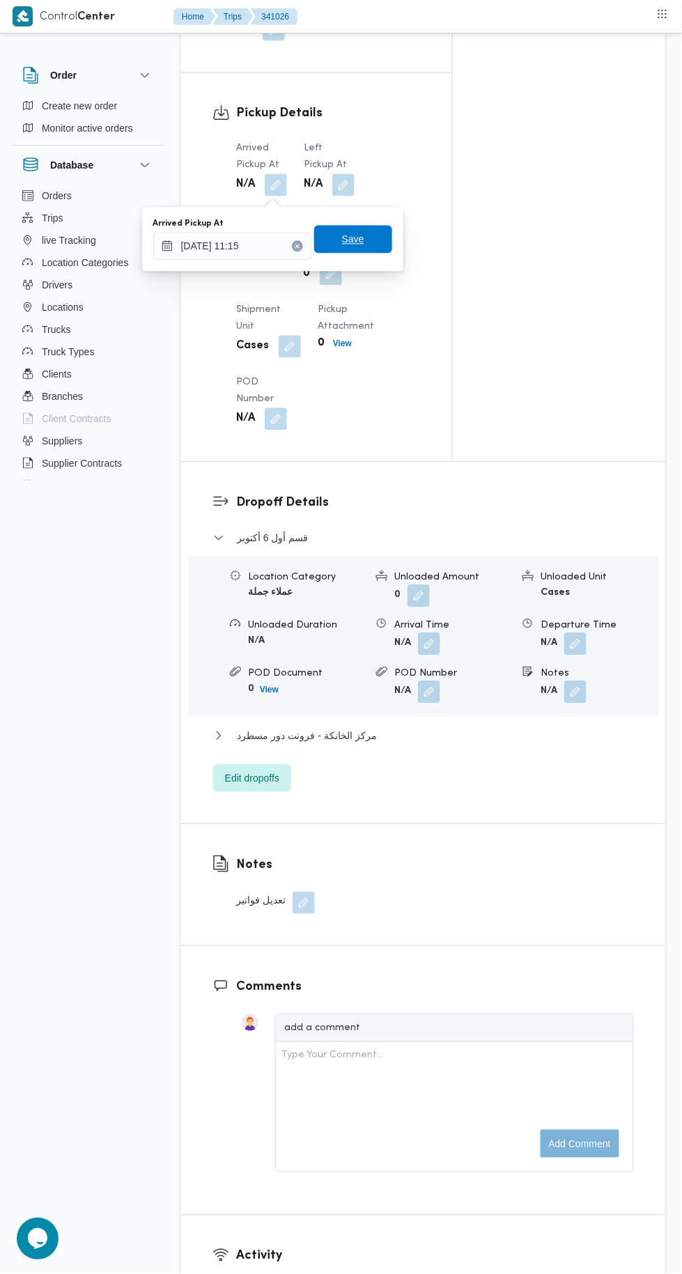
click at [356, 244] on span "Save" at bounding box center [353, 239] width 22 height 17
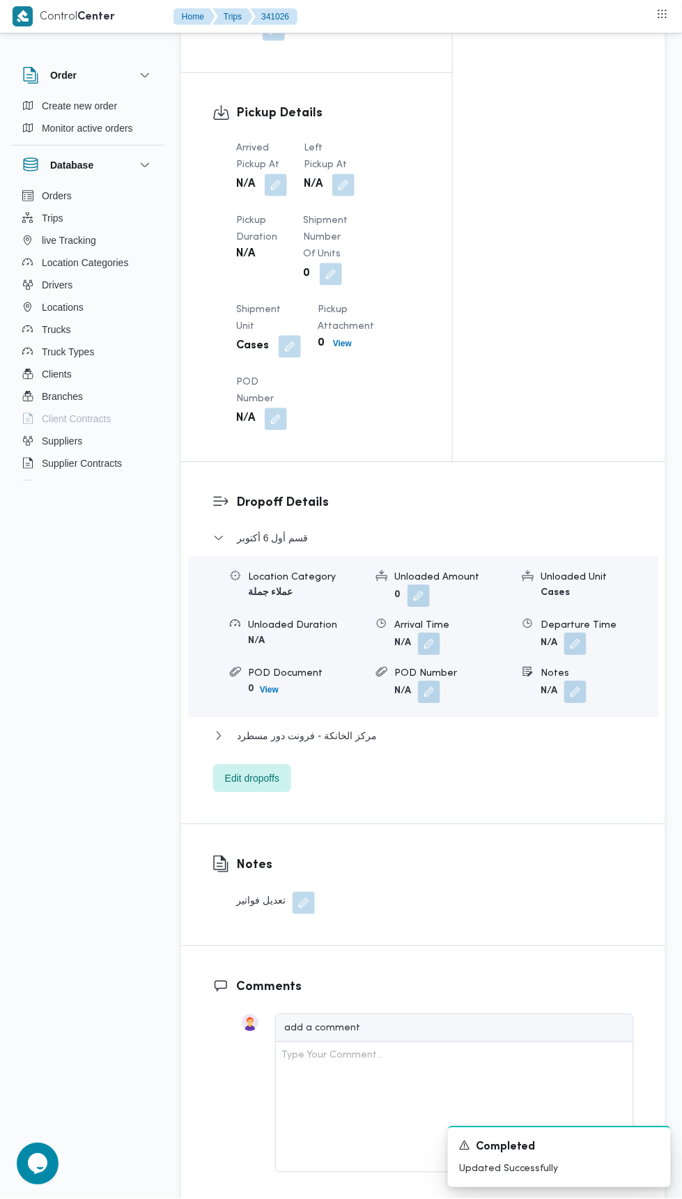
click at [341, 189] on button "button" at bounding box center [343, 185] width 22 height 22
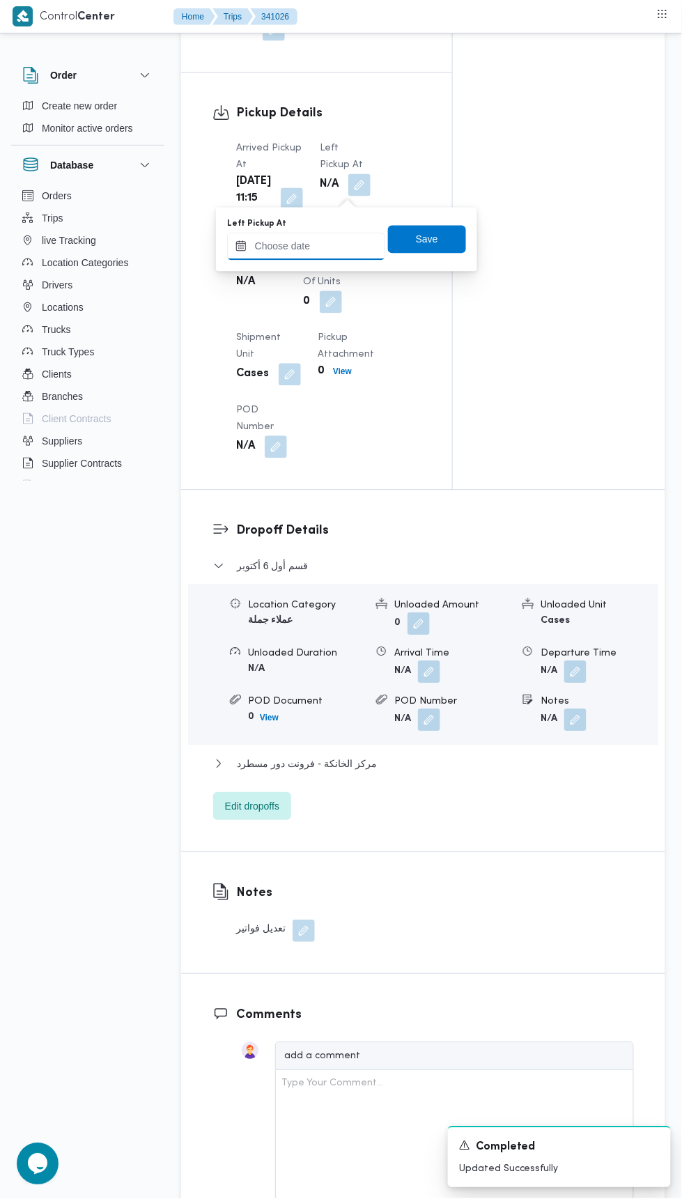
click at [329, 245] on input "Left Pickup At" at bounding box center [306, 247] width 158 height 28
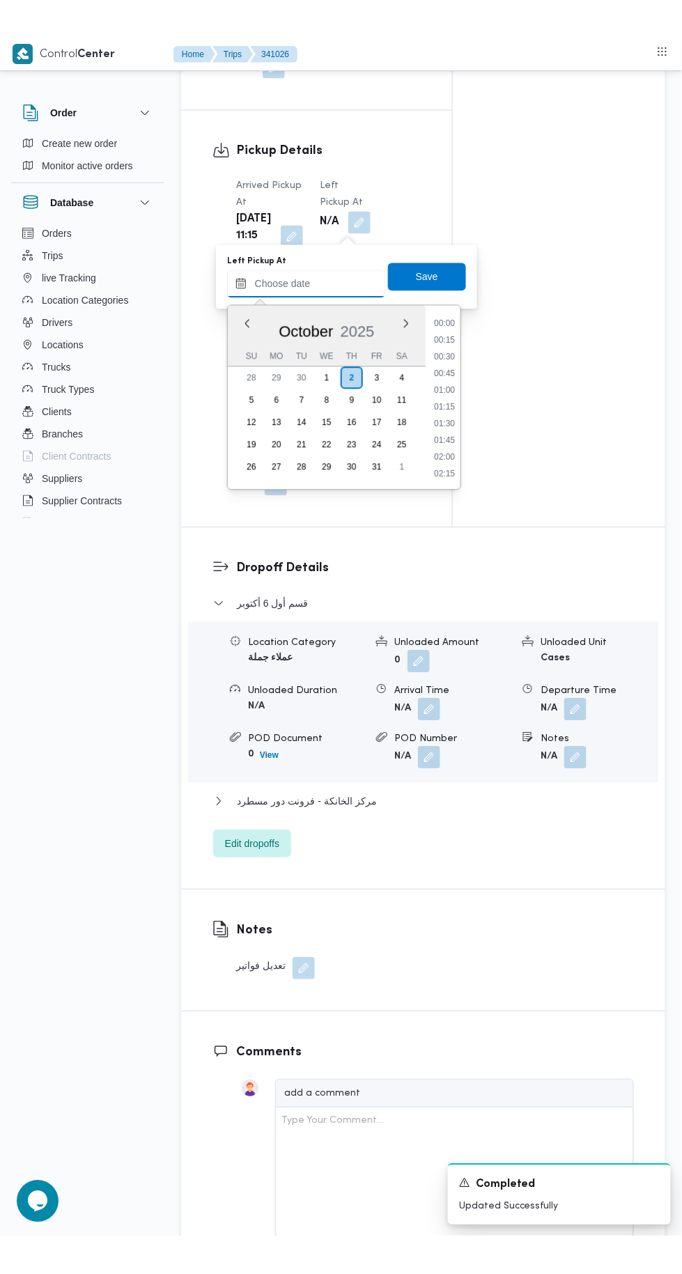
scroll to position [784, 0]
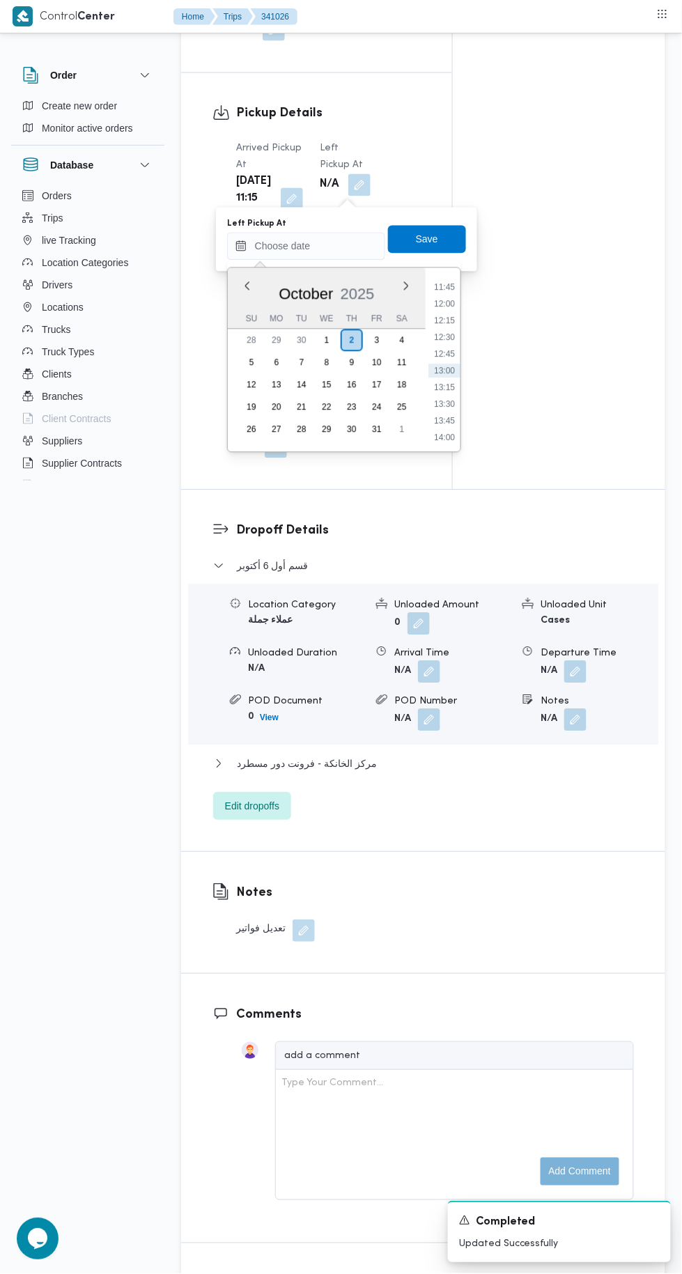
click at [441, 341] on li "12:30" at bounding box center [444, 338] width 32 height 14
type input "02/10/2025 12:30"
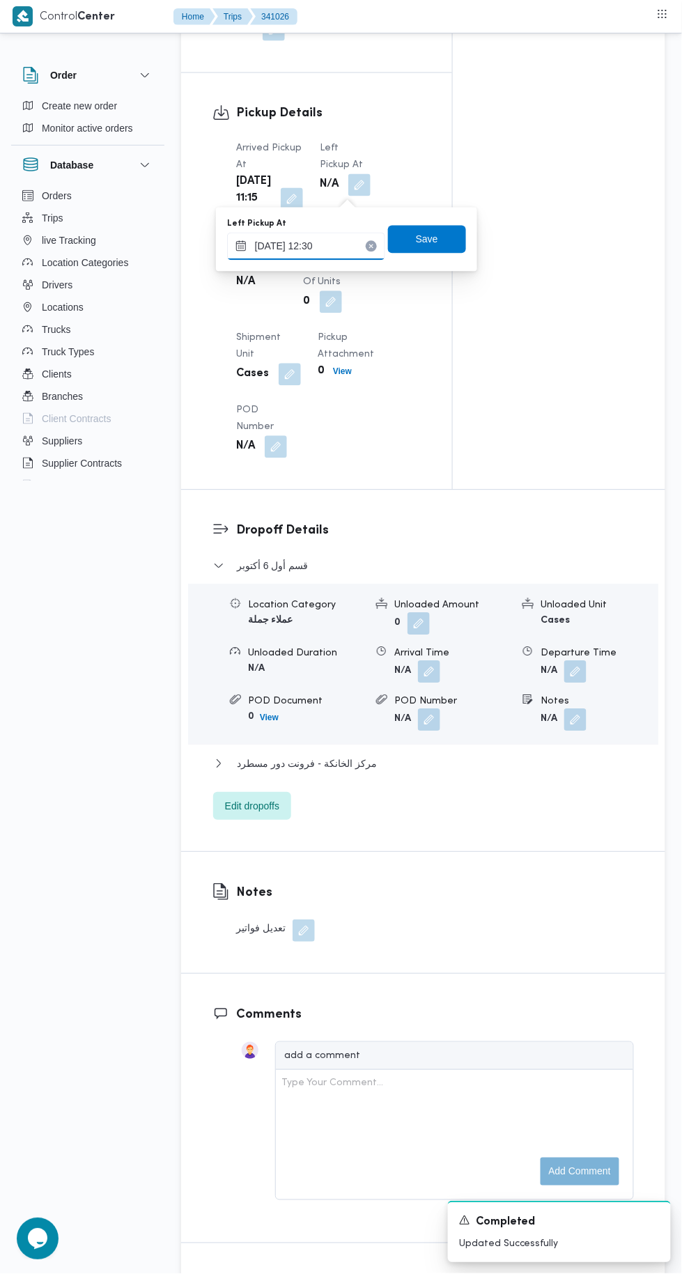
click at [316, 249] on input "02/10/2025 12:30" at bounding box center [306, 247] width 158 height 28
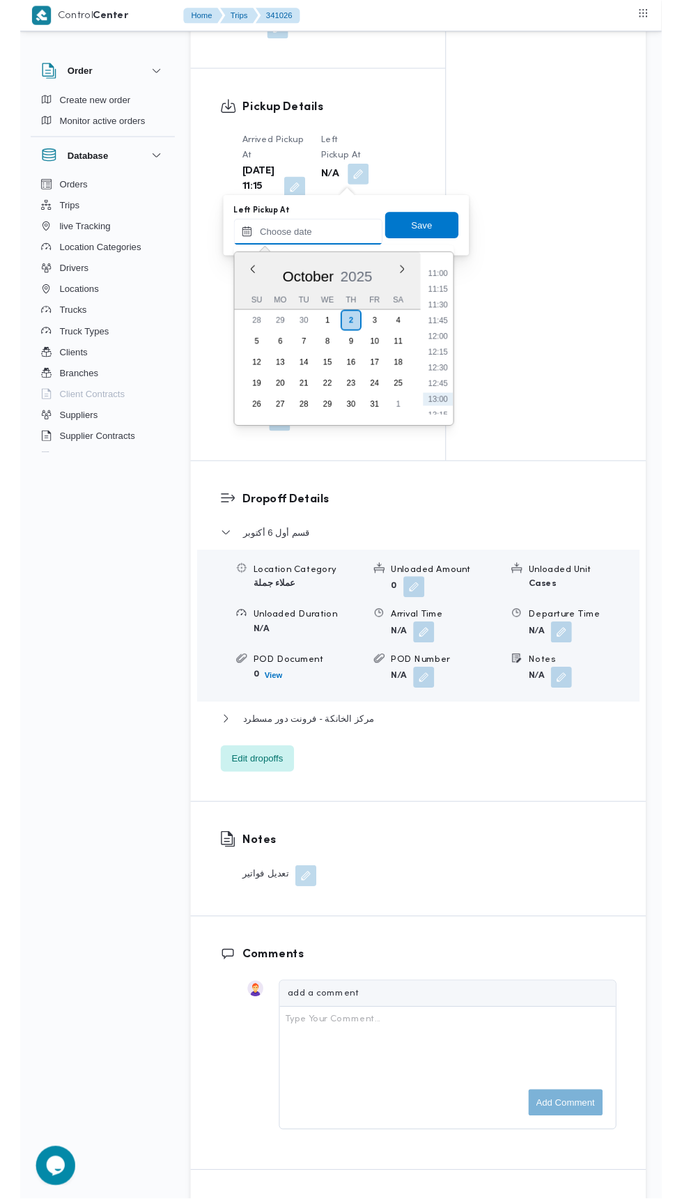
scroll to position [705, 0]
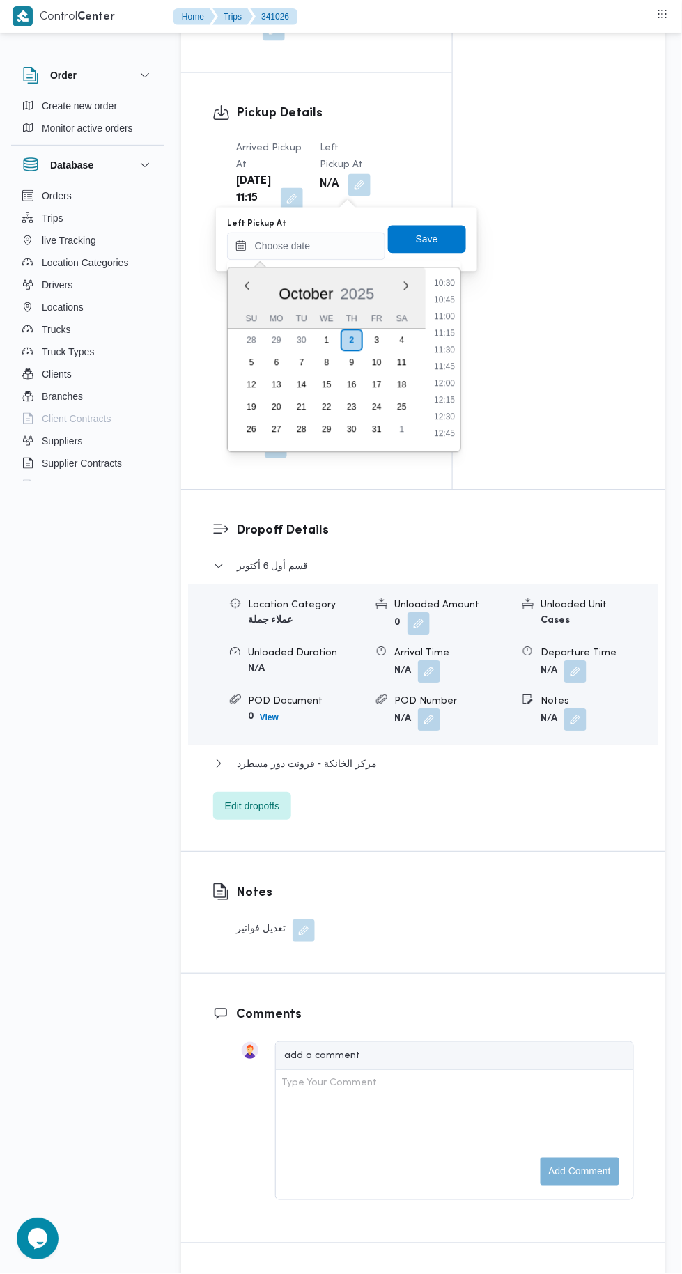
click at [443, 332] on li "11:15" at bounding box center [444, 334] width 32 height 14
type input "02/10/2025 11:15"
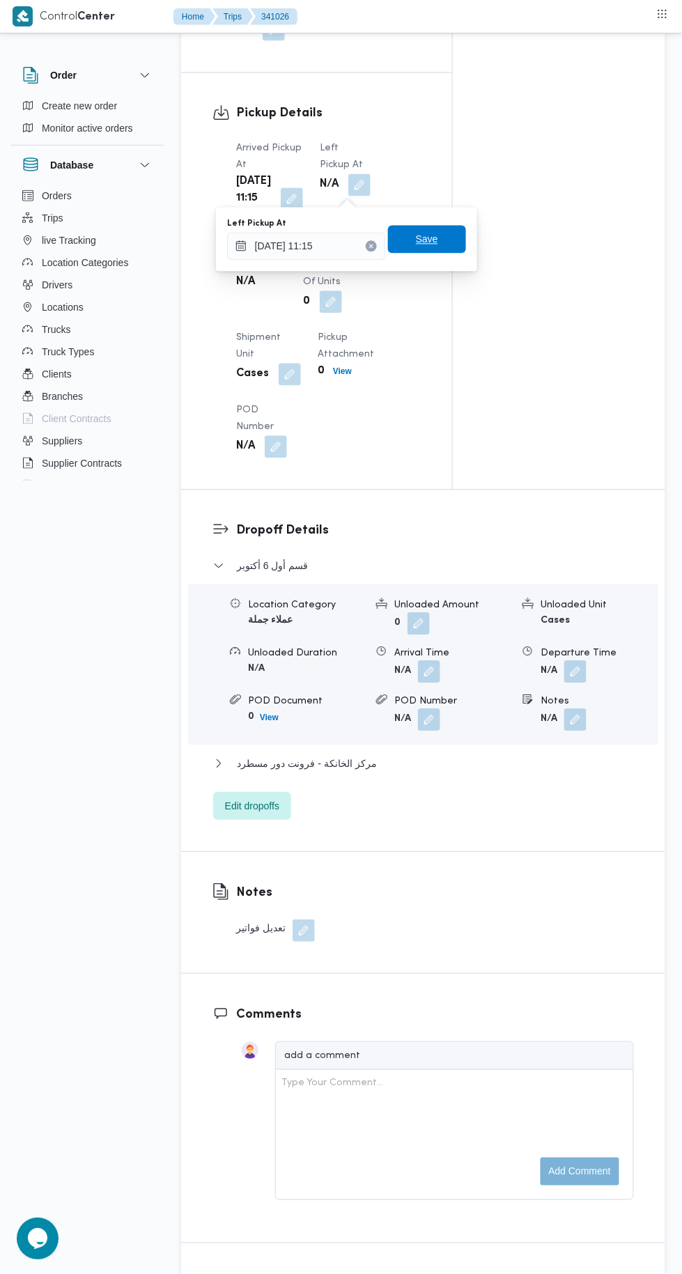
click at [435, 240] on span "Save" at bounding box center [427, 239] width 22 height 17
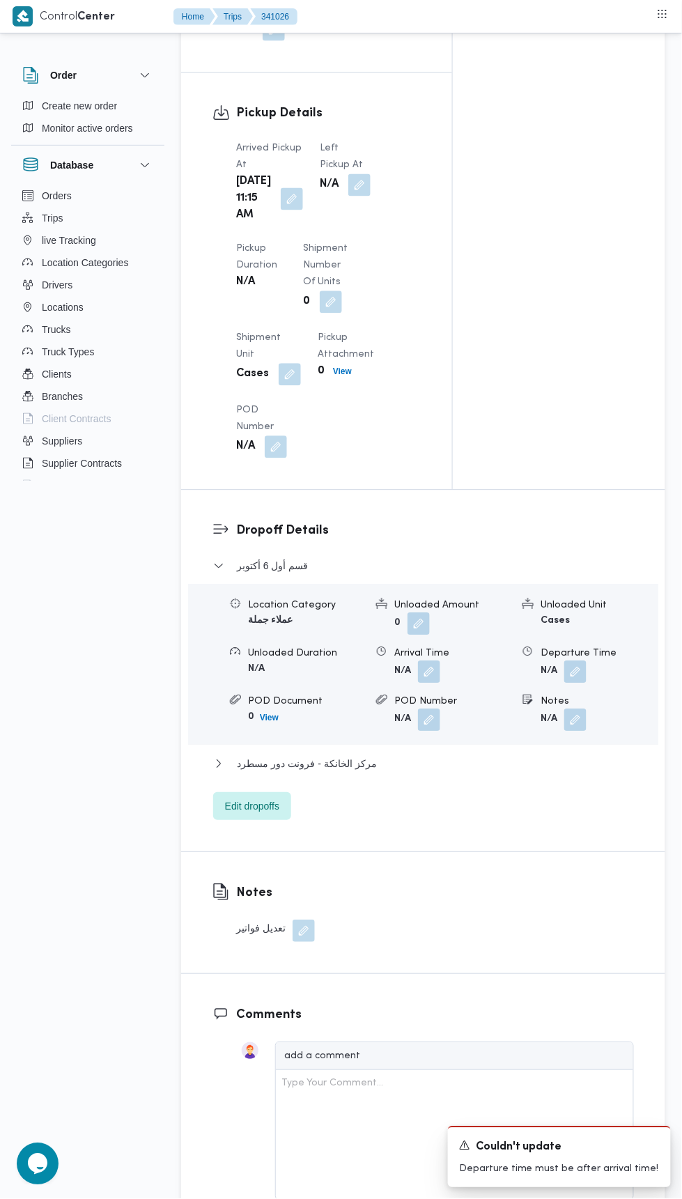
click at [283, 210] on button "button" at bounding box center [292, 199] width 22 height 22
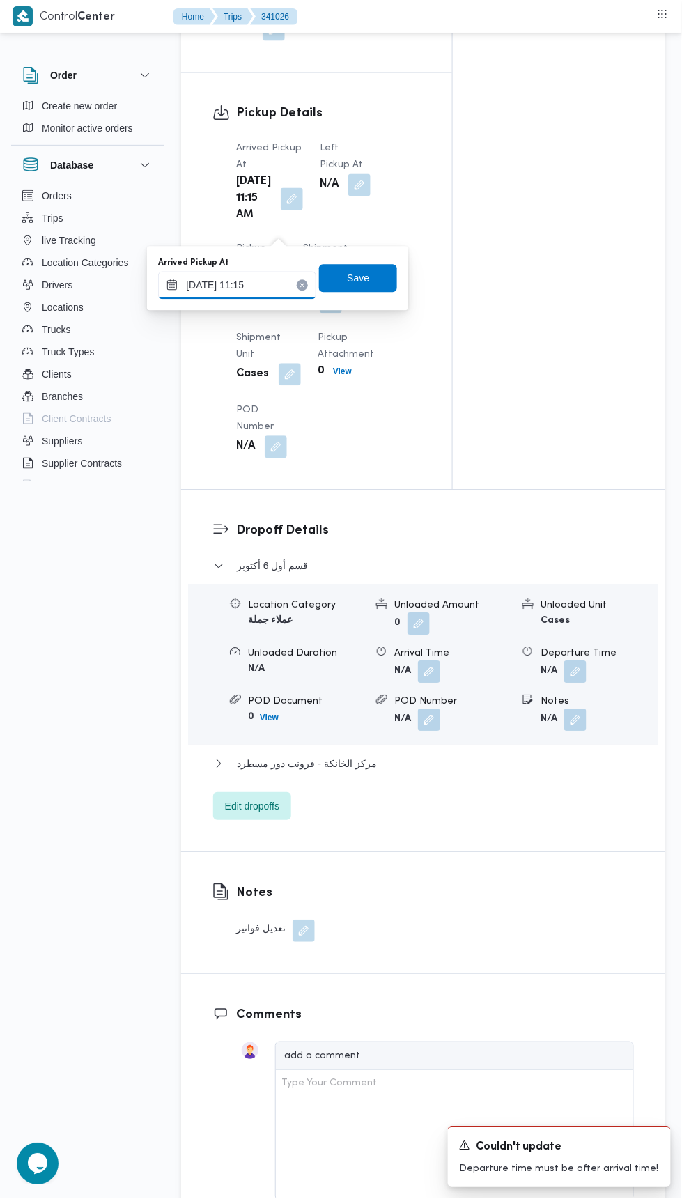
click at [249, 283] on input "02/10/2025 11:15" at bounding box center [237, 286] width 158 height 28
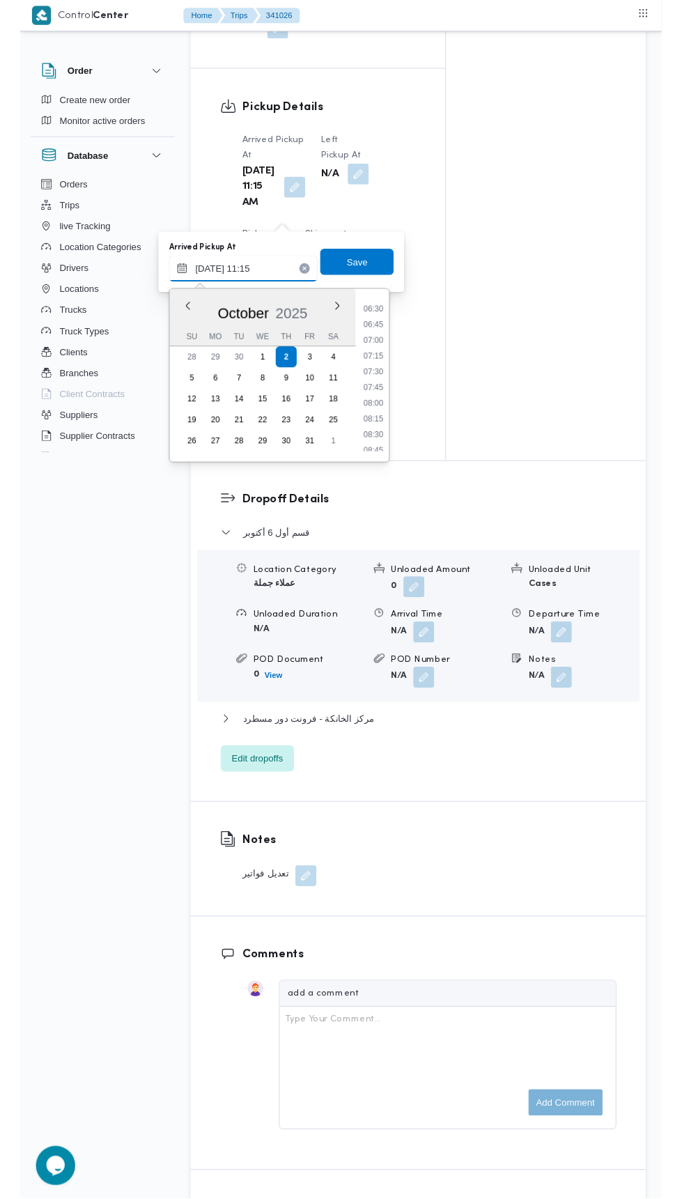
scroll to position [426, 0]
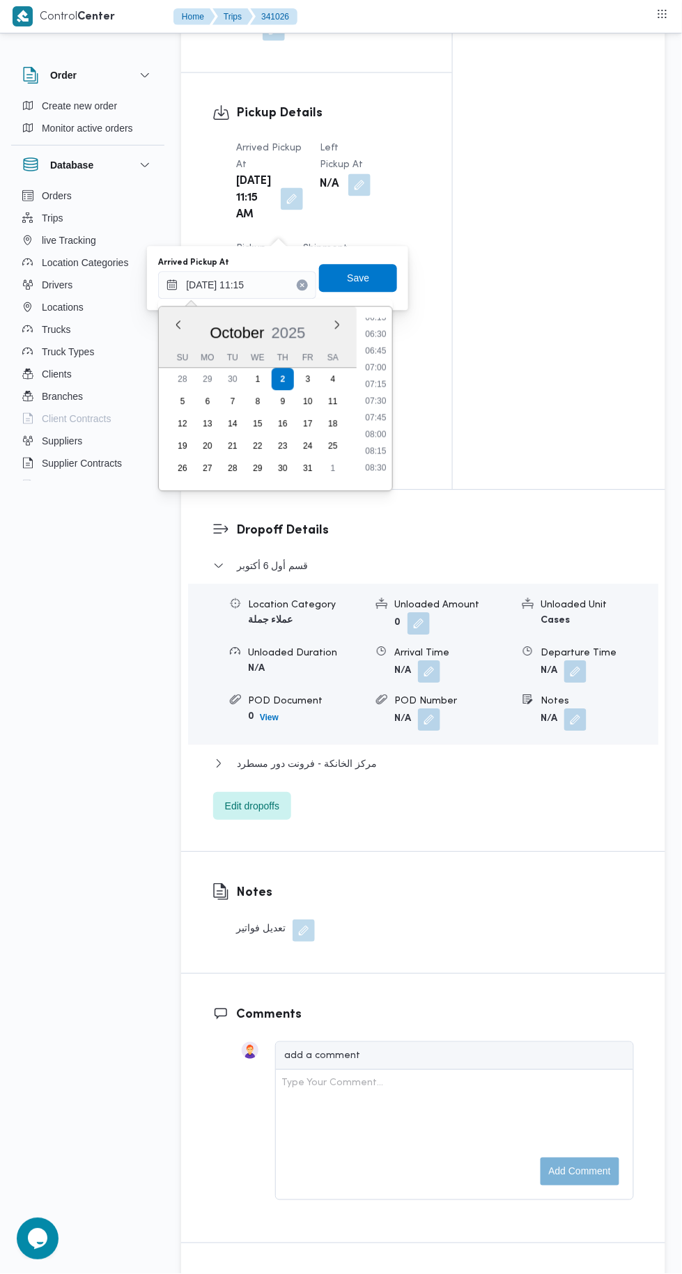
click at [361, 365] on li "07:00" at bounding box center [376, 368] width 32 height 14
type input "02/10/2025 11:15"
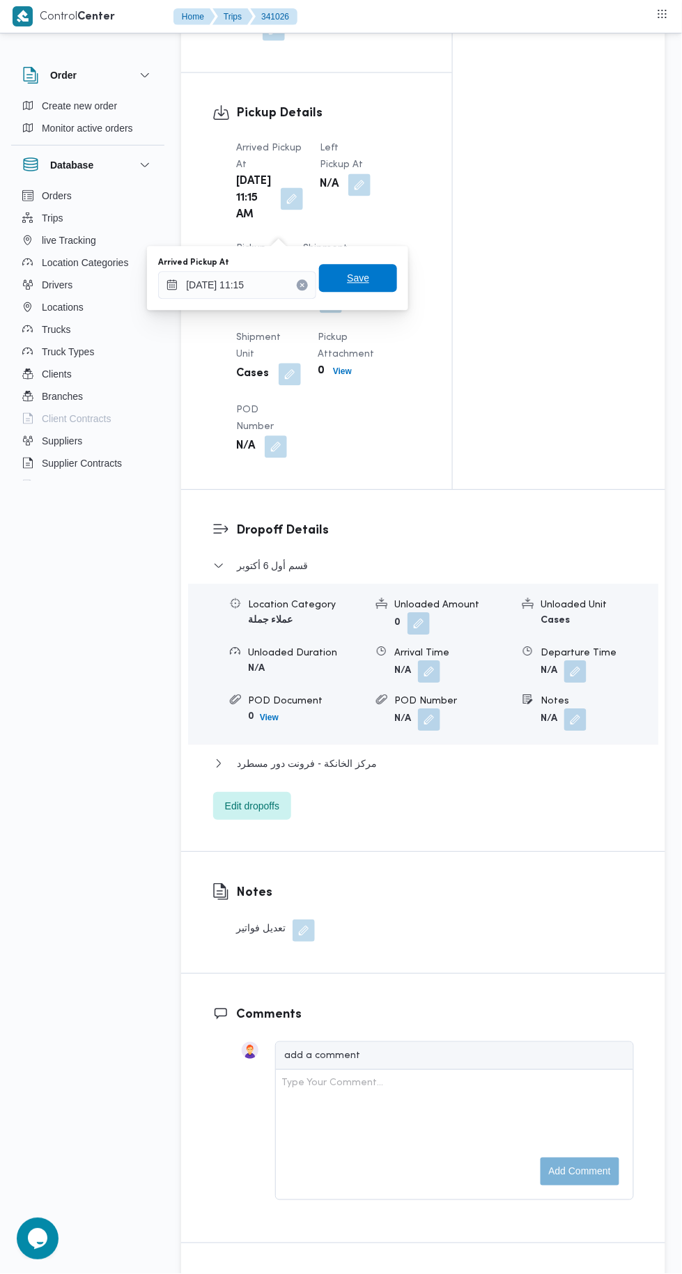
click at [369, 278] on span "Save" at bounding box center [358, 278] width 22 height 17
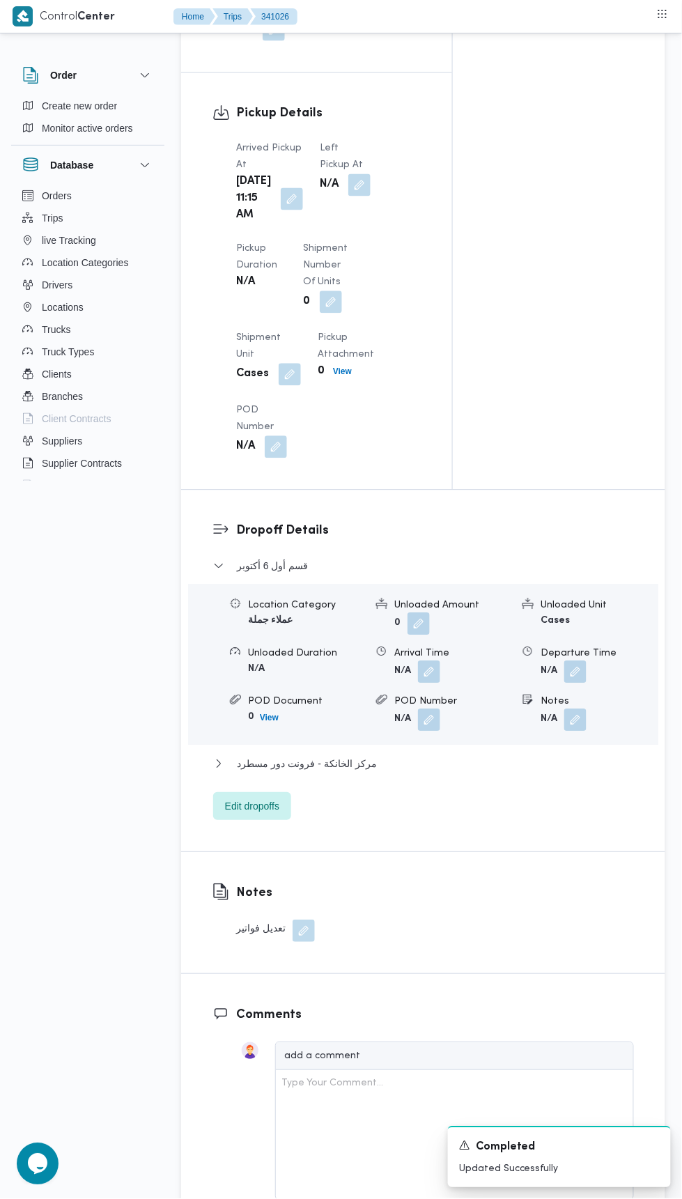
click at [348, 190] on button "button" at bounding box center [359, 185] width 22 height 22
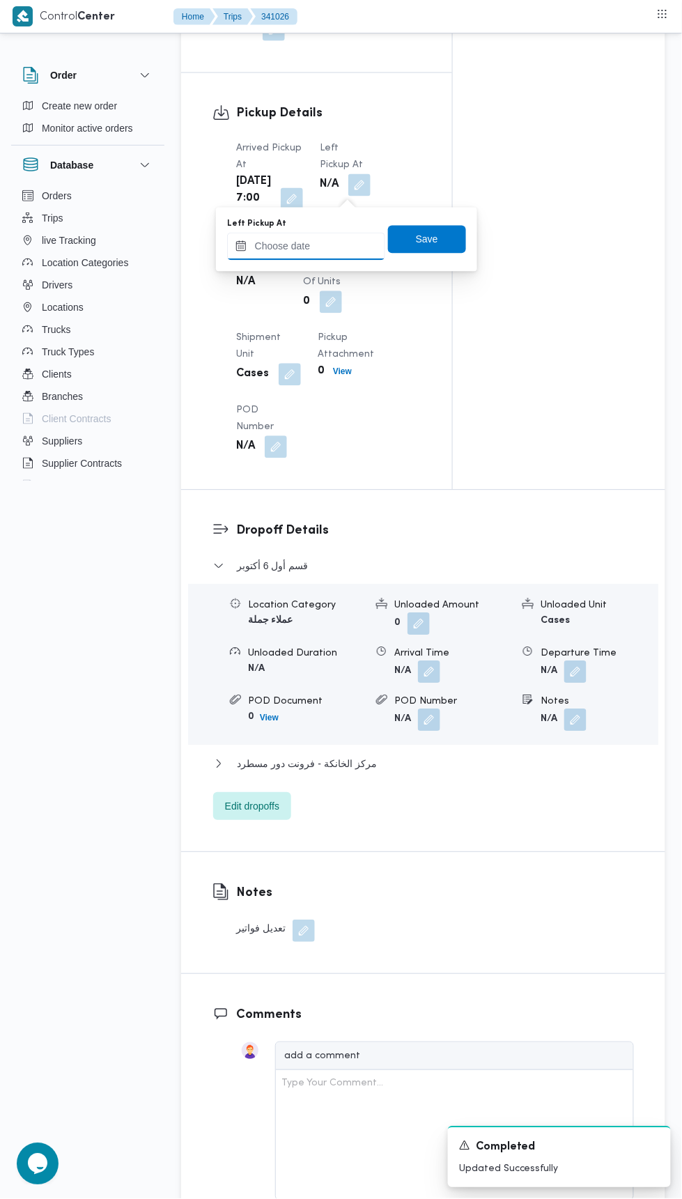
click at [318, 245] on input "Left Pickup At" at bounding box center [306, 247] width 158 height 28
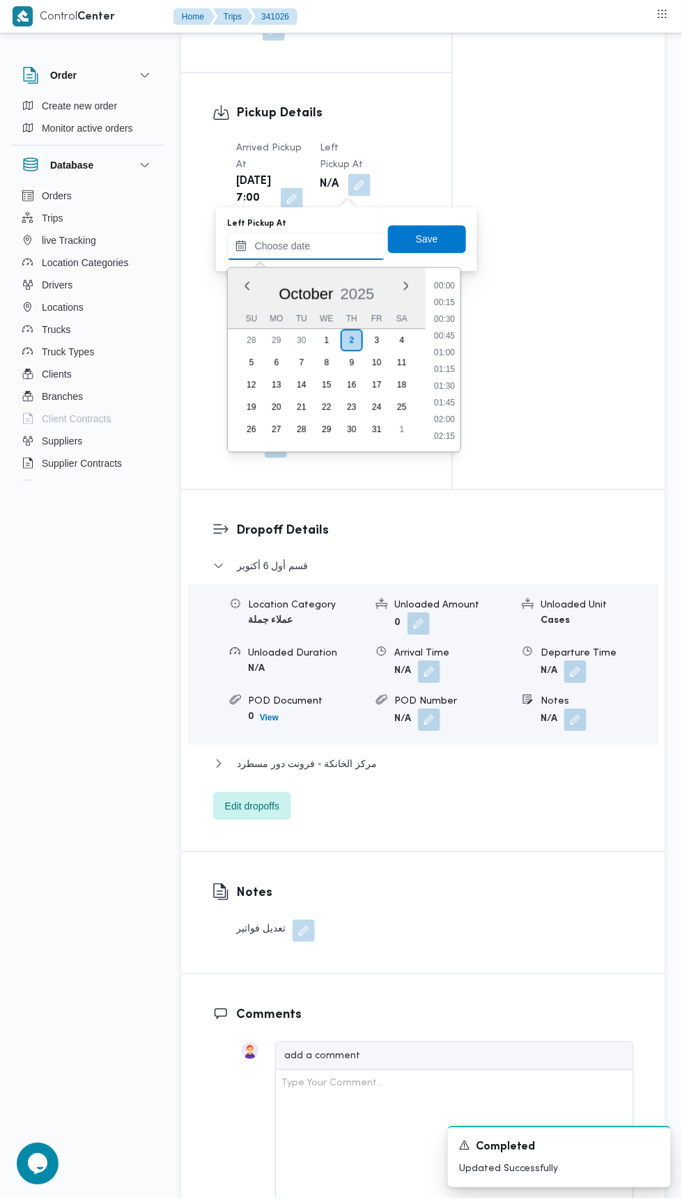
scroll to position [784, 0]
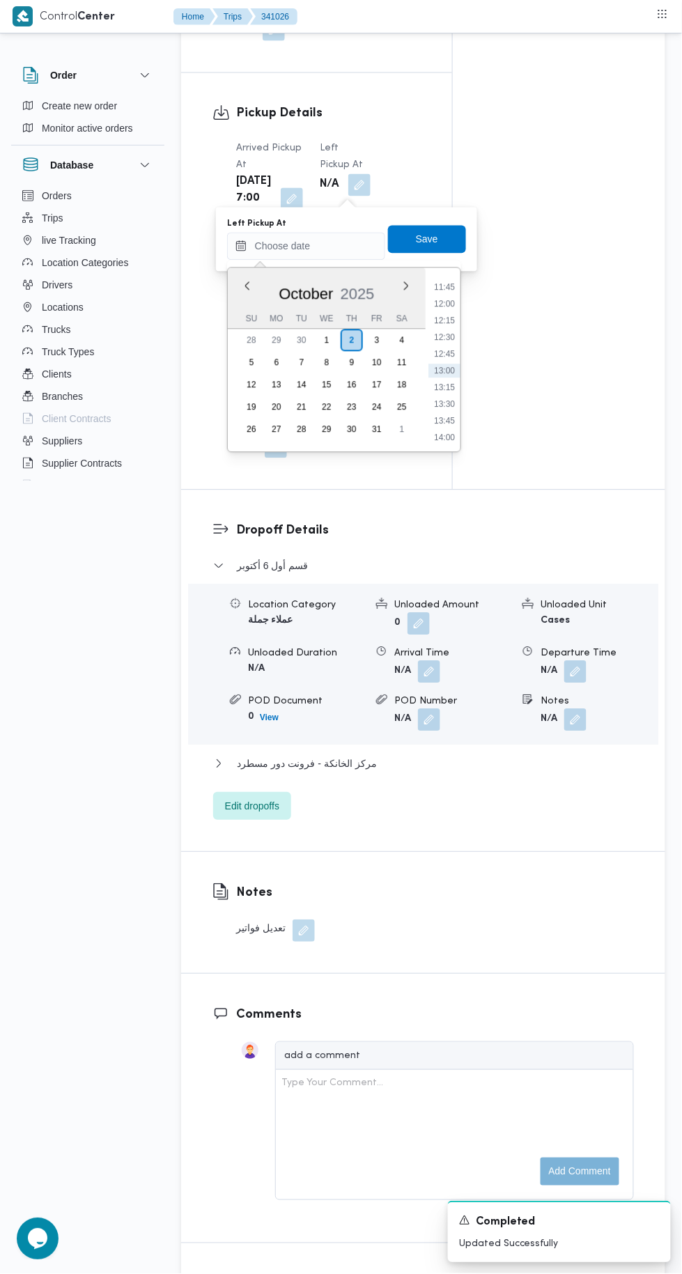
click at [446, 302] on li "12:00" at bounding box center [444, 304] width 32 height 14
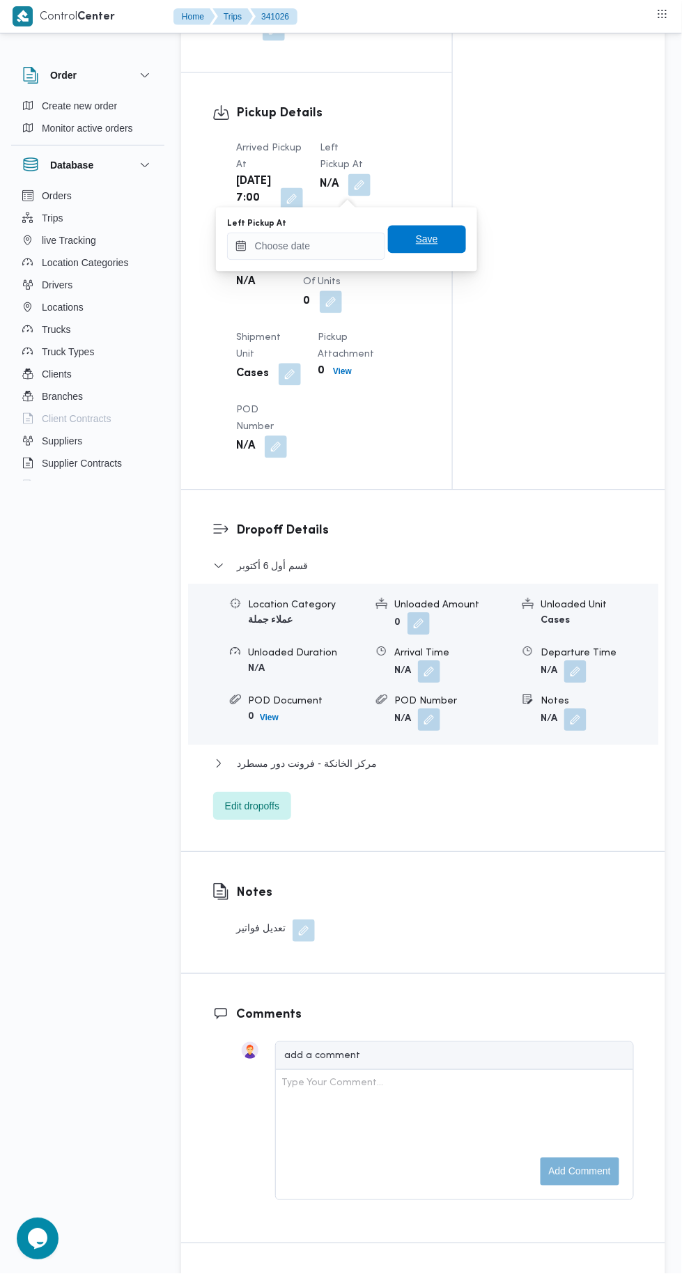
click at [433, 235] on span "Save" at bounding box center [427, 239] width 22 height 17
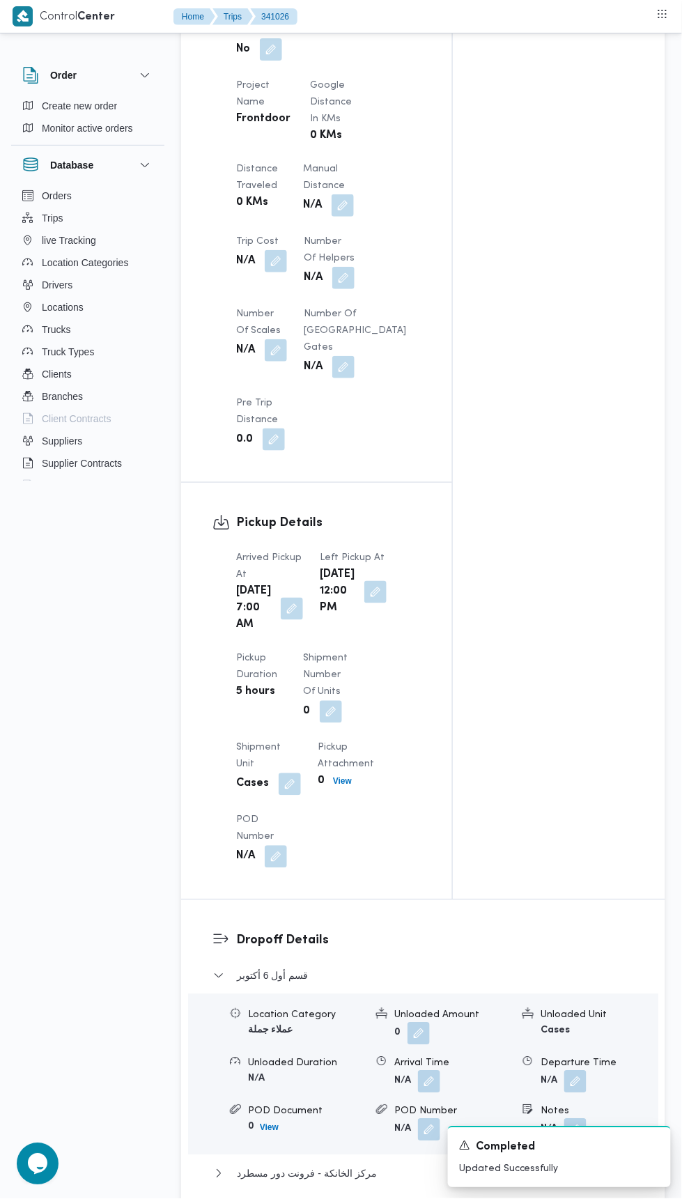
scroll to position [0, 0]
